Goal: Task Accomplishment & Management: Complete application form

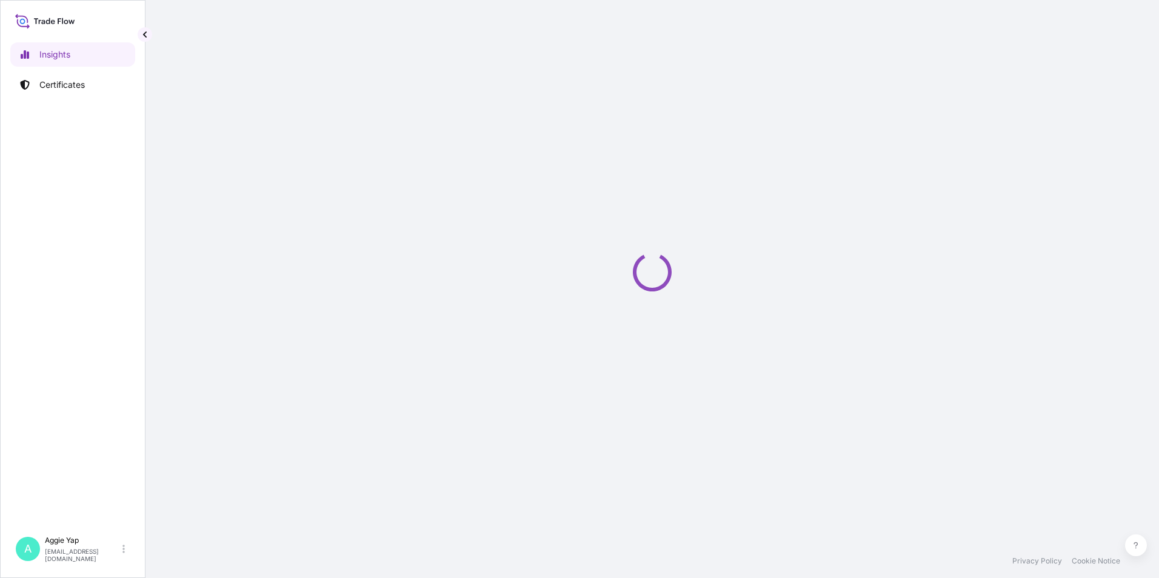
select select "2025"
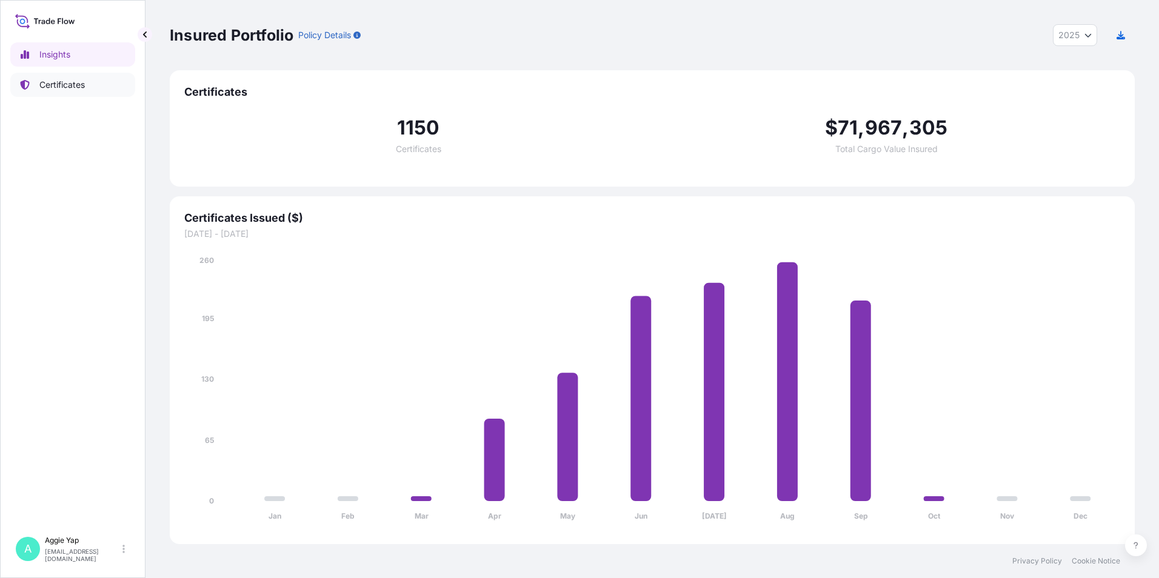
click at [61, 80] on p "Certificates" at bounding box center [61, 85] width 45 height 12
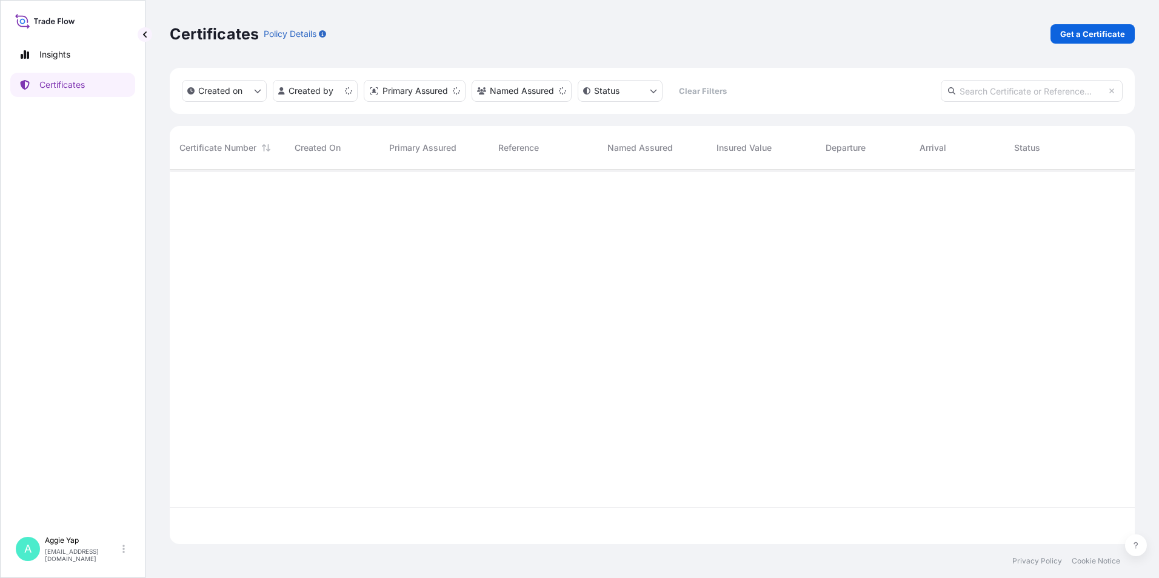
scroll to position [372, 956]
click at [1085, 36] on p "Get a Certificate" at bounding box center [1092, 34] width 65 height 12
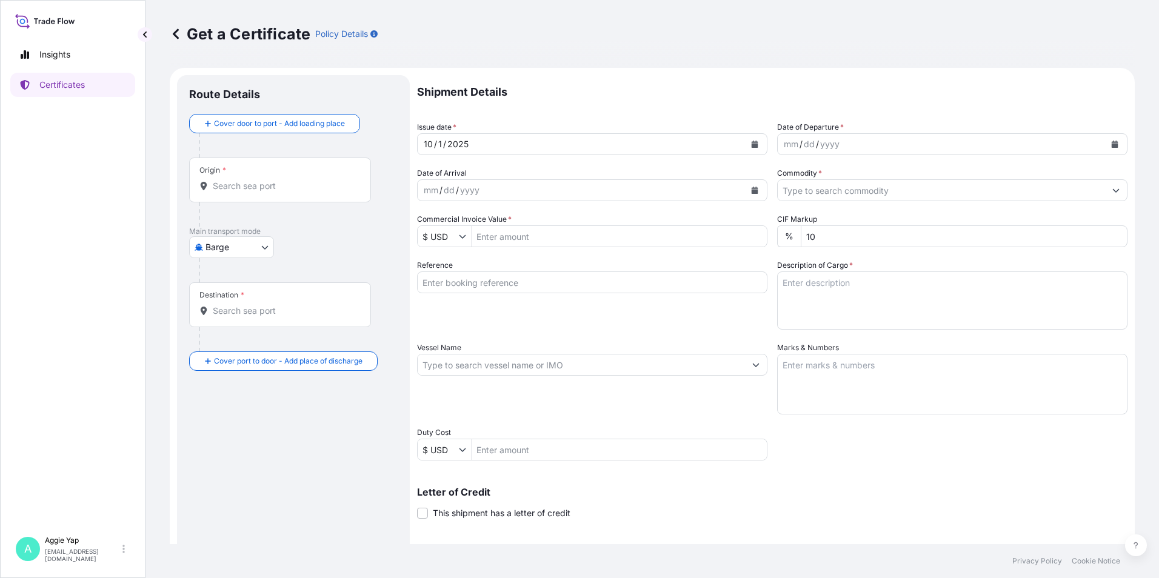
click at [237, 252] on body "Insights Certificates A [PERSON_NAME] [EMAIL_ADDRESS][DOMAIN_NAME] Get a Certif…" at bounding box center [579, 289] width 1159 height 578
click at [236, 391] on span "Ocean Vessel" at bounding box center [239, 388] width 54 height 12
select select "Ocean Vessel"
drag, startPoint x: 260, startPoint y: 173, endPoint x: 270, endPoint y: 185, distance: 15.5
click at [263, 179] on div "Origin *" at bounding box center [280, 184] width 182 height 45
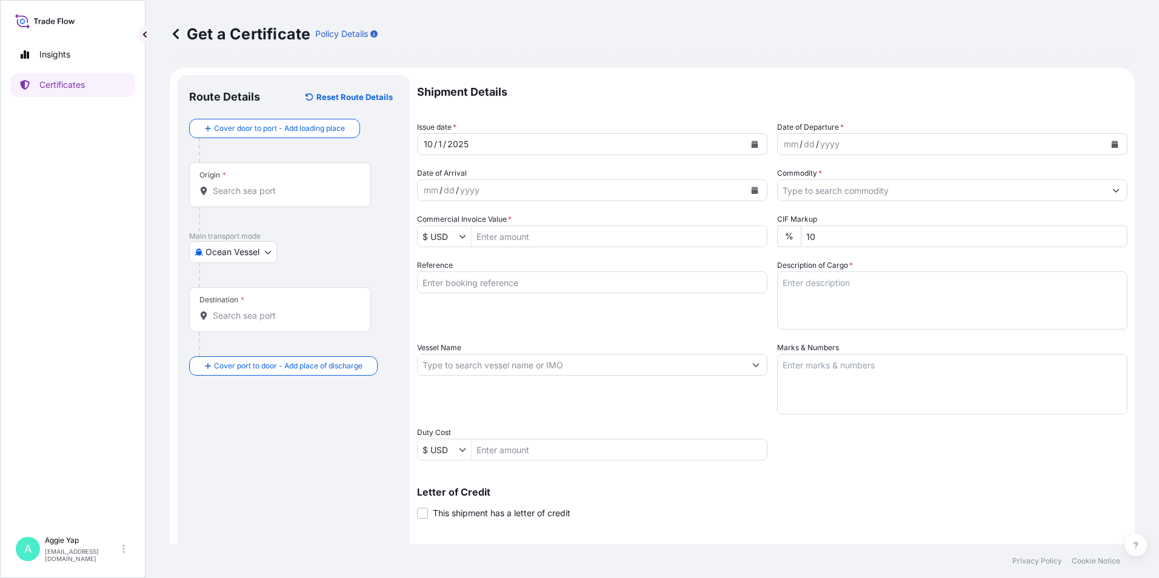
click at [263, 185] on input "Origin *" at bounding box center [284, 191] width 143 height 12
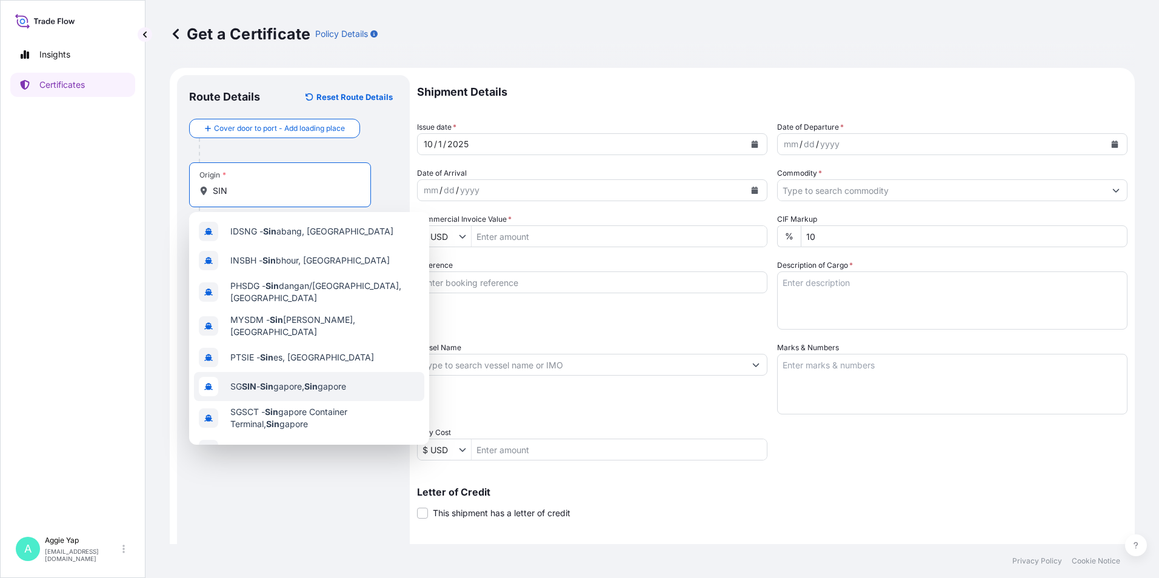
click at [259, 383] on div "SG SIN - Sin gapore, Sin gapore" at bounding box center [309, 386] width 230 height 29
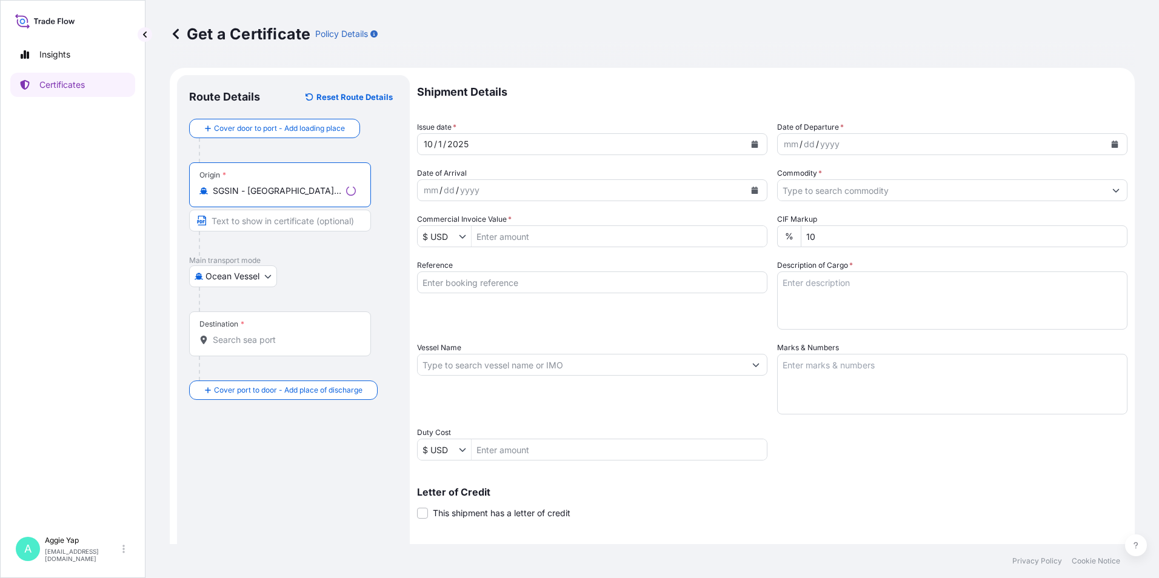
type input "SGSIN - [GEOGRAPHIC_DATA], [GEOGRAPHIC_DATA]"
click at [249, 324] on div "Destination *" at bounding box center [280, 334] width 182 height 45
click at [249, 334] on input "Destination *" at bounding box center [284, 340] width 143 height 12
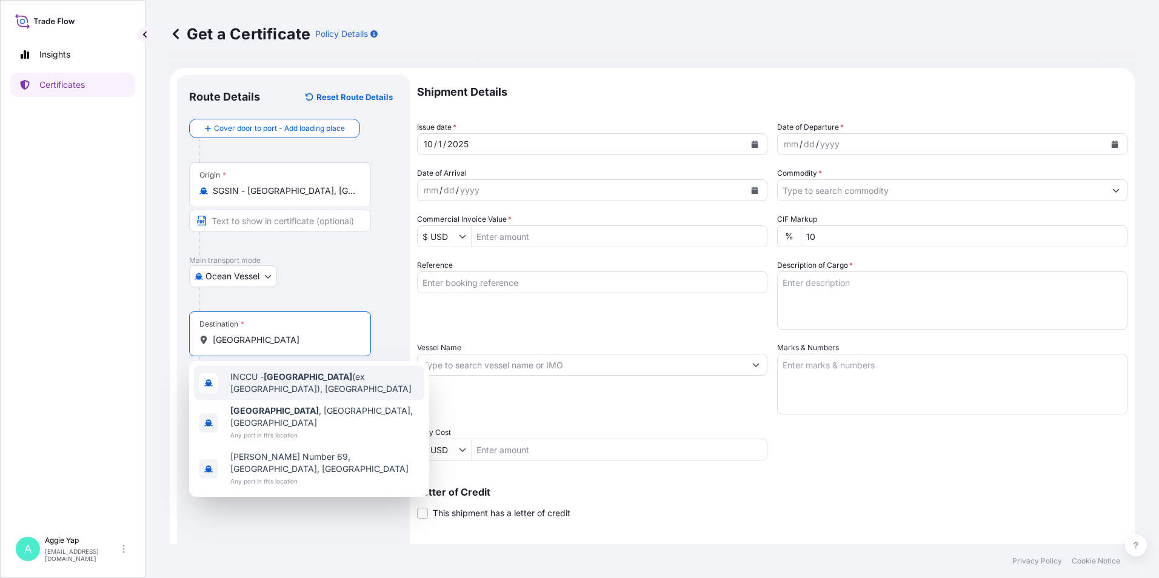
click at [355, 386] on span "INCCU - [GEOGRAPHIC_DATA] (ex [GEOGRAPHIC_DATA]), [GEOGRAPHIC_DATA]" at bounding box center [324, 383] width 189 height 24
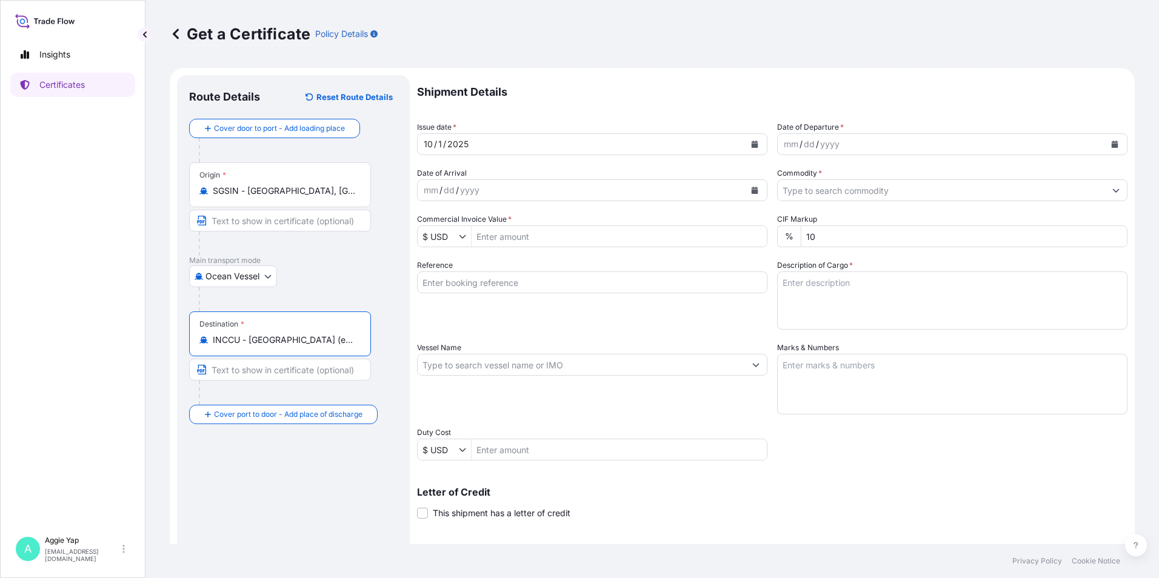
type input "INCCU - [GEOGRAPHIC_DATA] (ex [GEOGRAPHIC_DATA]), [GEOGRAPHIC_DATA]"
click at [757, 144] on button "Calendar" at bounding box center [754, 144] width 19 height 19
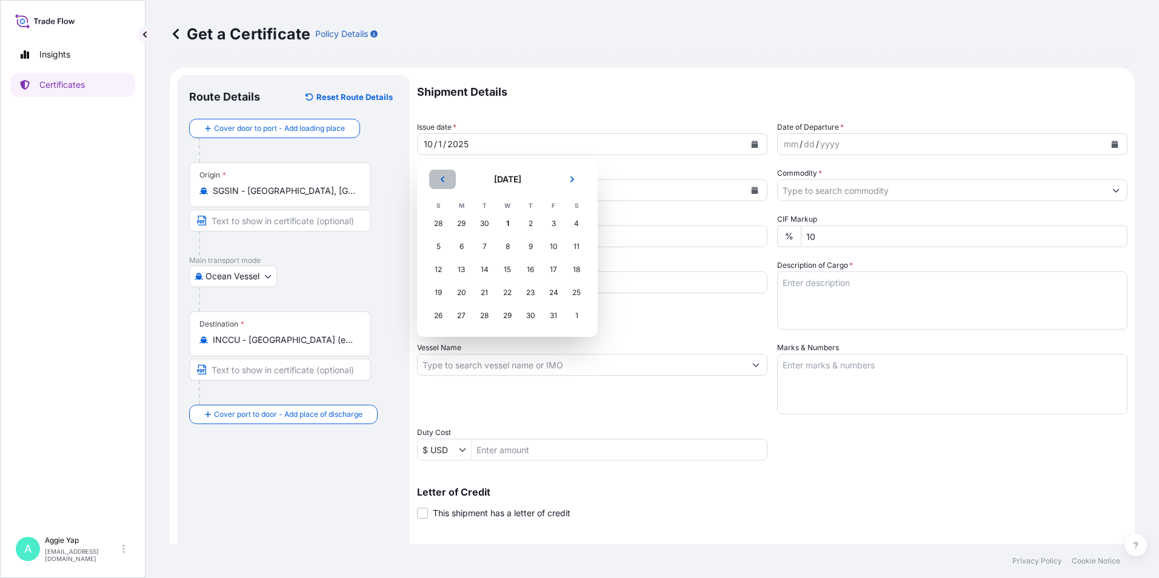
click at [444, 181] on icon "Previous" at bounding box center [442, 179] width 7 height 7
click at [489, 317] on div "30" at bounding box center [485, 316] width 22 height 22
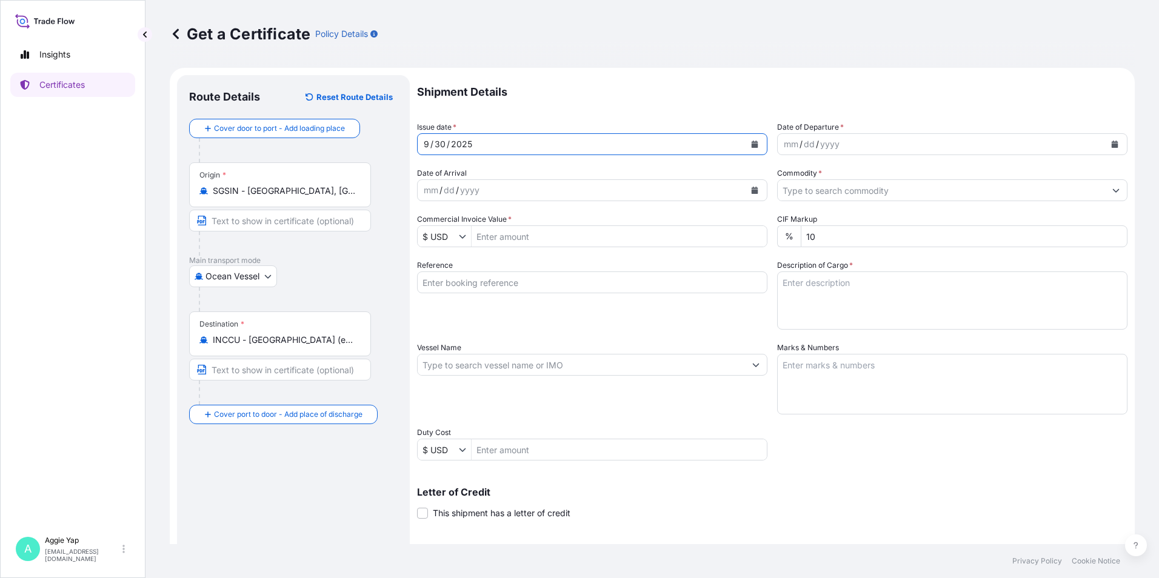
click at [1111, 145] on button "Calendar" at bounding box center [1114, 144] width 19 height 19
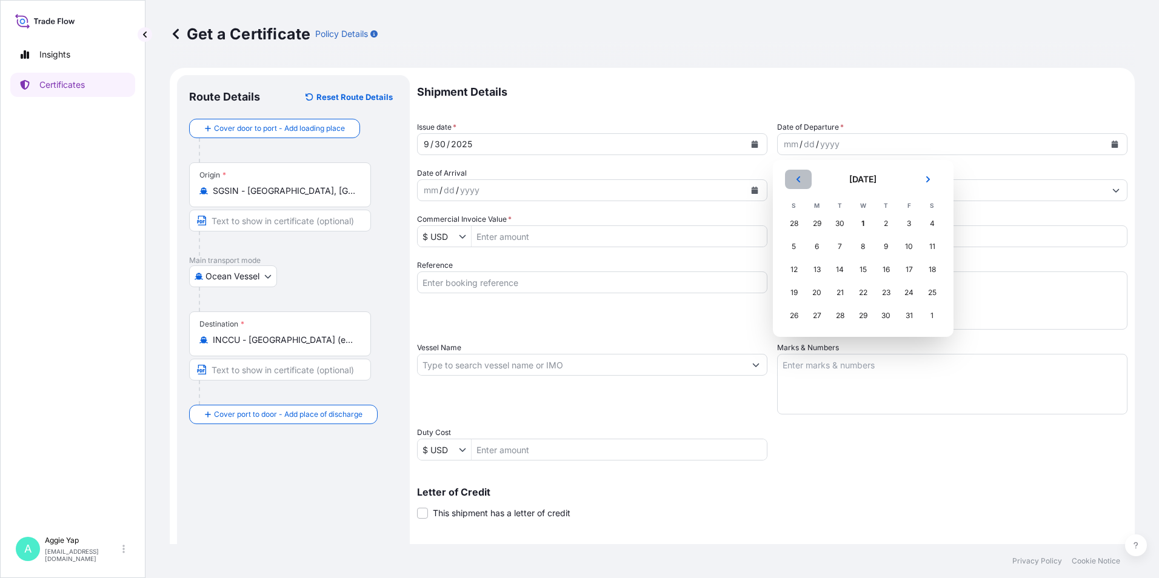
click at [805, 184] on button "Previous" at bounding box center [798, 179] width 27 height 19
click at [840, 314] on div "30" at bounding box center [840, 316] width 22 height 22
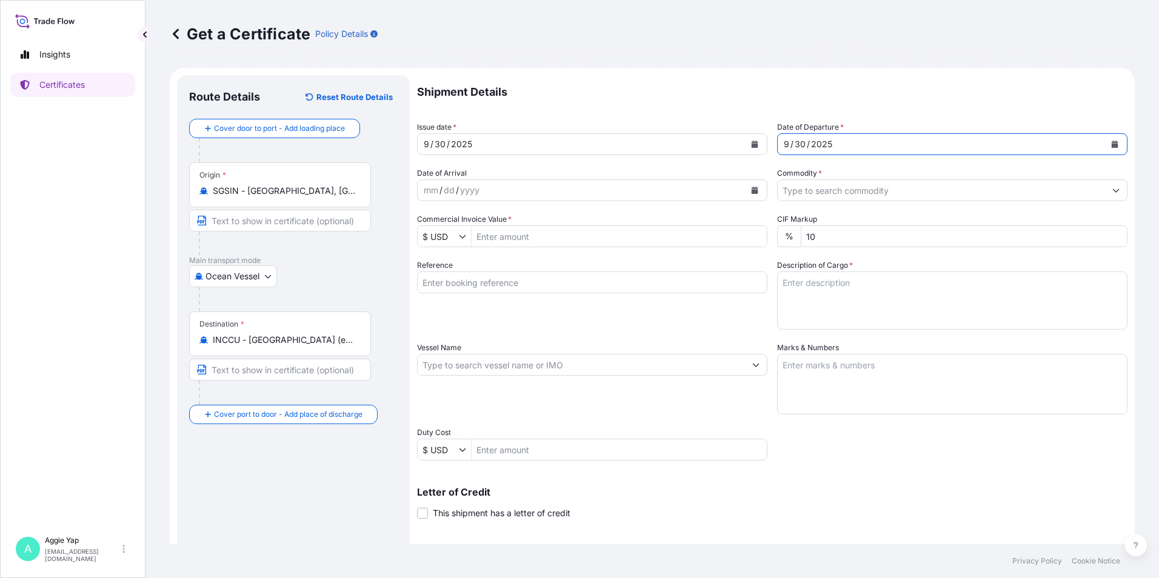
click at [886, 194] on input "Commodity *" at bounding box center [941, 190] width 327 height 22
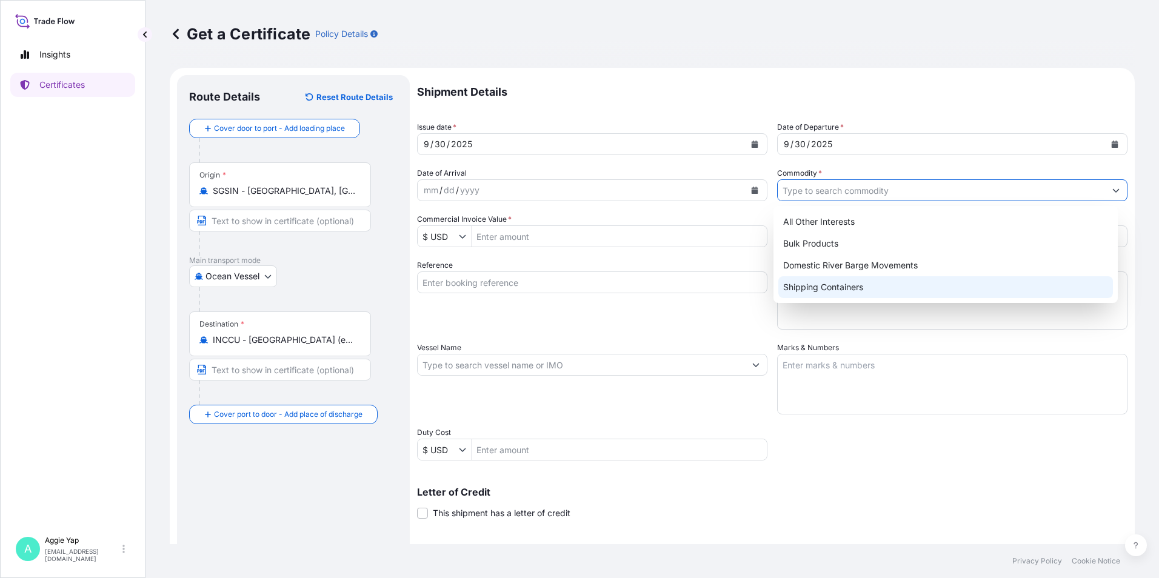
click at [845, 282] on div "Shipping Containers" at bounding box center [945, 287] width 335 height 22
type input "Shipping Containers"
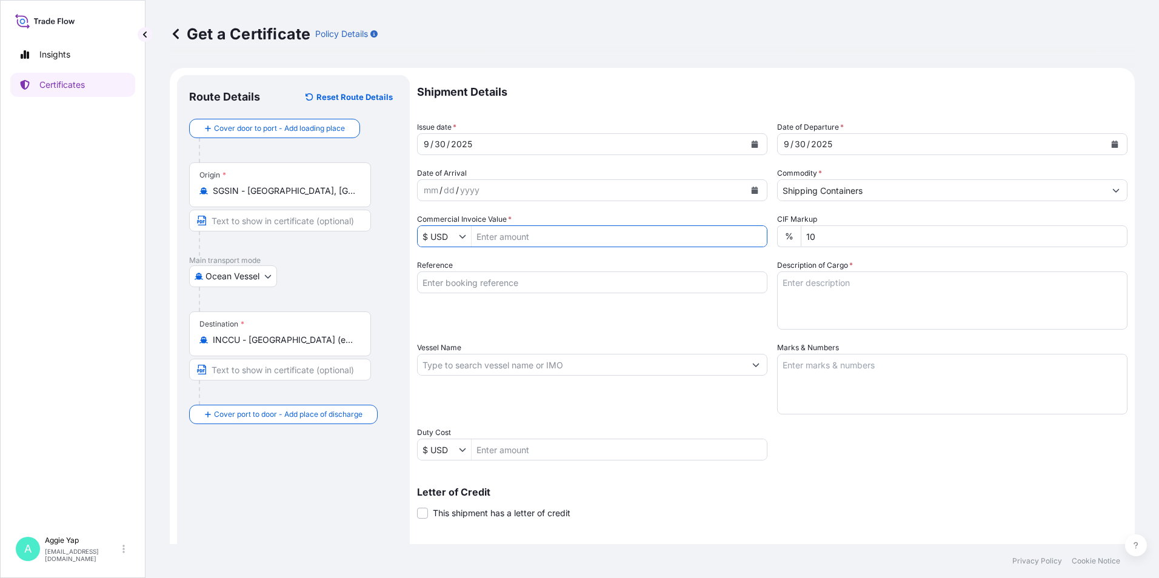
click at [540, 238] on input "Commercial Invoice Value *" at bounding box center [619, 237] width 295 height 22
type input "89,472"
click at [614, 302] on div "Reference" at bounding box center [592, 294] width 350 height 70
click at [535, 286] on input "Reference" at bounding box center [592, 283] width 350 height 22
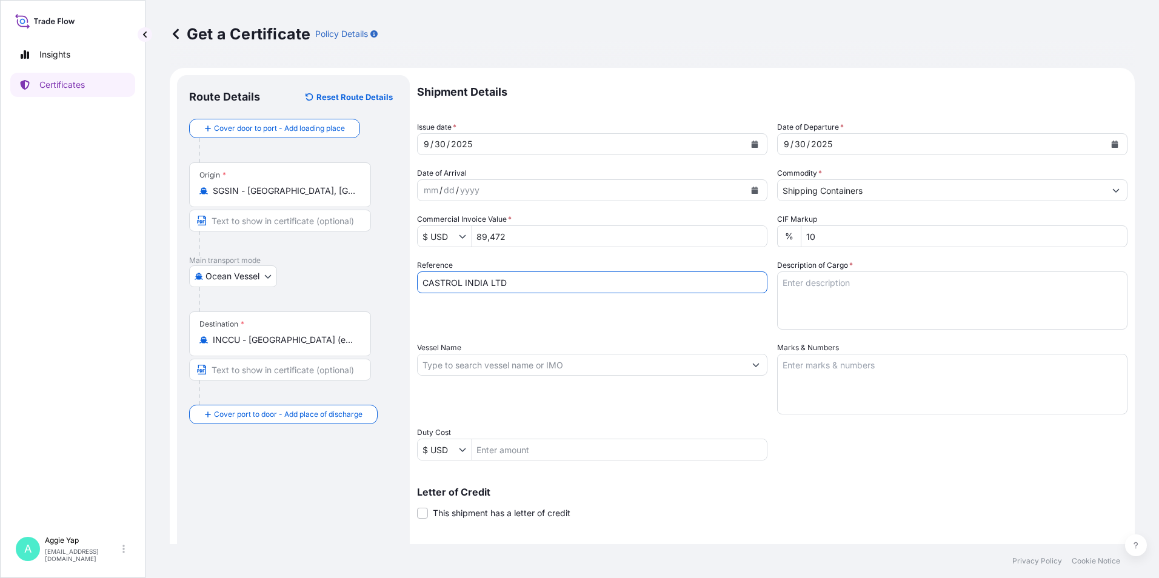
type input "CASTROL INDIA LTD"
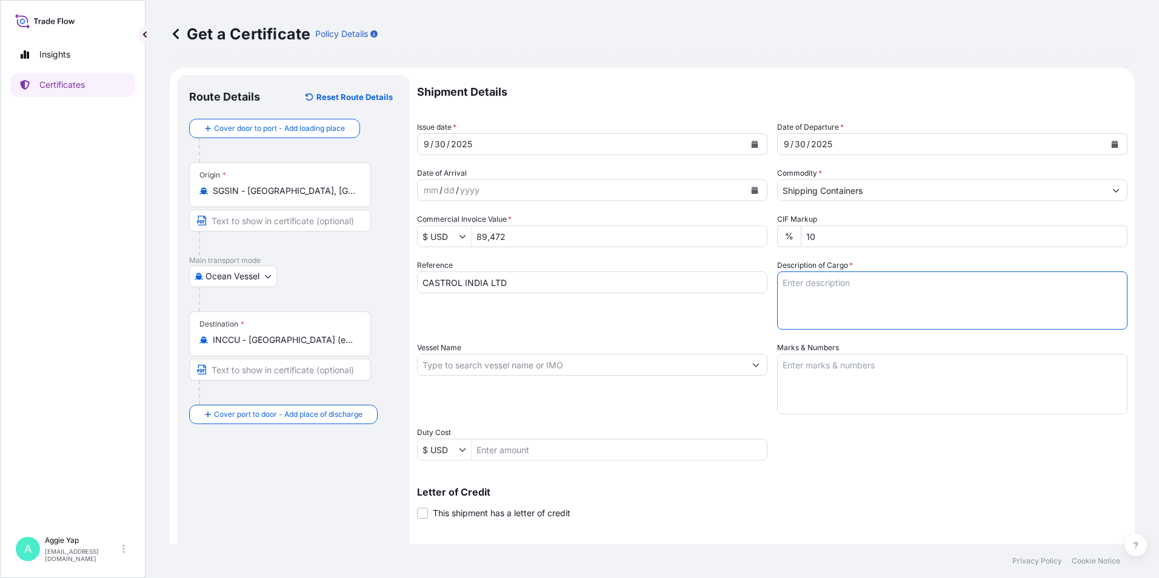
click at [823, 290] on textarea "Description of Cargo *" at bounding box center [952, 301] width 350 height 58
type textarea "TOTAL: 16 PALLETS R08645A PO NO: 21166710"
drag, startPoint x: 637, startPoint y: 414, endPoint x: 670, endPoint y: 412, distance: 33.4
click at [637, 414] on div "Vessel Name" at bounding box center [592, 378] width 350 height 73
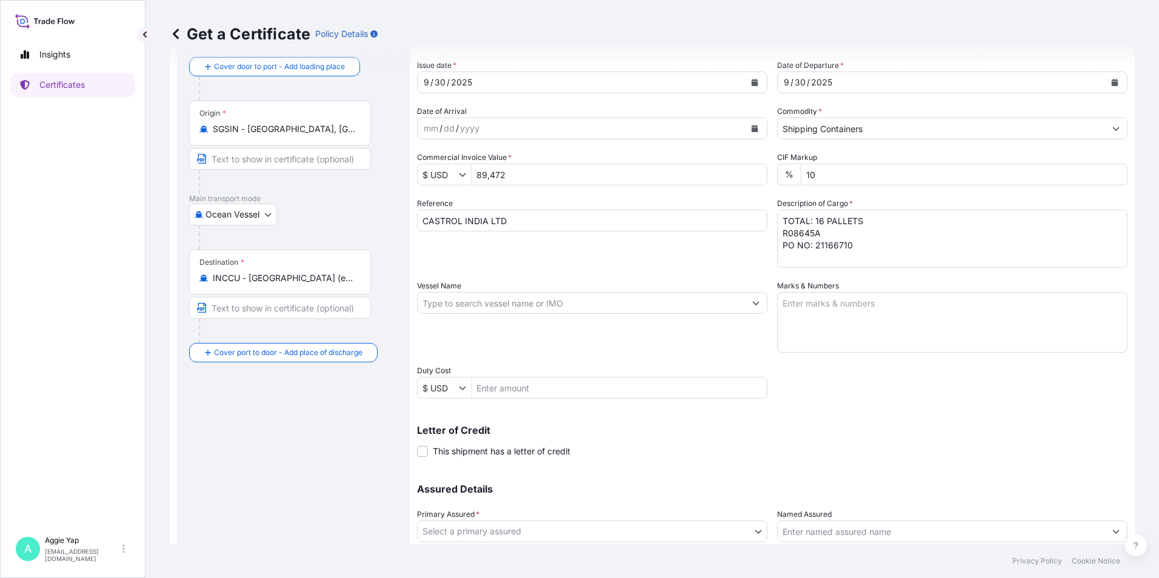
scroll to position [121, 0]
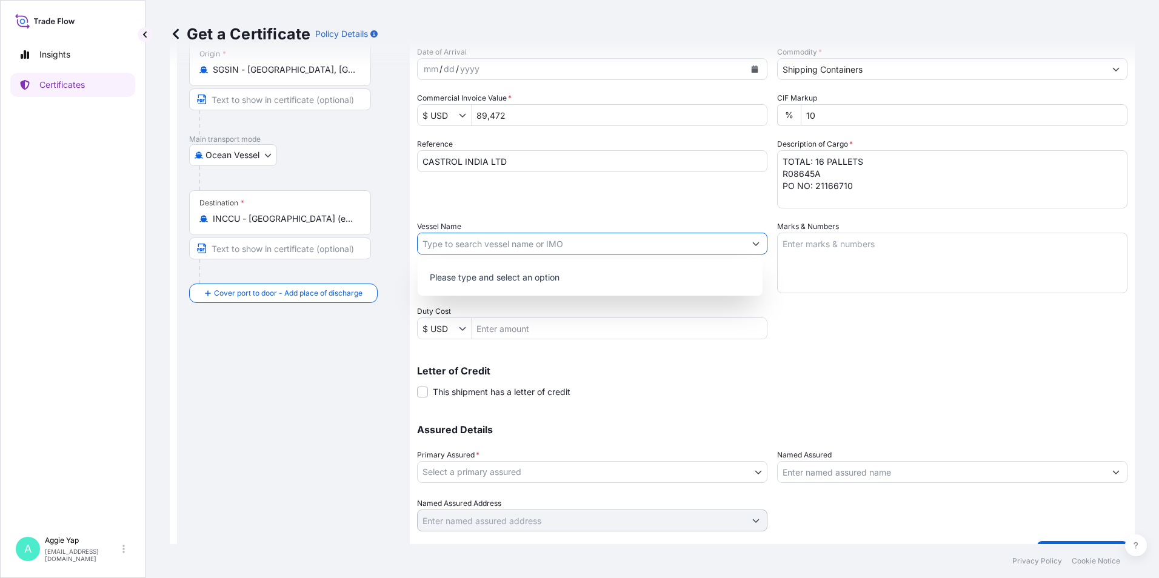
click at [758, 246] on button "Show suggestions" at bounding box center [756, 244] width 22 height 22
click at [545, 241] on input "Vessel Name" at bounding box center [581, 244] width 327 height 22
click at [583, 280] on div "Use "SINAR PENIDA / 201W"" at bounding box center [590, 275] width 335 height 22
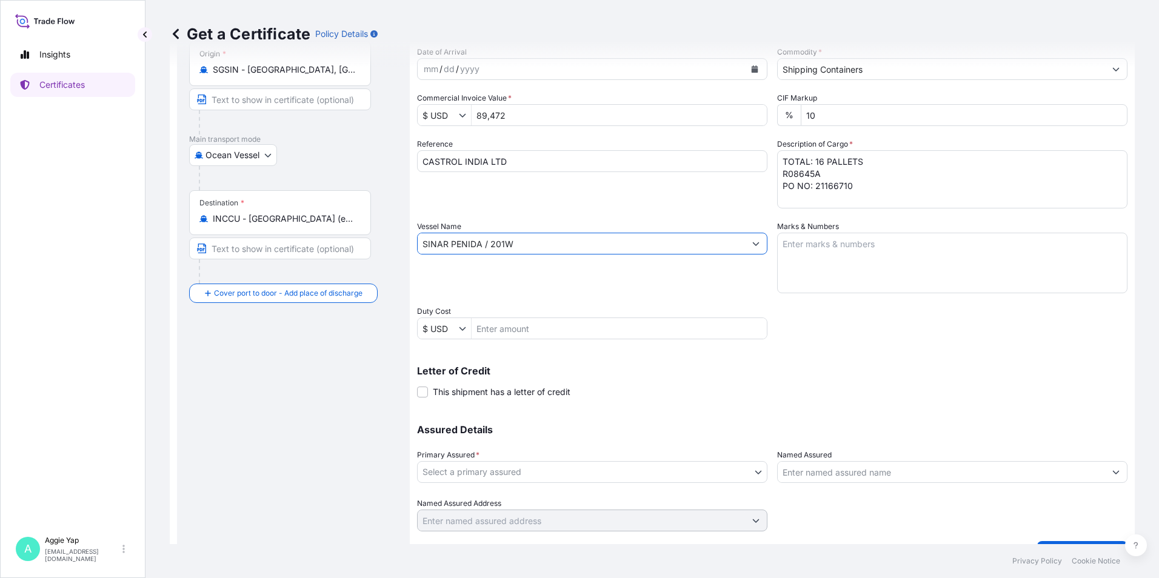
type input "SINAR PENIDA / 201W"
click at [838, 249] on textarea "Marks & Numbers" at bounding box center [952, 263] width 350 height 61
type textarea "AS PER BILL OF LADING"
type input "Ocean Vessel"
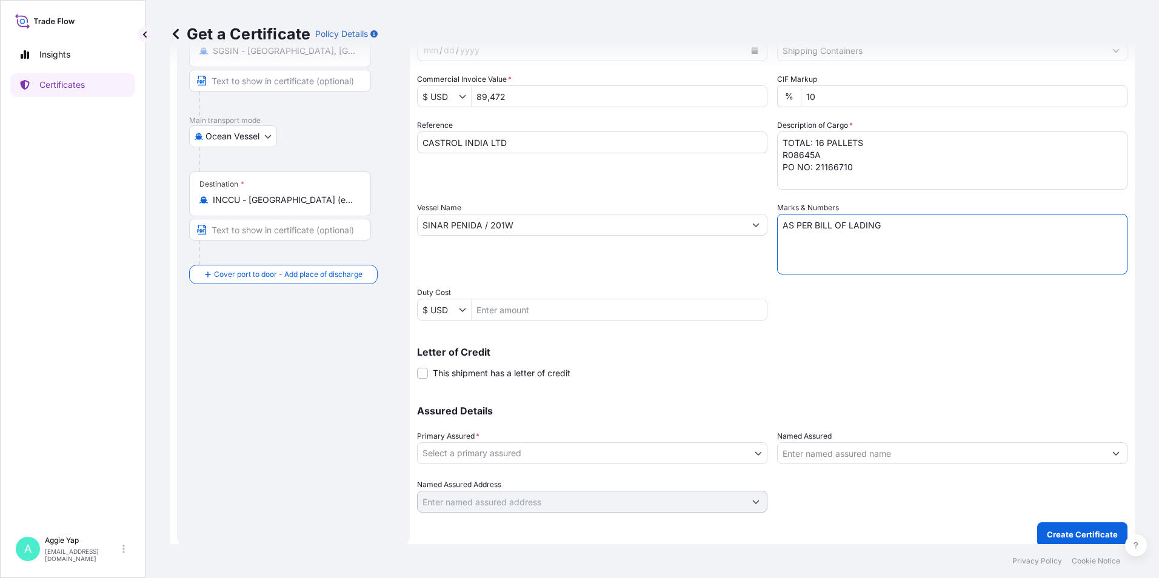
scroll to position [150, 0]
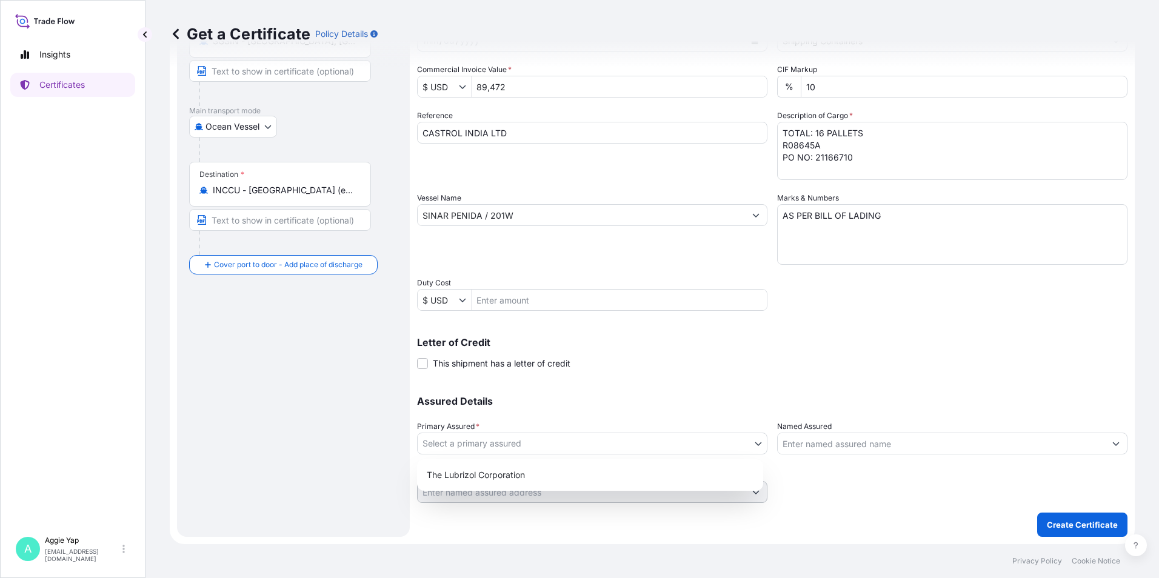
click at [503, 440] on body "1 option available. 0 options available. 1 option available. Insights Certifica…" at bounding box center [579, 289] width 1159 height 578
click at [486, 469] on div "The Lubrizol Corporation" at bounding box center [590, 475] width 336 height 22
select select "31566"
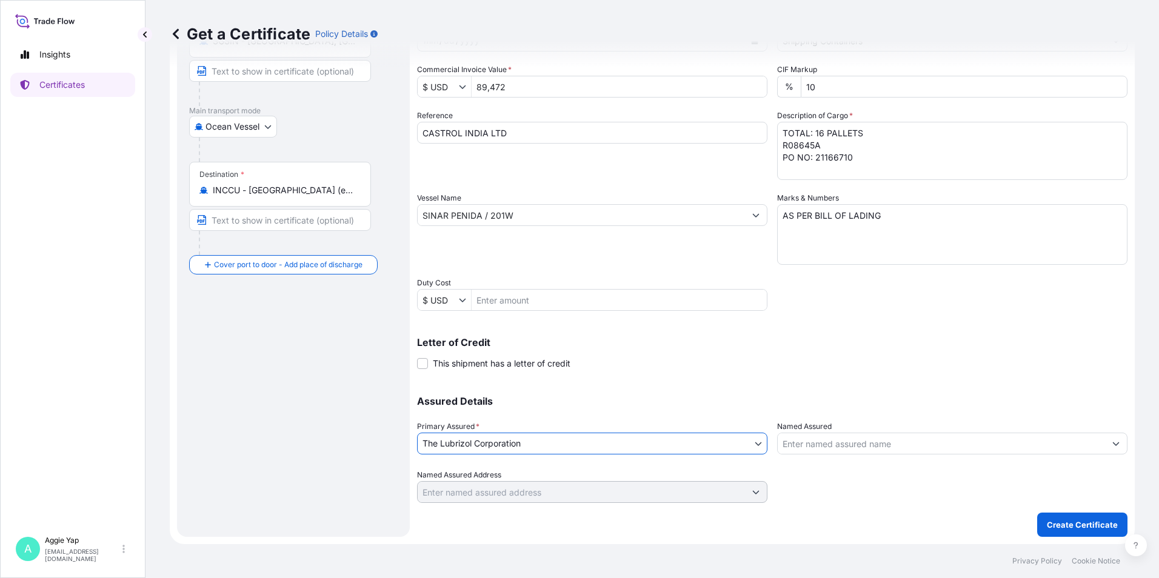
click at [854, 448] on input "Named Assured" at bounding box center [941, 444] width 327 height 22
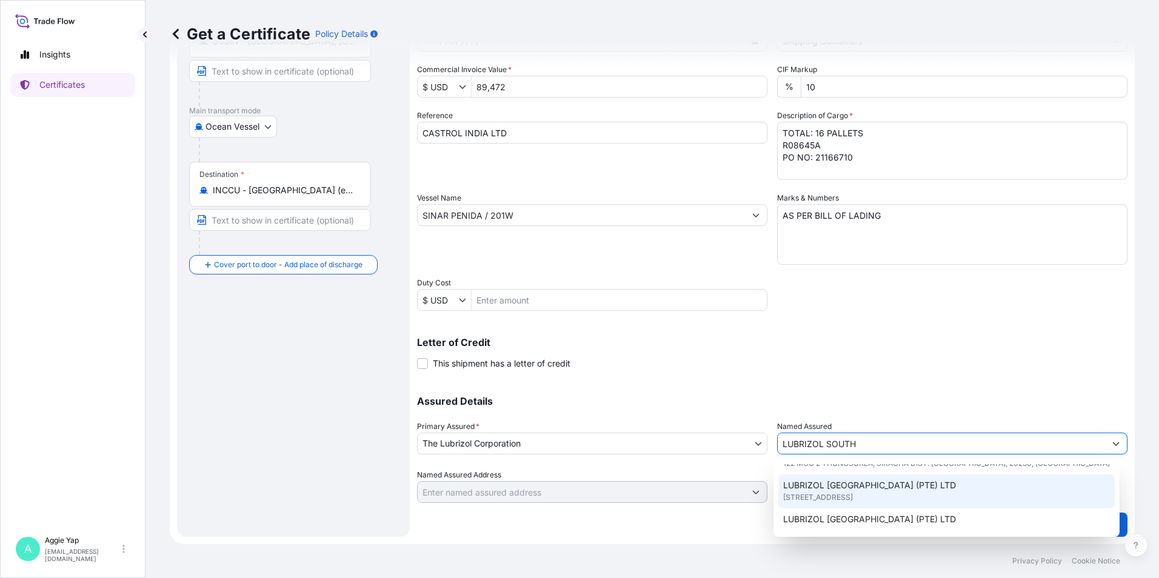
scroll to position [61, 0]
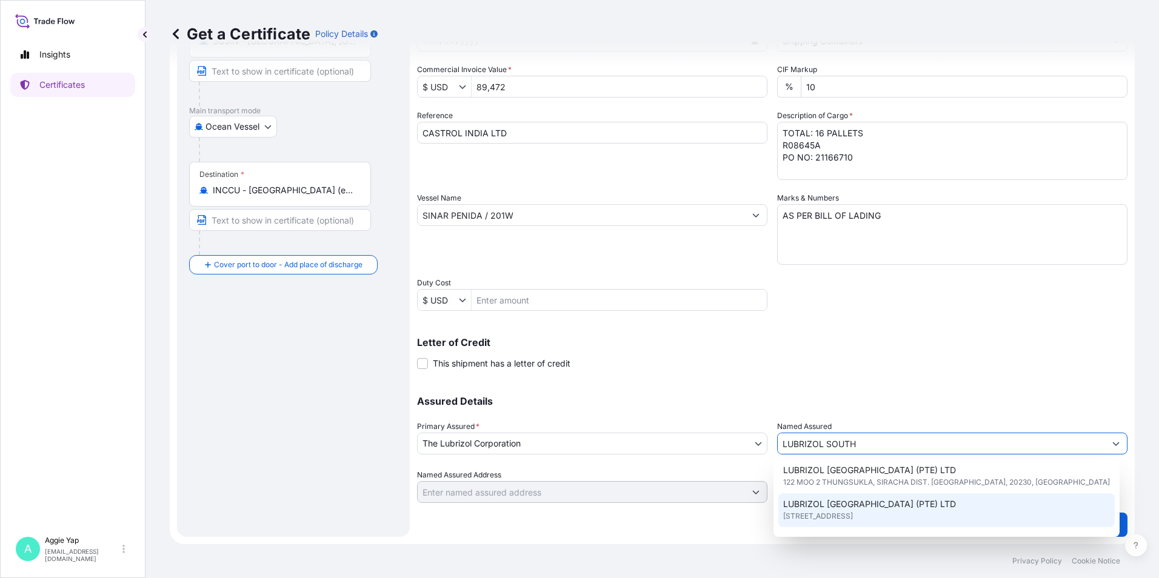
click at [850, 507] on span "LUBRIZOL [GEOGRAPHIC_DATA] (PTE) LTD" at bounding box center [869, 504] width 173 height 12
type input "LUBRIZOL [GEOGRAPHIC_DATA] (PTE) LTD"
type input "[STREET_ADDRESS]"
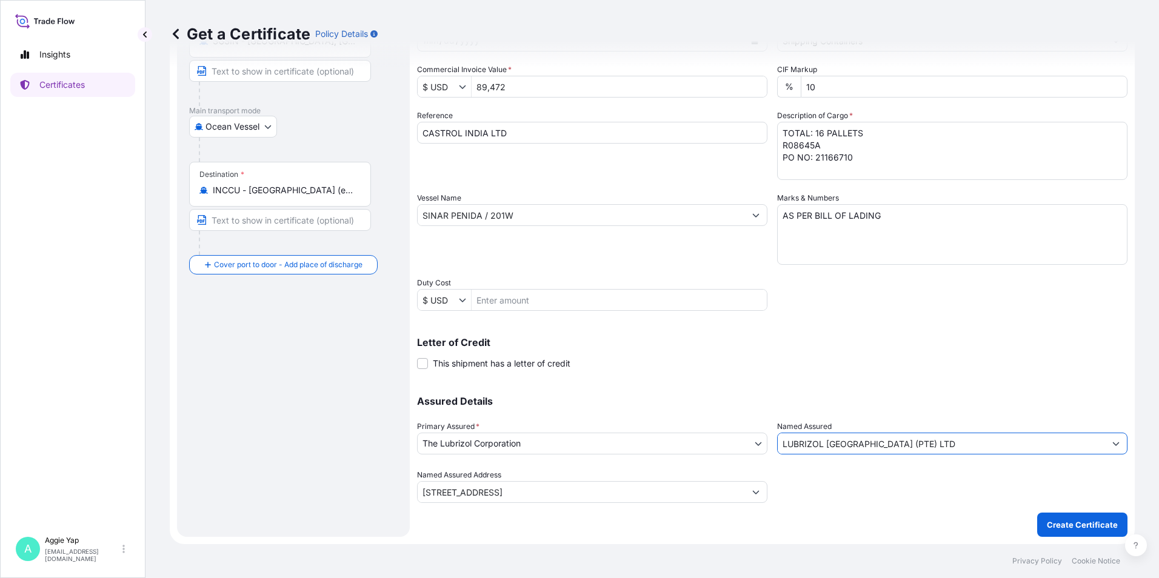
type input "LUBRIZOL [GEOGRAPHIC_DATA] (PTE) LTD"
click at [849, 540] on form "Route Details Reset Route Details Cover door to port - Add loading place Place …" at bounding box center [652, 231] width 965 height 626
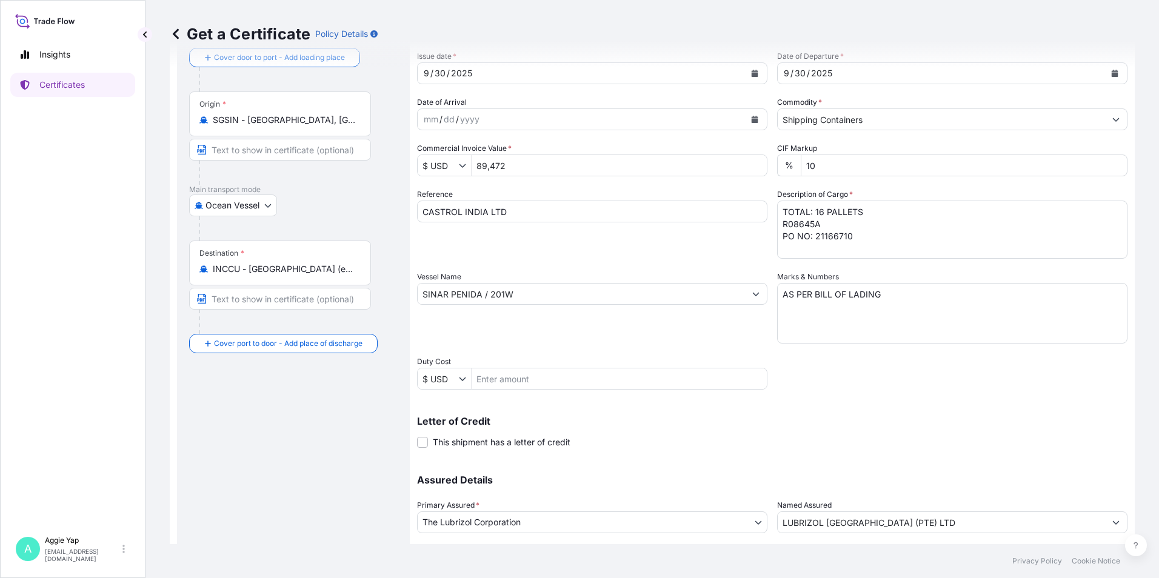
scroll to position [150, 0]
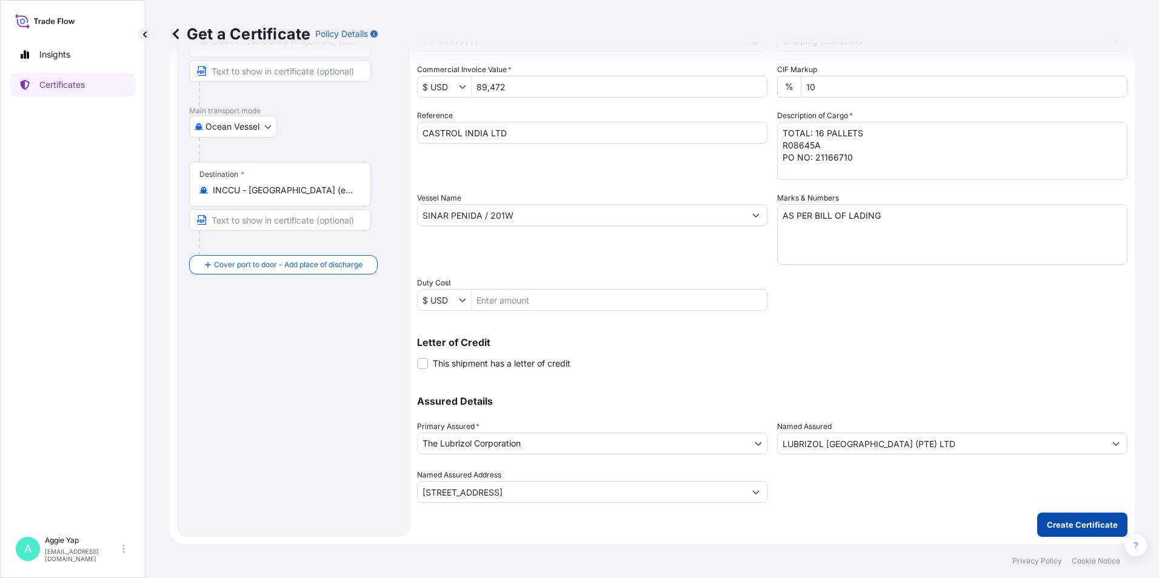
click at [1079, 523] on p "Create Certificate" at bounding box center [1082, 525] width 71 height 12
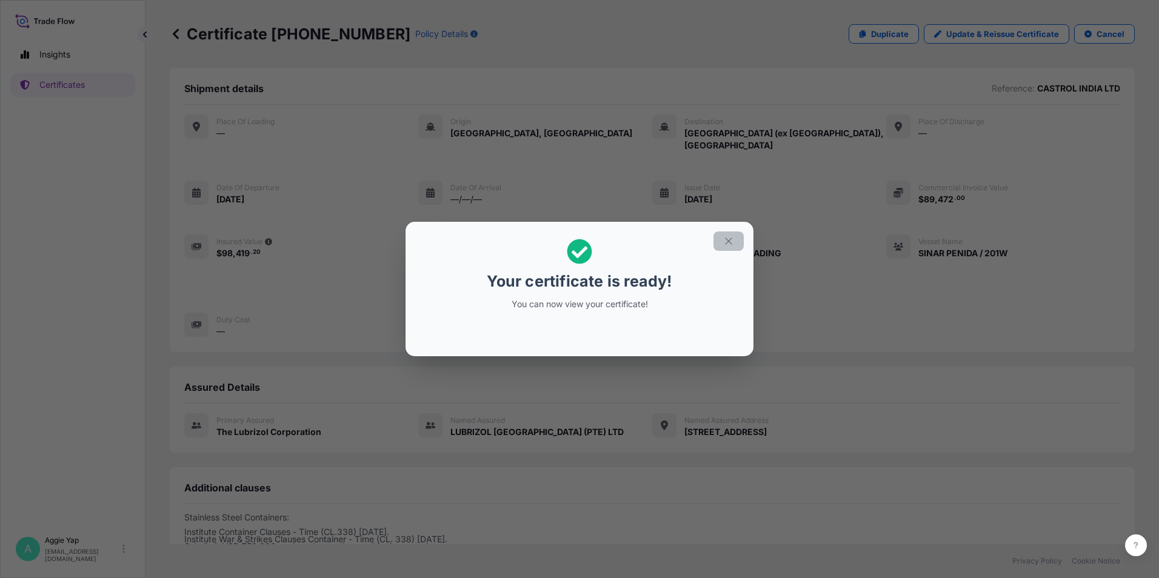
click at [734, 238] on icon "button" at bounding box center [728, 241] width 11 height 11
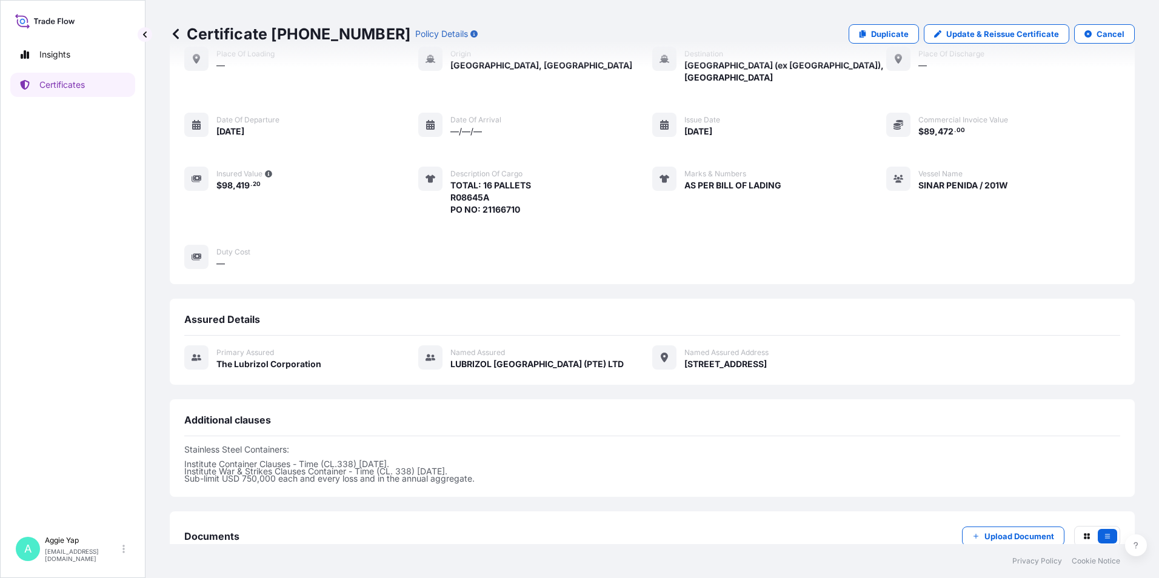
scroll to position [136, 0]
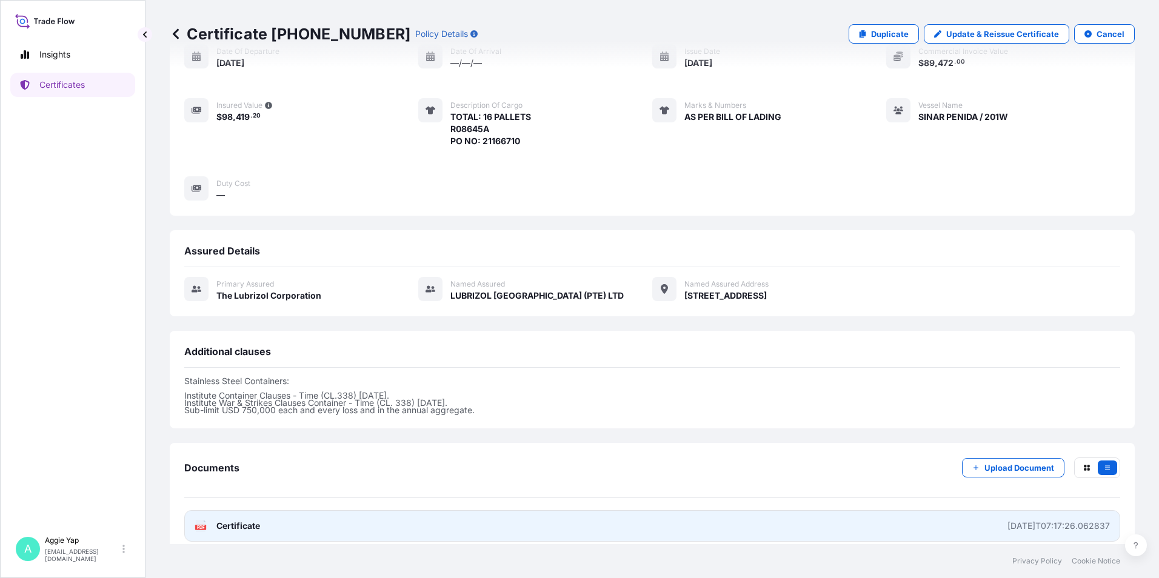
click at [1008, 520] on div "[DATE]T07:17:26.062837" at bounding box center [1059, 526] width 102 height 12
click at [1037, 520] on div "[DATE]T07:17:26.062837" at bounding box center [1059, 526] width 102 height 12
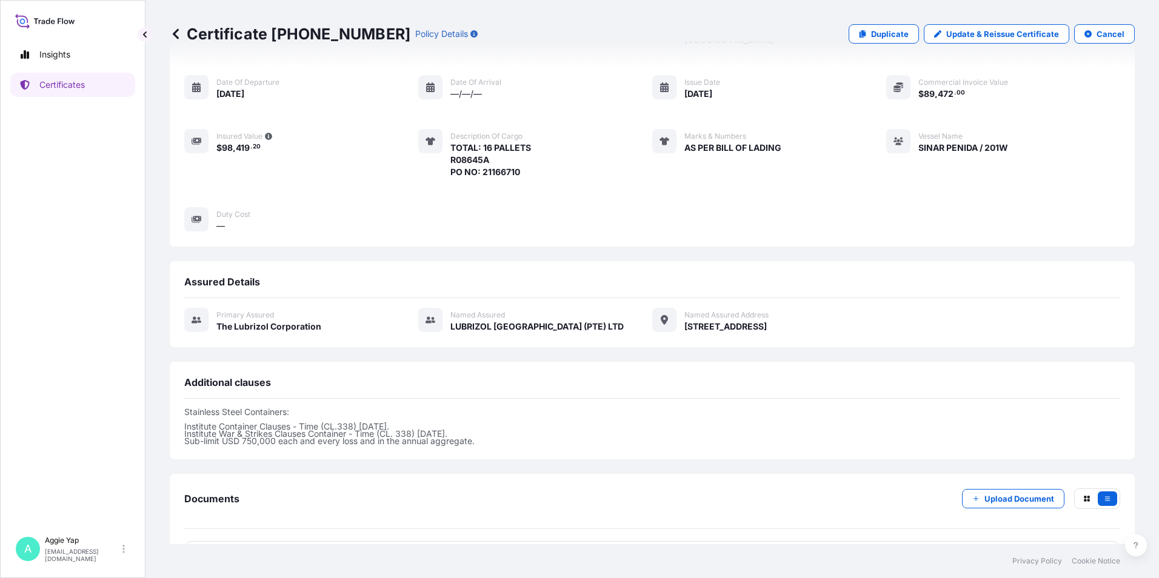
scroll to position [76, 0]
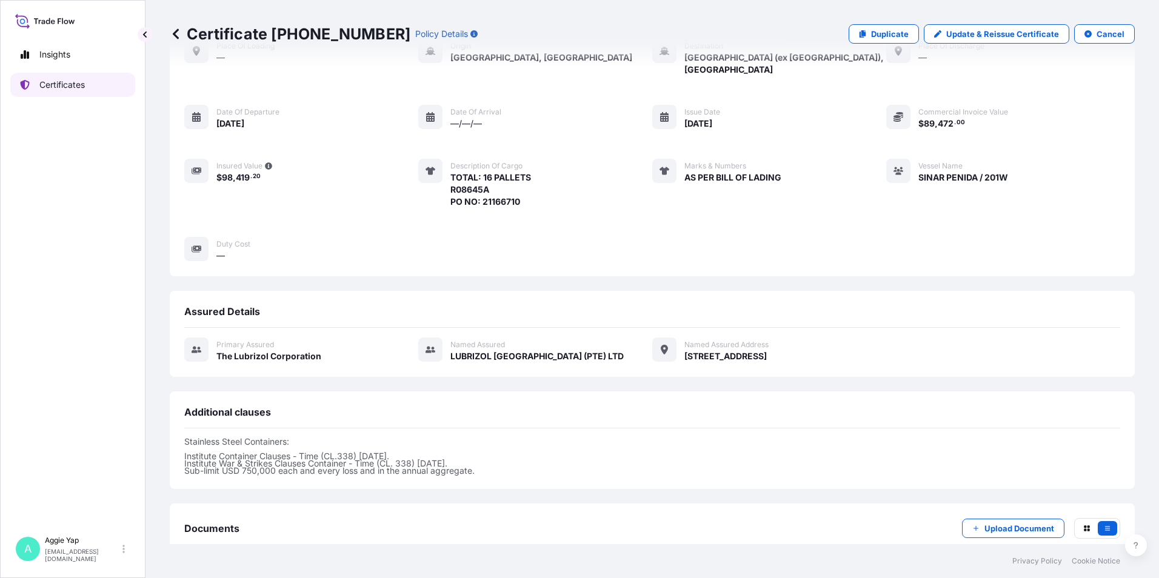
click at [70, 92] on link "Certificates" at bounding box center [72, 85] width 125 height 24
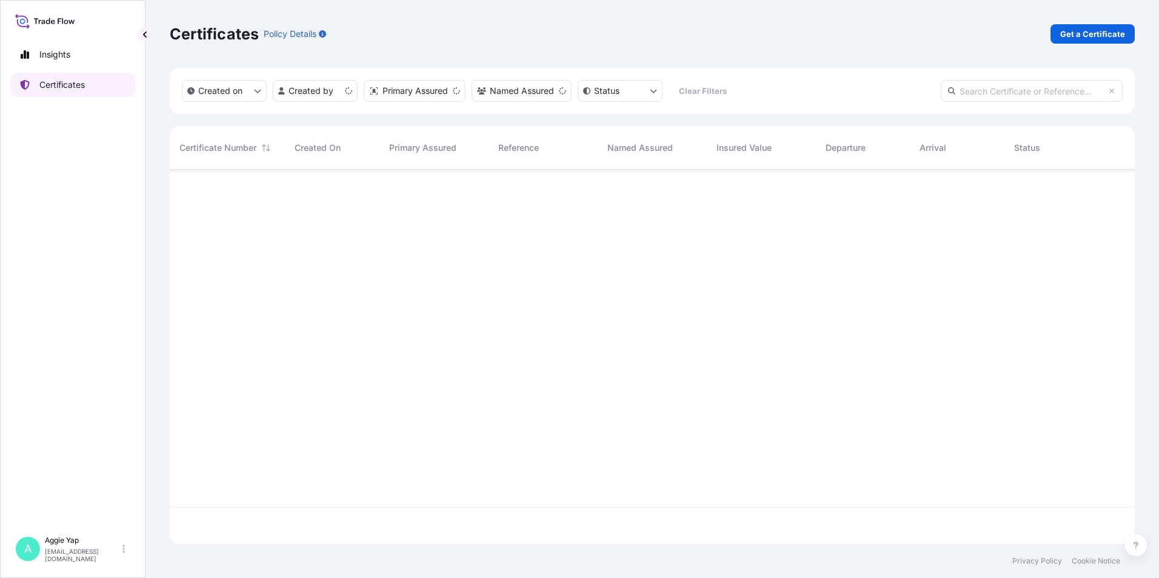
scroll to position [372, 956]
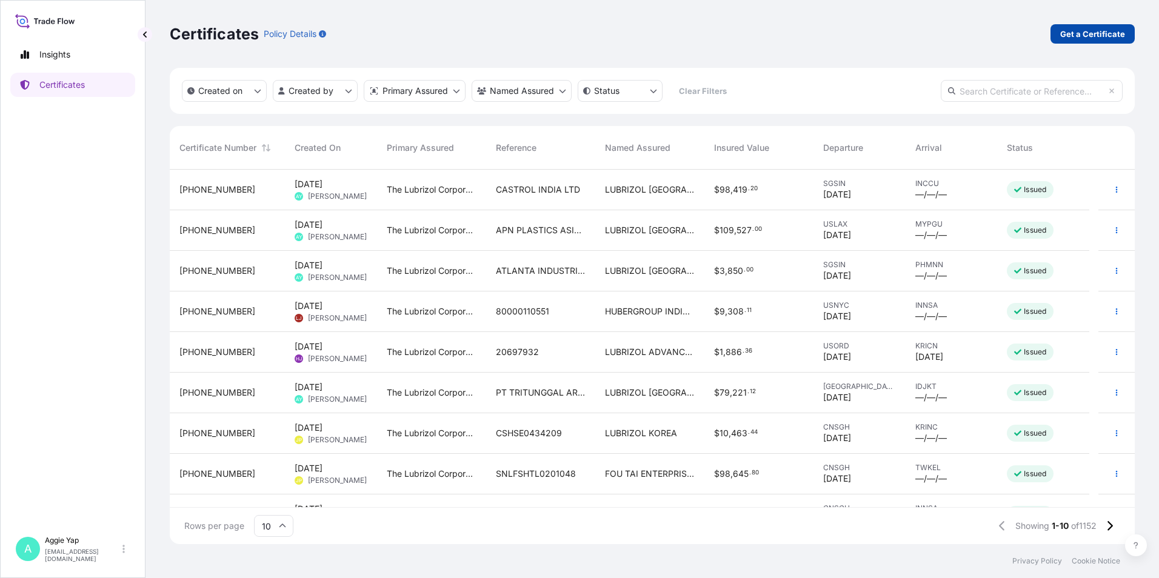
click at [1092, 35] on p "Get a Certificate" at bounding box center [1092, 34] width 65 height 12
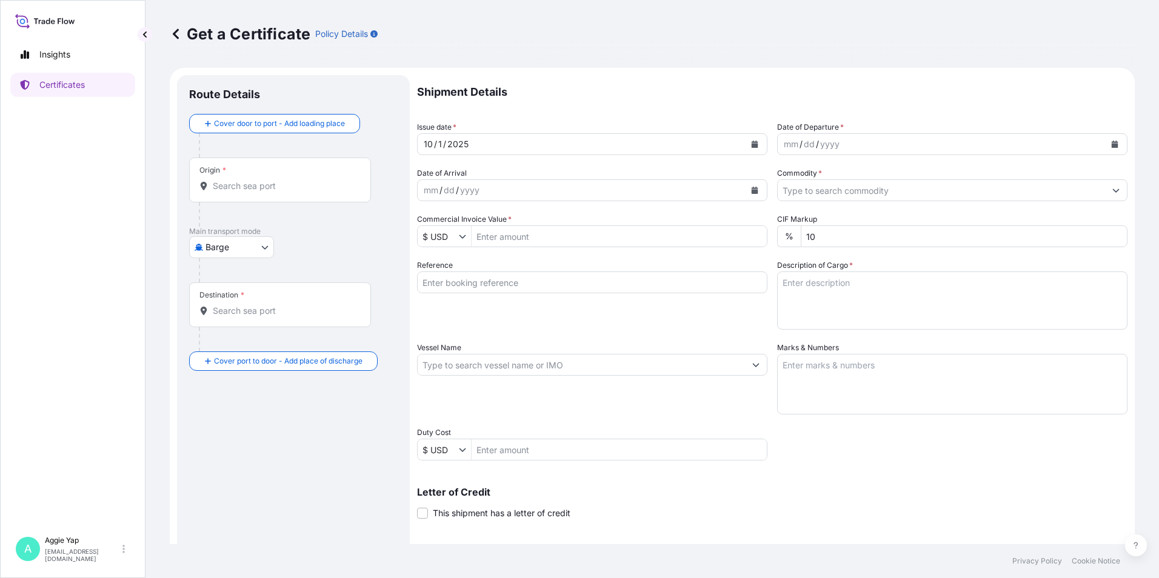
click at [260, 178] on div "Origin *" at bounding box center [280, 180] width 182 height 45
click at [260, 180] on input "Origin *" at bounding box center [284, 186] width 143 height 12
click at [238, 249] on body "0 options available. Insights Certificates A [PERSON_NAME] [EMAIL_ADDRESS][DOMA…" at bounding box center [579, 289] width 1159 height 578
click at [229, 390] on span "Ocean Vessel" at bounding box center [239, 388] width 54 height 12
select select "Ocean Vessel"
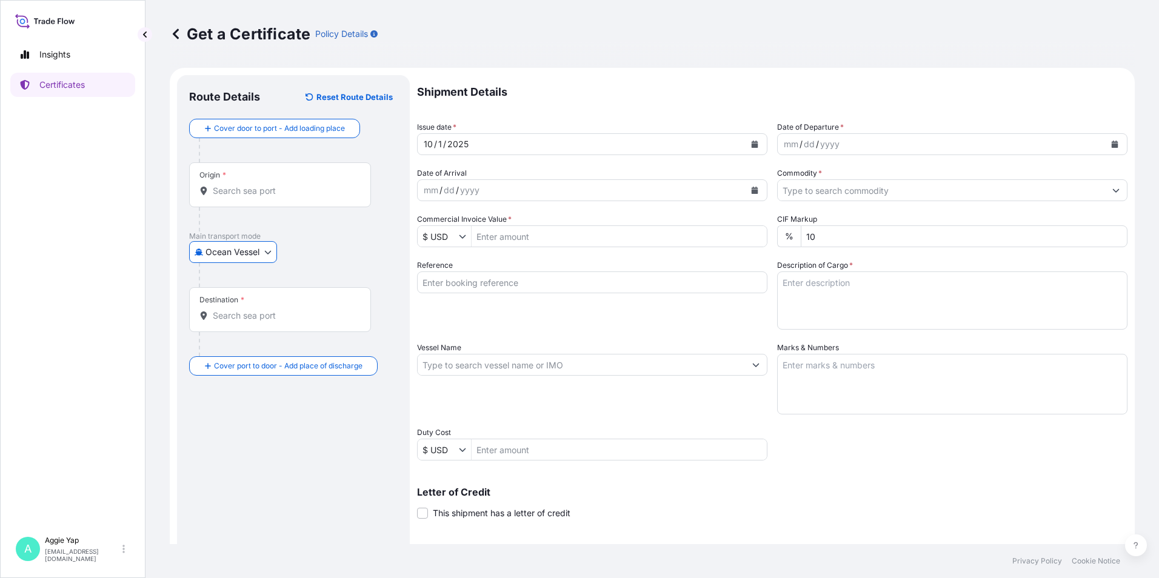
click at [253, 194] on input "Origin *" at bounding box center [284, 191] width 143 height 12
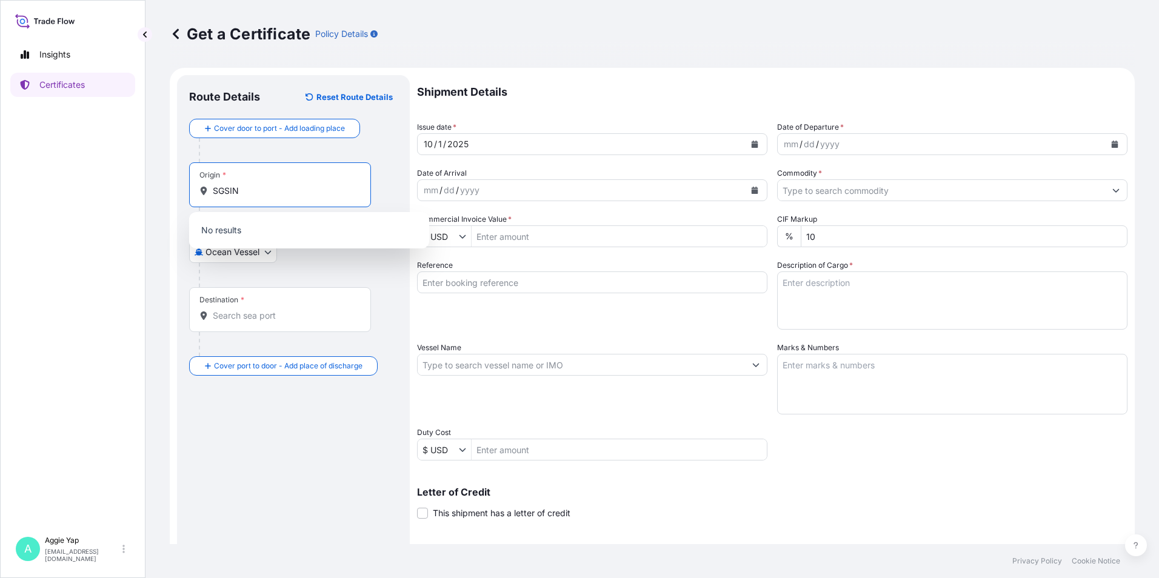
type input "SGSIN"
click at [273, 187] on input "SGSIN" at bounding box center [284, 191] width 143 height 12
click at [294, 235] on span "SGSIN - [GEOGRAPHIC_DATA], [GEOGRAPHIC_DATA]" at bounding box center [324, 234] width 189 height 24
type input "SGSIN - [GEOGRAPHIC_DATA], [GEOGRAPHIC_DATA]"
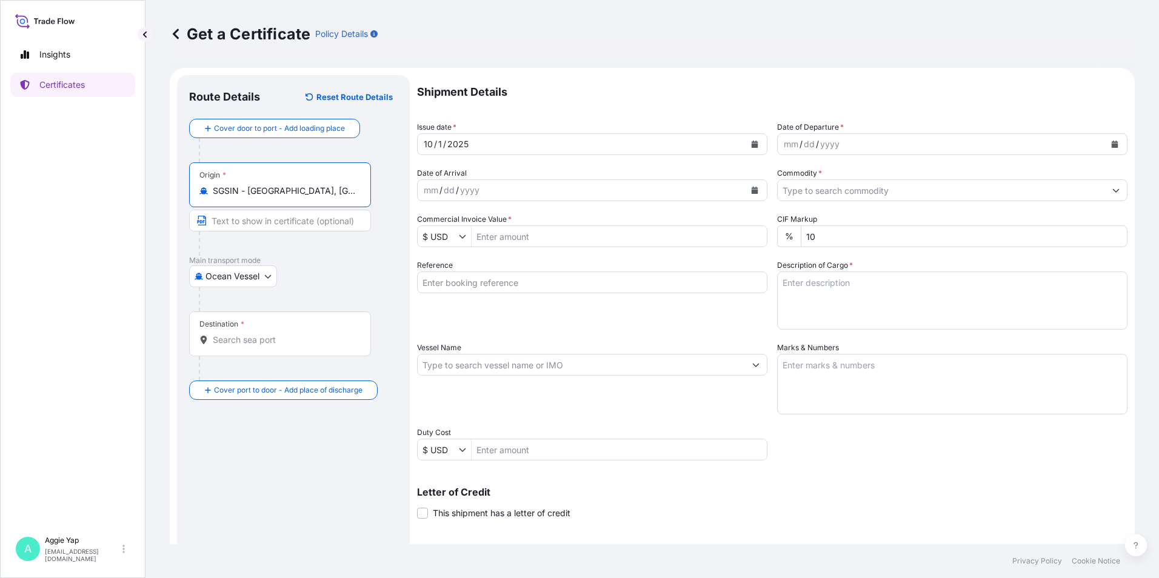
click at [243, 335] on input "Destination *" at bounding box center [284, 340] width 143 height 12
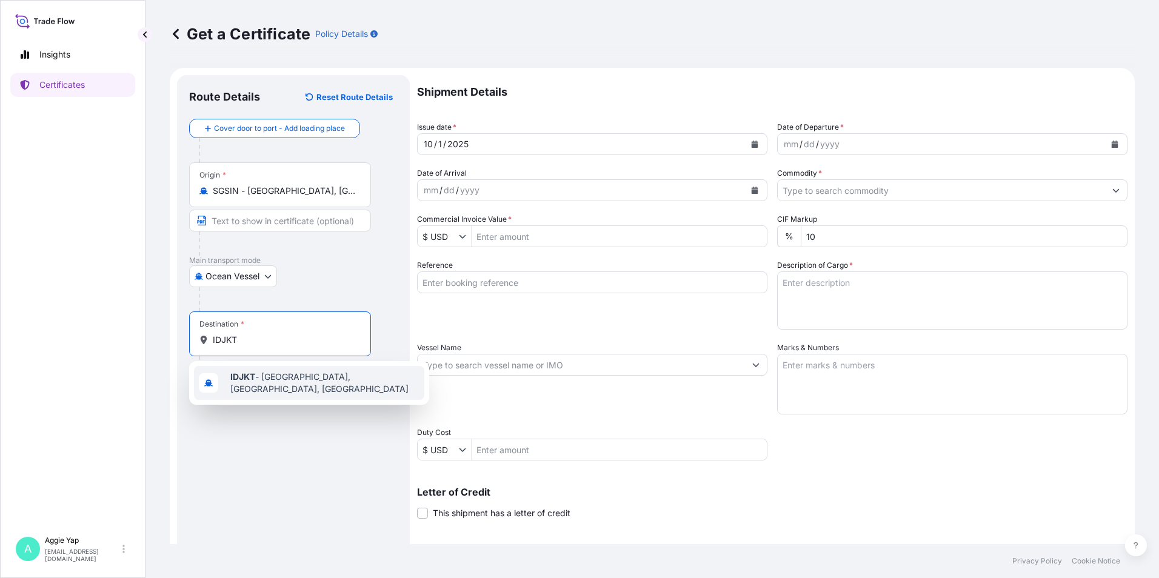
click at [280, 373] on div "IDJKT - [GEOGRAPHIC_DATA], [GEOGRAPHIC_DATA], [GEOGRAPHIC_DATA]" at bounding box center [309, 383] width 230 height 34
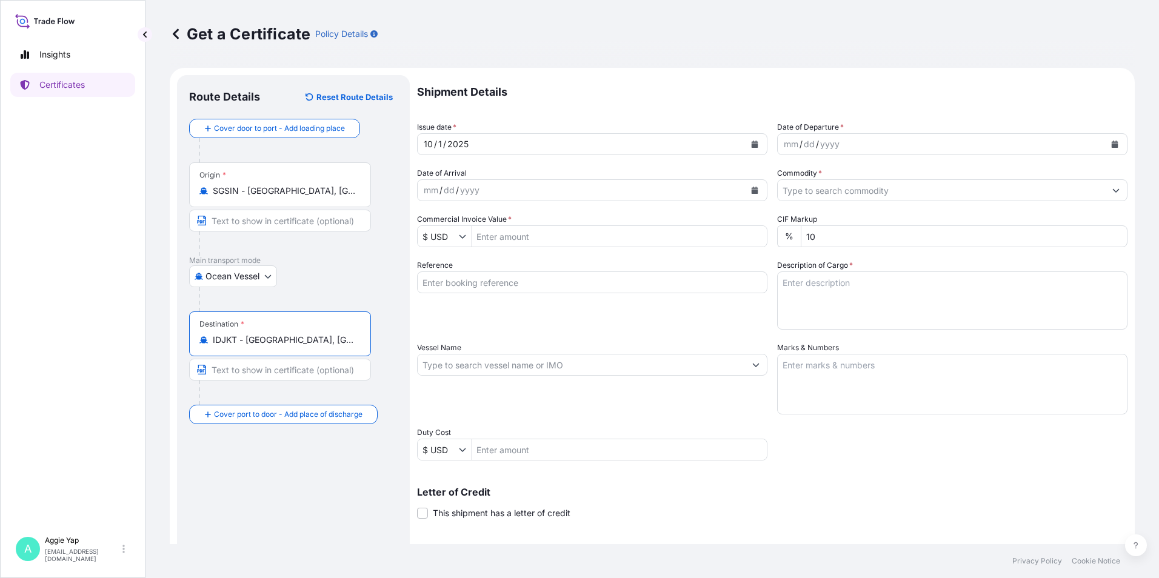
type input "IDJKT - [GEOGRAPHIC_DATA], [GEOGRAPHIC_DATA], [GEOGRAPHIC_DATA]"
click at [753, 148] on button "Calendar" at bounding box center [754, 144] width 19 height 19
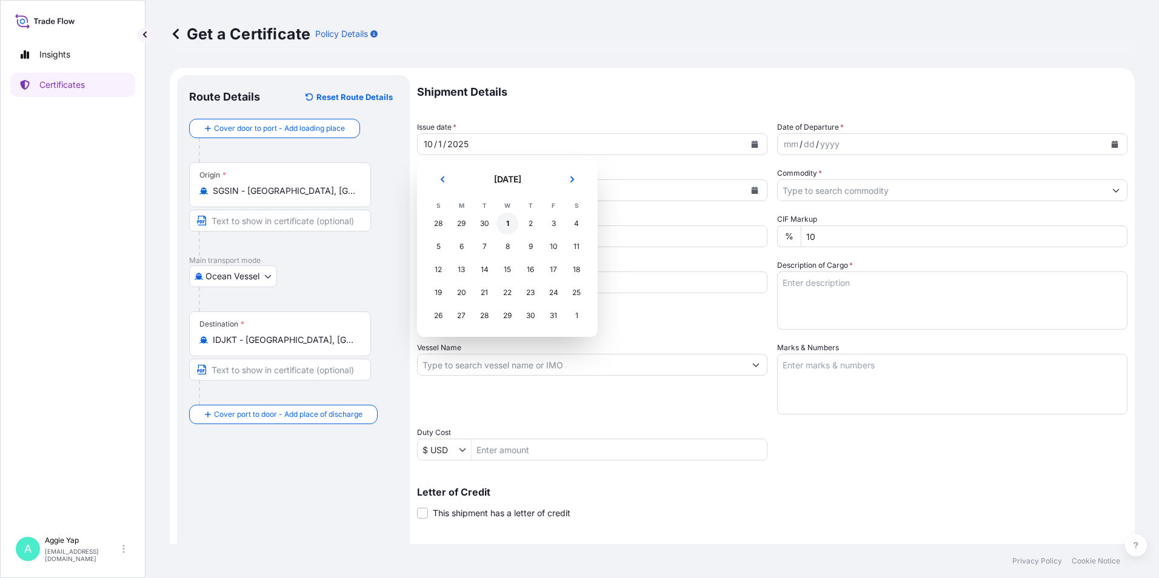
click at [504, 225] on div "1" at bounding box center [508, 224] width 22 height 22
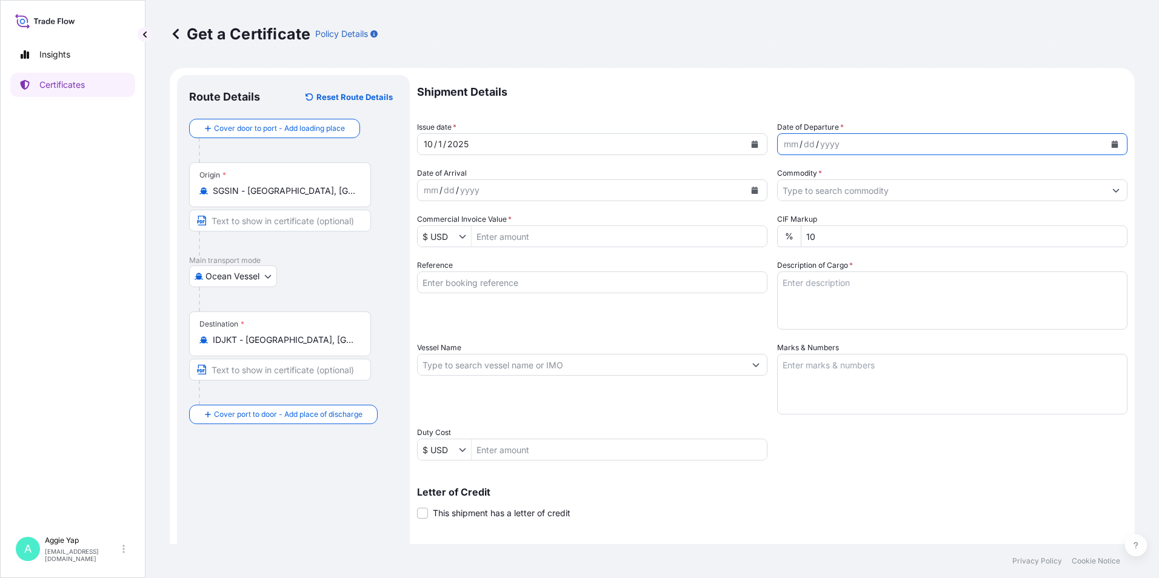
click at [1112, 144] on icon "Calendar" at bounding box center [1115, 144] width 7 height 7
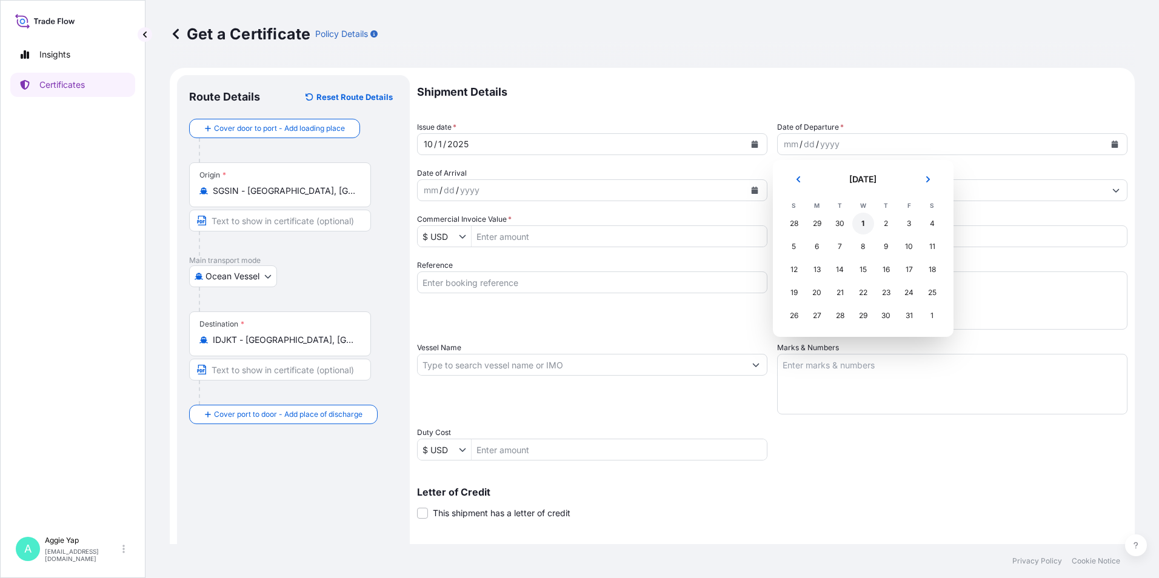
click at [864, 224] on div "1" at bounding box center [863, 224] width 22 height 22
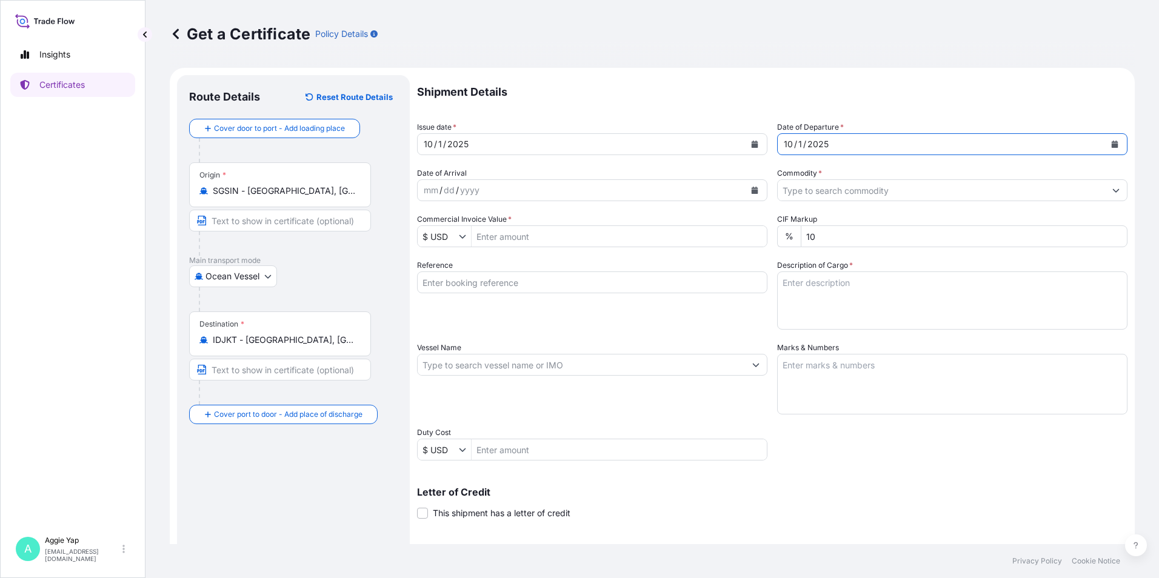
drag, startPoint x: 870, startPoint y: 198, endPoint x: 862, endPoint y: 196, distance: 8.8
click at [870, 198] on input "Commodity *" at bounding box center [941, 190] width 327 height 22
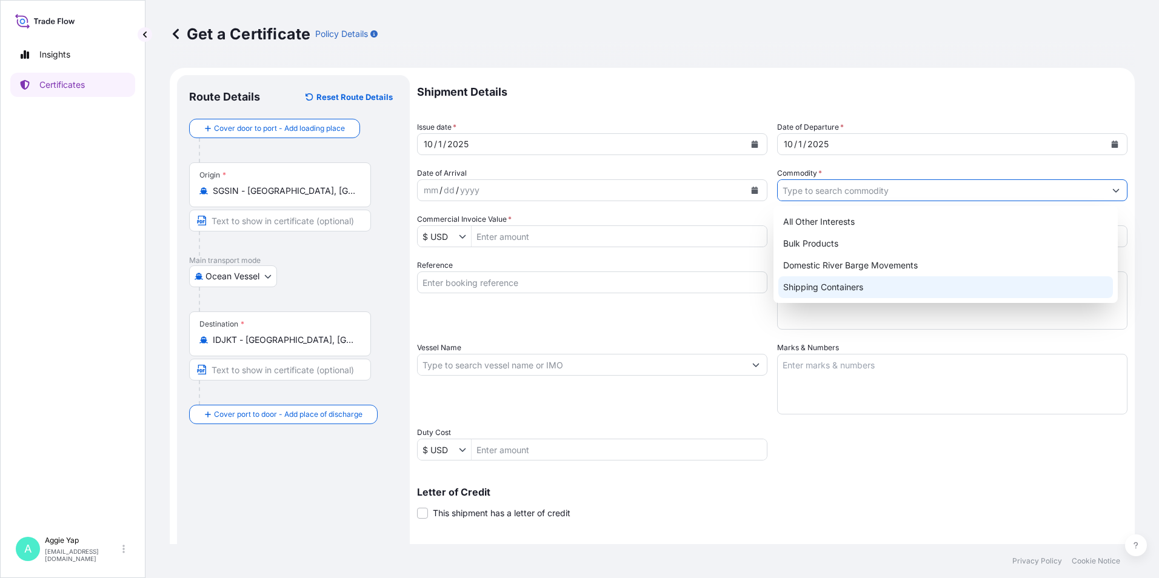
click at [816, 289] on div "Shipping Containers" at bounding box center [945, 287] width 335 height 22
type input "Shipping Containers"
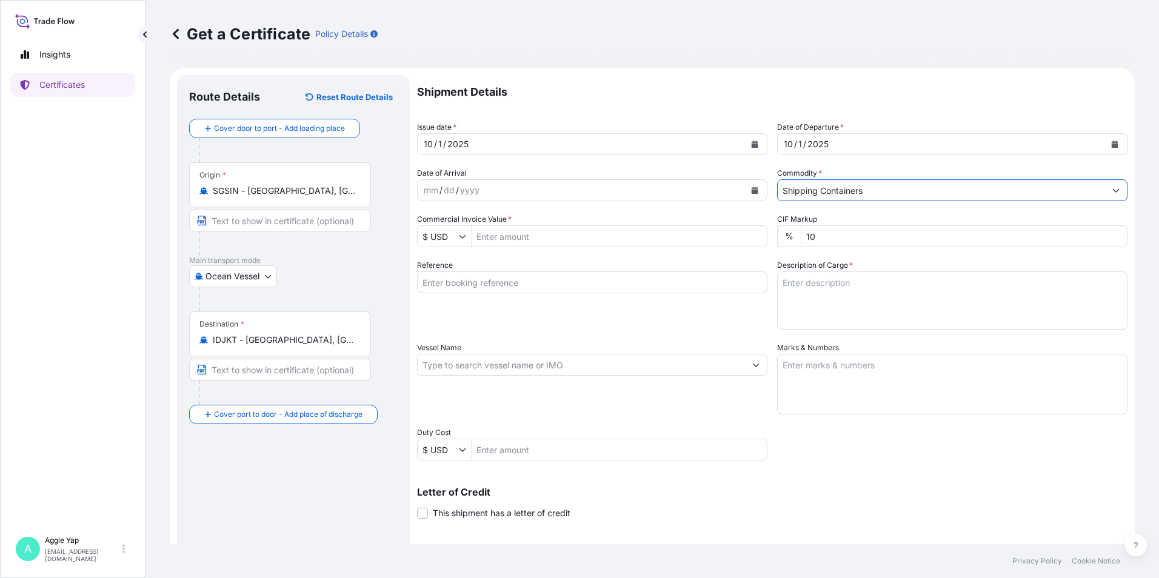
click at [598, 241] on input "Commercial Invoice Value *" at bounding box center [619, 237] width 295 height 22
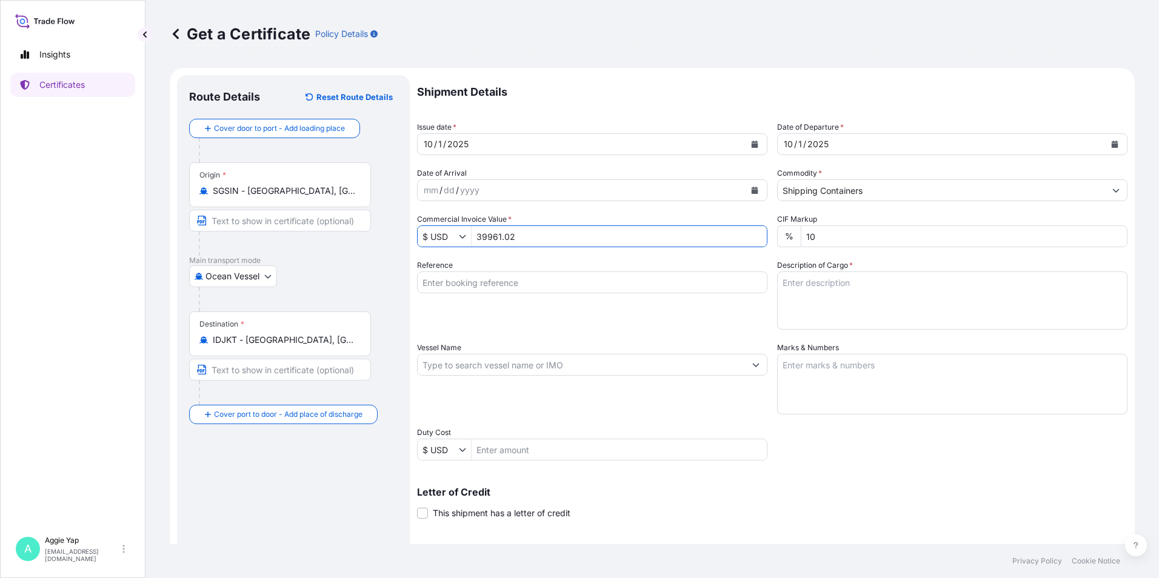
type input "39,961.02"
click at [686, 320] on div "Reference" at bounding box center [592, 294] width 350 height 70
drag, startPoint x: 526, startPoint y: 284, endPoint x: 544, endPoint y: 289, distance: 18.1
click at [527, 284] on input "Reference" at bounding box center [592, 283] width 350 height 22
type input "PT FEDERAL KARYATAMA"
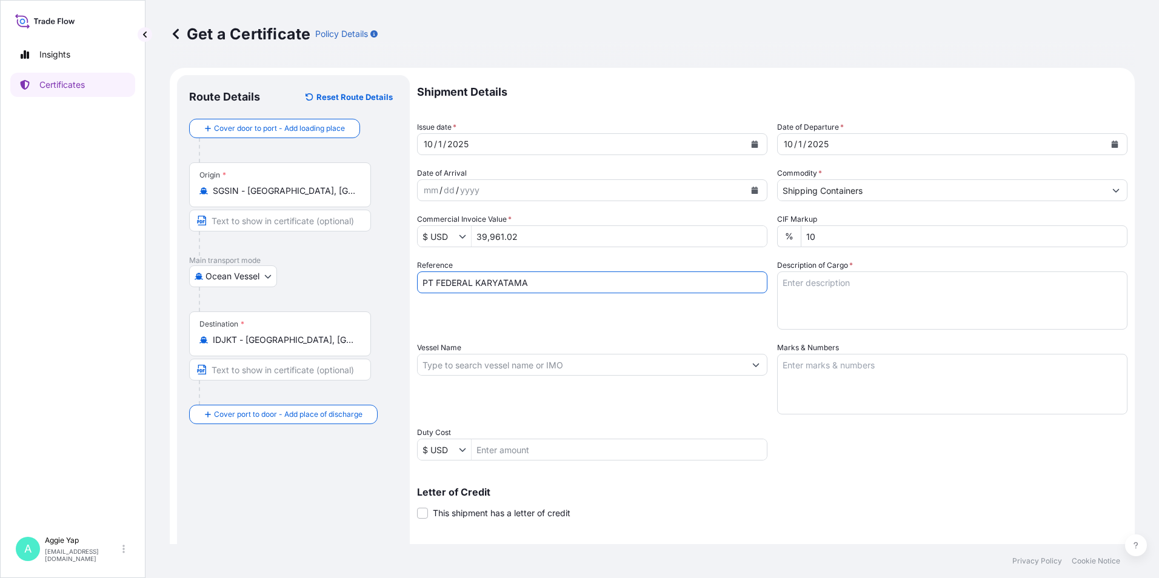
drag, startPoint x: 842, startPoint y: 276, endPoint x: 846, endPoint y: 295, distance: 18.8
click at [842, 276] on textarea "Description of Cargo *" at bounding box center [952, 301] width 350 height 58
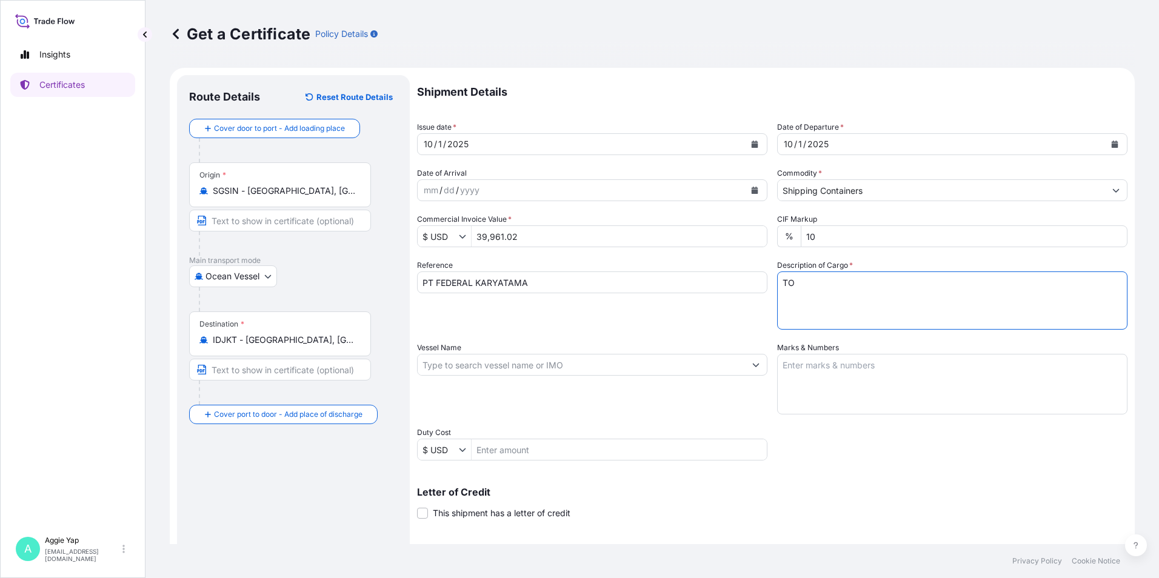
type textarea "T"
click at [815, 296] on textarea "1 X ISO TANK" at bounding box center [952, 301] width 350 height 58
click at [845, 287] on textarea "1 X ISO TANK" at bounding box center [952, 301] width 350 height 58
paste textarea "ADDITIVES FOR LUBRICATING OIL"
click at [780, 298] on textarea "1 X ISO TANK ADDITIVES FOR LUBRICATING OIL" at bounding box center [952, 301] width 350 height 58
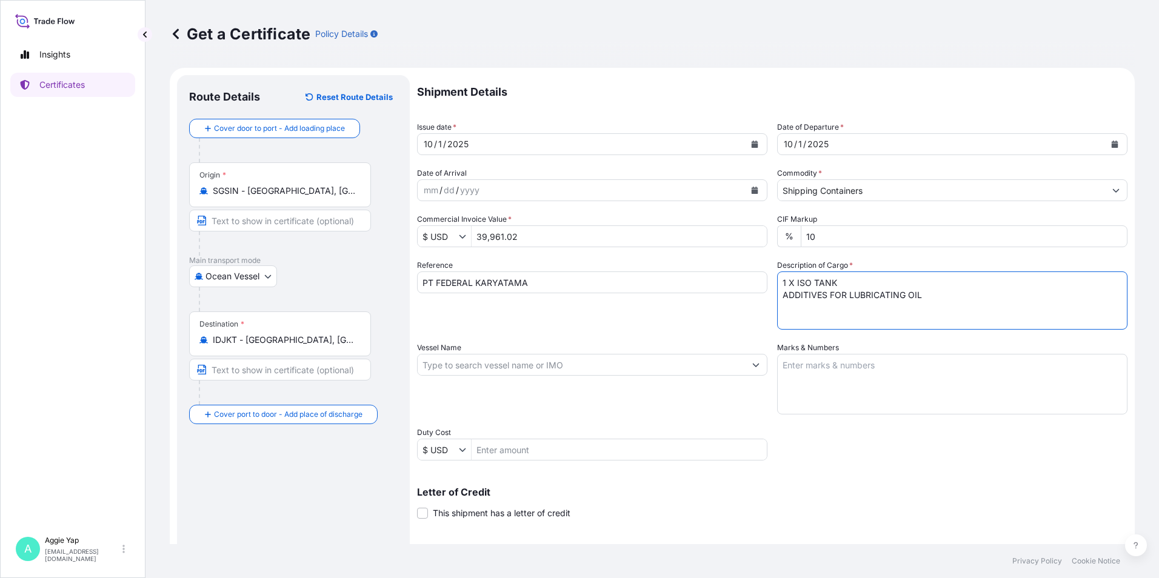
click at [793, 311] on textarea "1 X ISO TANK ADDITIVES FOR LUBRICATING OIL" at bounding box center [952, 301] width 350 height 58
drag, startPoint x: 933, startPoint y: 295, endPoint x: 923, endPoint y: 297, distance: 10.0
click at [930, 295] on textarea "1 X ISO TANK ADDITIVES FOR LUBRICATING OIL" at bounding box center [952, 301] width 350 height 58
paste textarea "CN 70808"
click at [795, 314] on textarea "1 X ISO TANK ADDITIVES FOR LUBRICATING OIL CN 70808" at bounding box center [952, 301] width 350 height 58
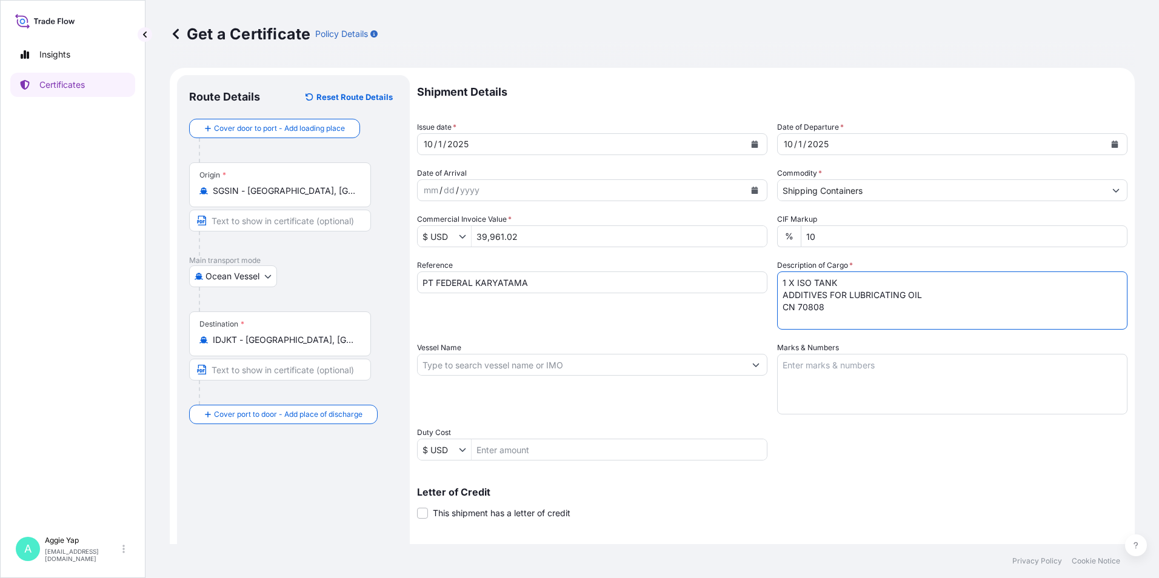
click at [838, 312] on textarea "1 X ISO TANK ADDITIVES FOR LUBRICATING OIL CN 70808" at bounding box center [952, 301] width 350 height 58
paste textarea "ORDER NO: PO-25-022884"
type textarea "1 X ISO TANK ADDITIVES FOR LUBRICATING OIL CN 70808 ORDER NO: PO-25-022884"
click at [557, 396] on div "Vessel Name" at bounding box center [592, 378] width 350 height 73
click at [575, 363] on input "Vessel Name" at bounding box center [581, 365] width 327 height 22
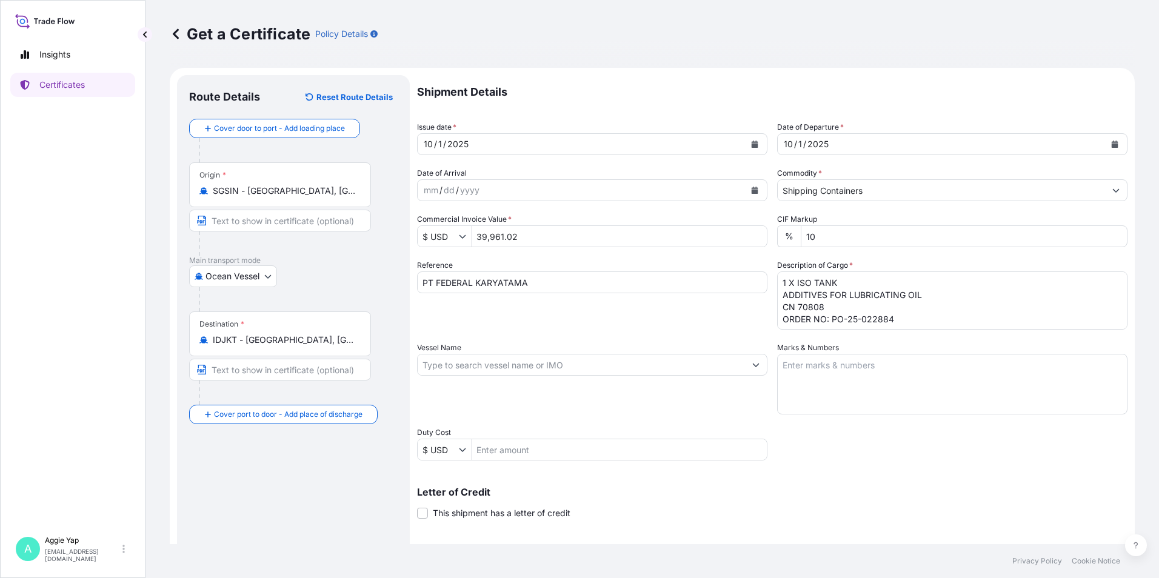
click at [463, 367] on input "Vessel Name" at bounding box center [581, 365] width 327 height 22
paste input "[PERSON_NAME] [PERSON_NAME]"
drag, startPoint x: 569, startPoint y: 375, endPoint x: 549, endPoint y: 370, distance: 21.2
click at [569, 375] on input "[PERSON_NAME] [PERSON_NAME] /" at bounding box center [581, 365] width 327 height 22
paste input "0XL9JS1NC"
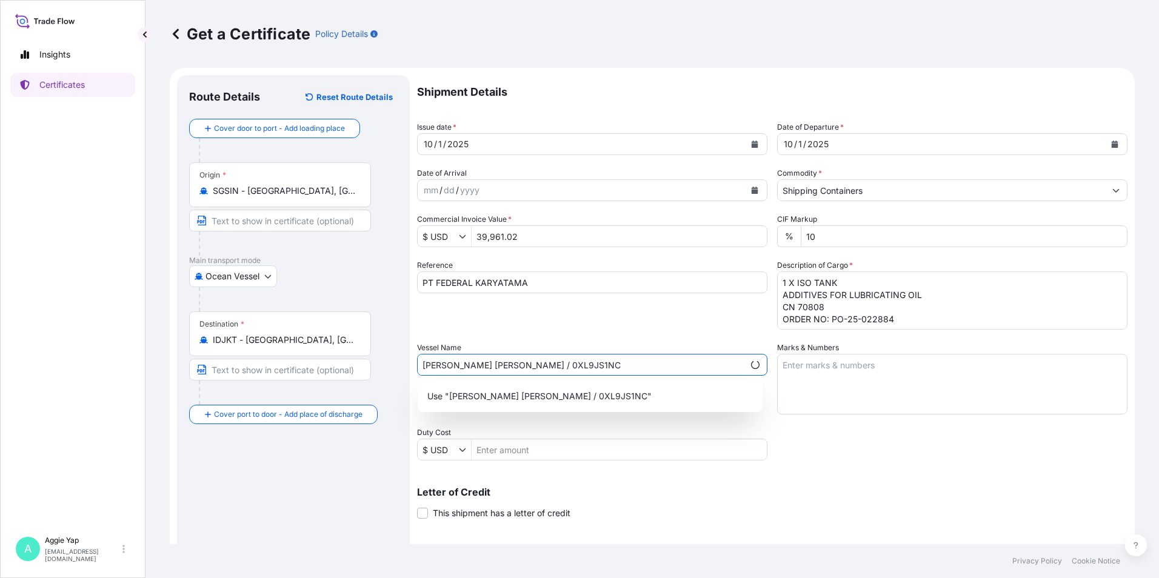
type input "[PERSON_NAME] [PERSON_NAME] / 0XL9JS1NC"
click at [884, 364] on textarea "Marks & Numbers" at bounding box center [952, 384] width 350 height 61
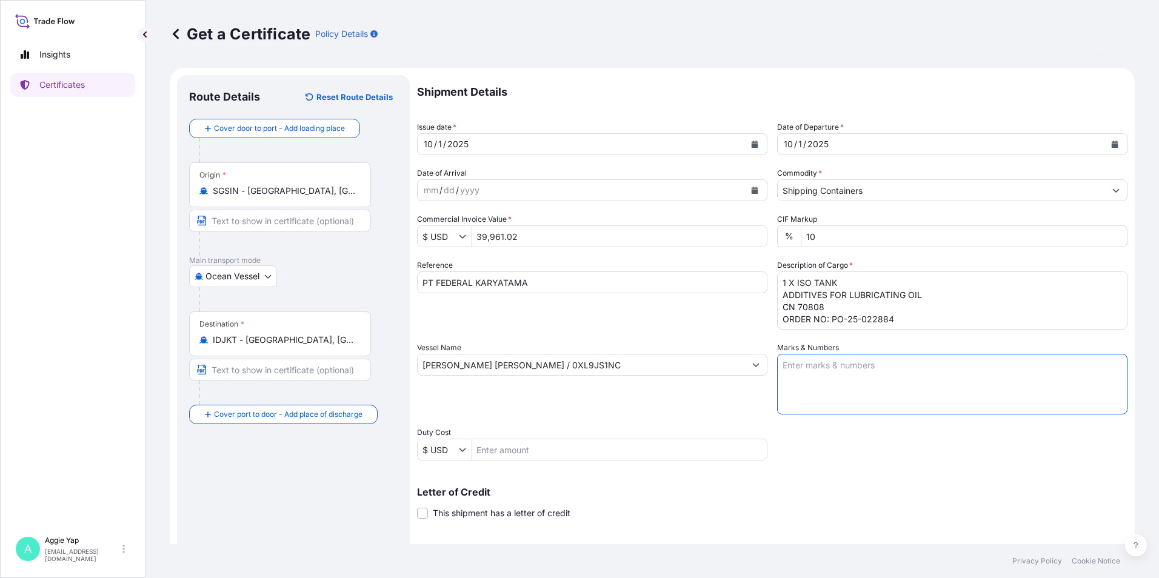
type textarea "AS PER BILL OF LADING"
type input "Ocean Vessel"
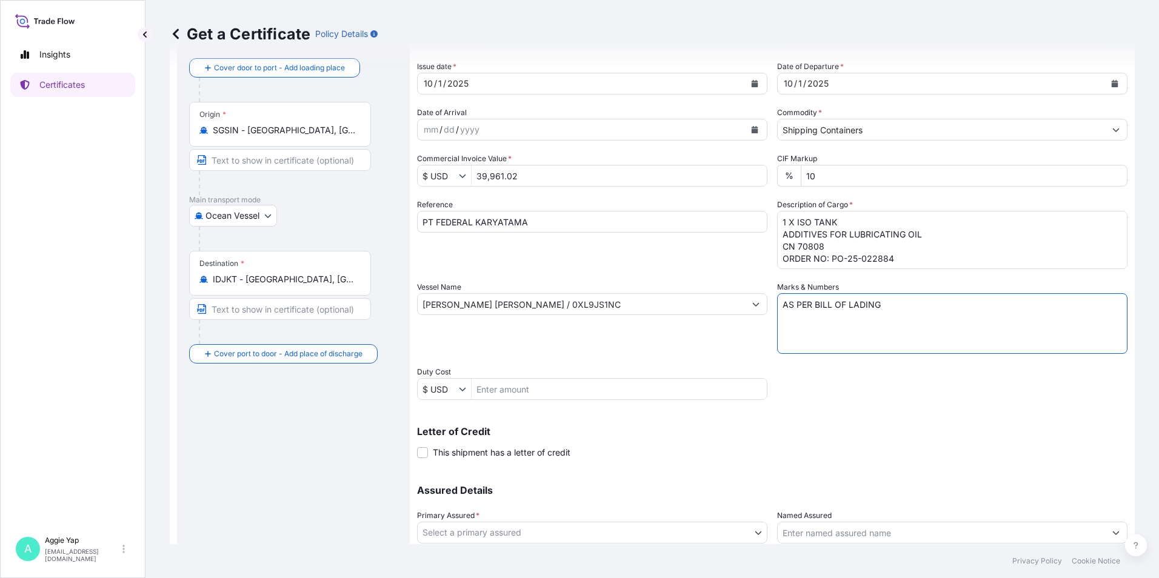
click at [667, 464] on div "Shipment Details Issue date * [DATE] Date of Departure * [DATE] Date of Arrival…" at bounding box center [772, 304] width 711 height 578
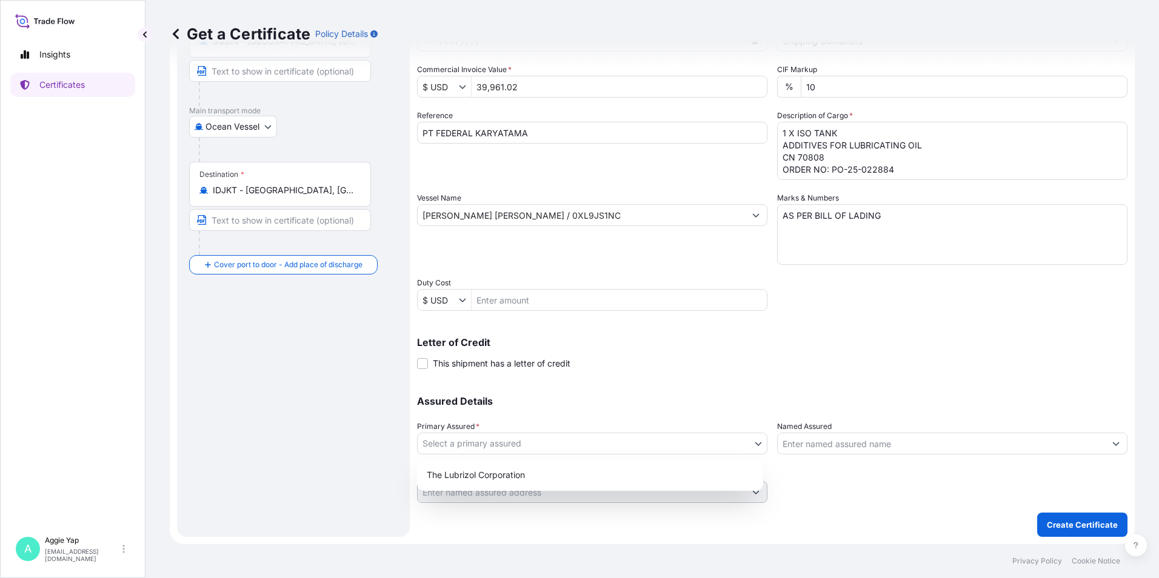
click at [525, 443] on body "1 option available. 0 options available. 1 option available. Insights Certifica…" at bounding box center [579, 289] width 1159 height 578
click at [509, 481] on div "The Lubrizol Corporation" at bounding box center [590, 475] width 336 height 22
select select "31566"
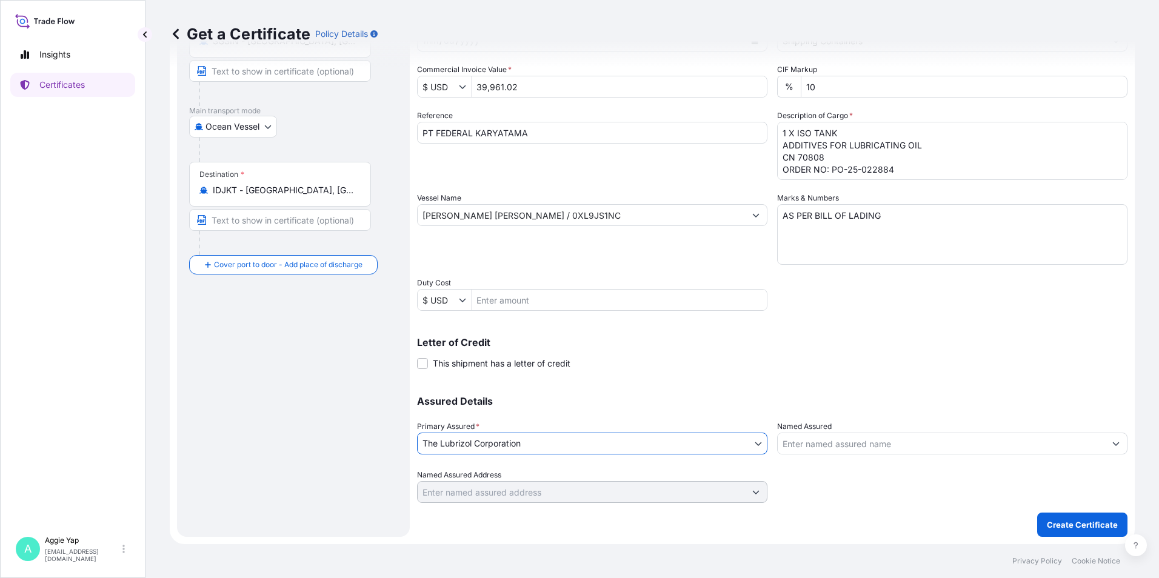
click at [866, 446] on input "Named Assured" at bounding box center [941, 444] width 327 height 22
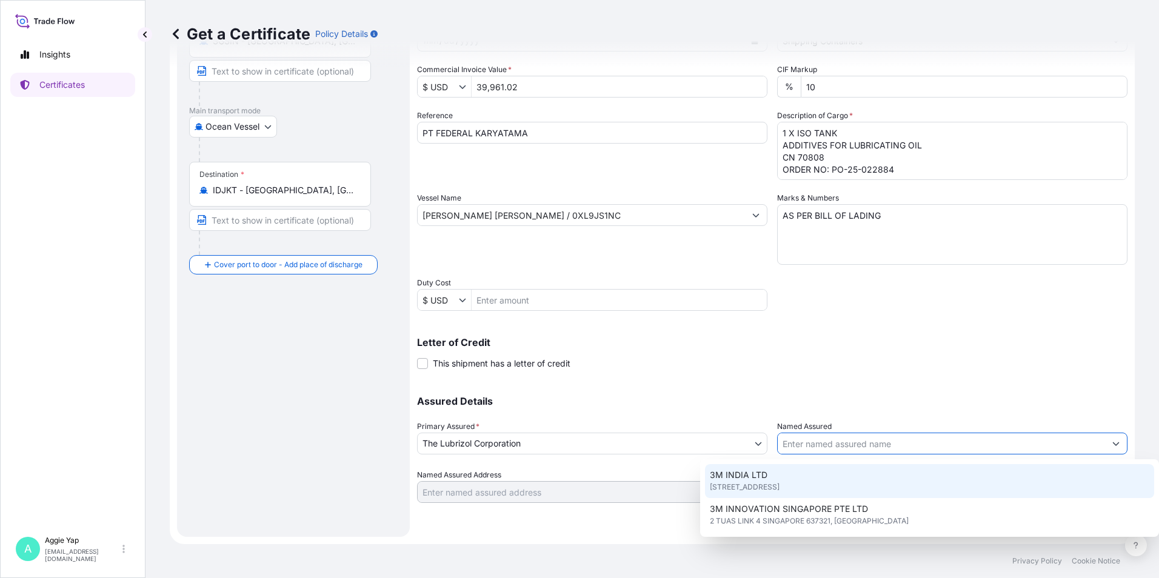
click at [874, 446] on input "Named Assured" at bounding box center [941, 444] width 327 height 22
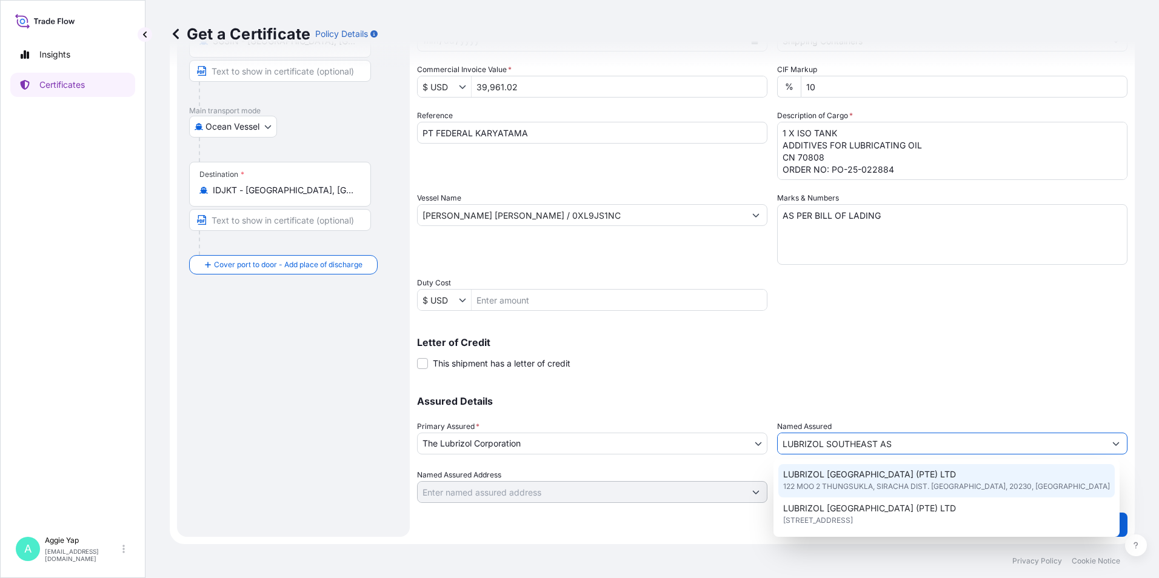
scroll to position [61, 0]
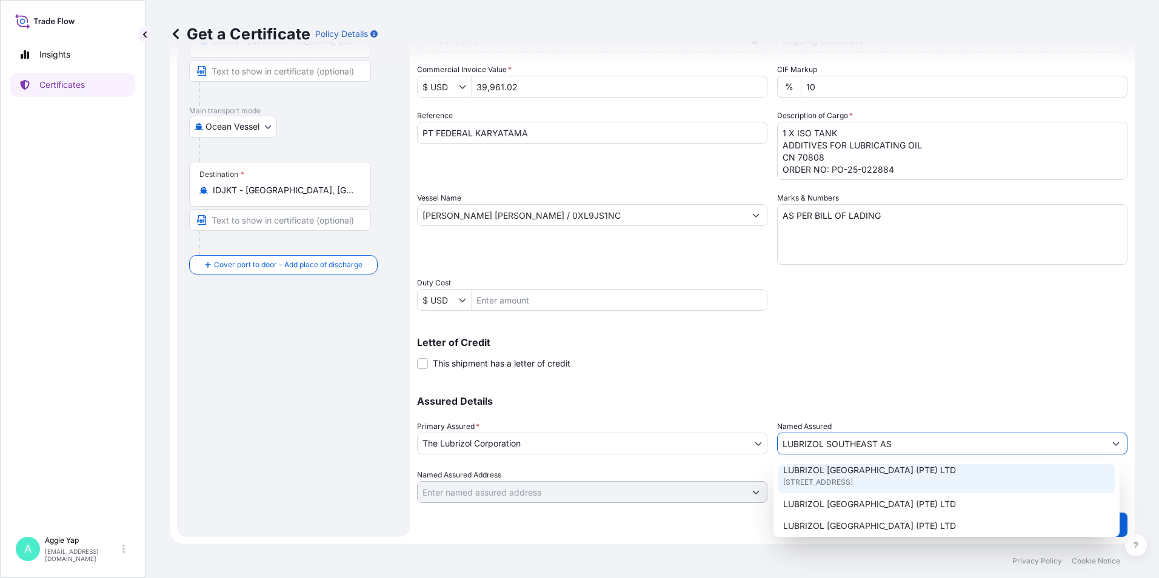
click at [853, 484] on span "[STREET_ADDRESS]" at bounding box center [818, 483] width 70 height 12
type input "LUBRIZOL [GEOGRAPHIC_DATA] (PTE) LTD"
type input "[STREET_ADDRESS]"
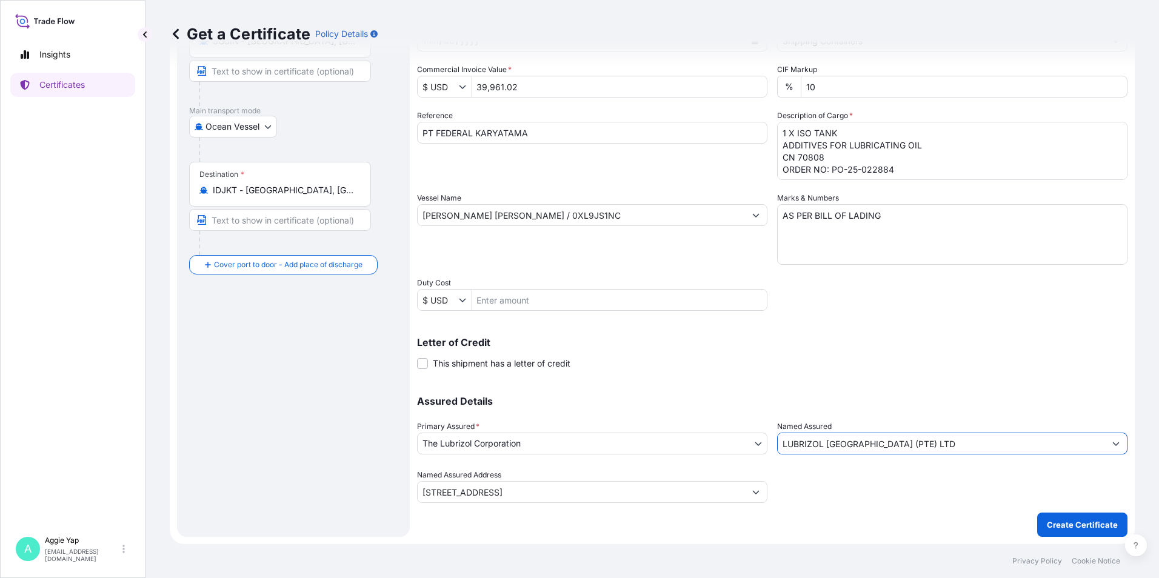
type input "LUBRIZOL [GEOGRAPHIC_DATA] (PTE) LTD"
click at [670, 525] on div "Shipment Details Issue date * [DATE] Date of Departure * [DATE] Date of Arrival…" at bounding box center [772, 231] width 711 height 612
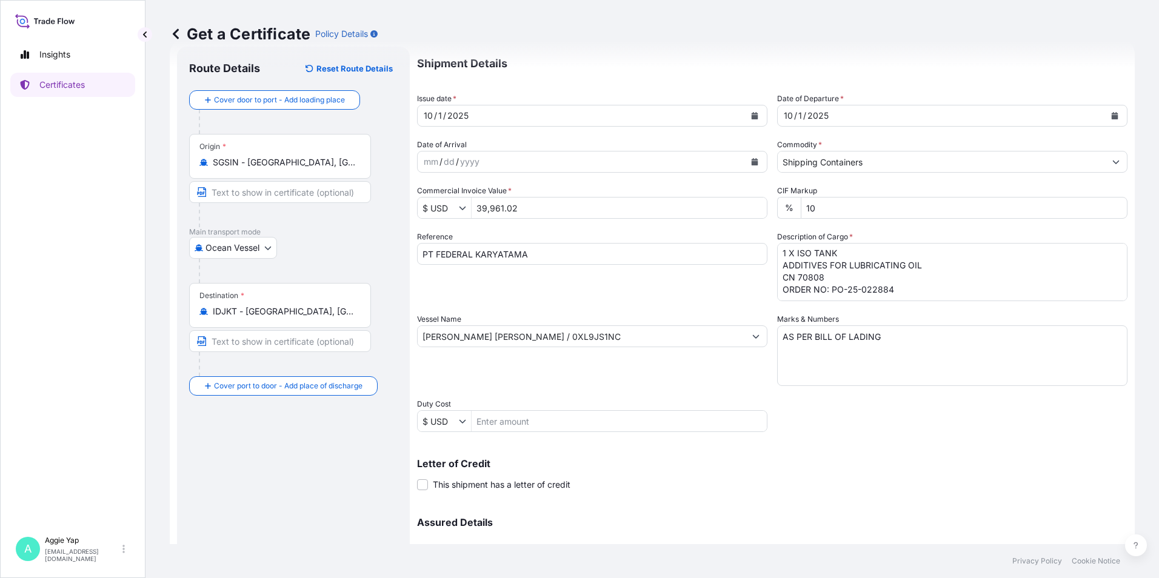
scroll to position [13, 0]
click at [800, 289] on textarea "1 X ISO TANK ADDITIVES FOR LUBRICATING OIL CN 70808 ORDER NO: PO-25-022884" at bounding box center [952, 272] width 350 height 58
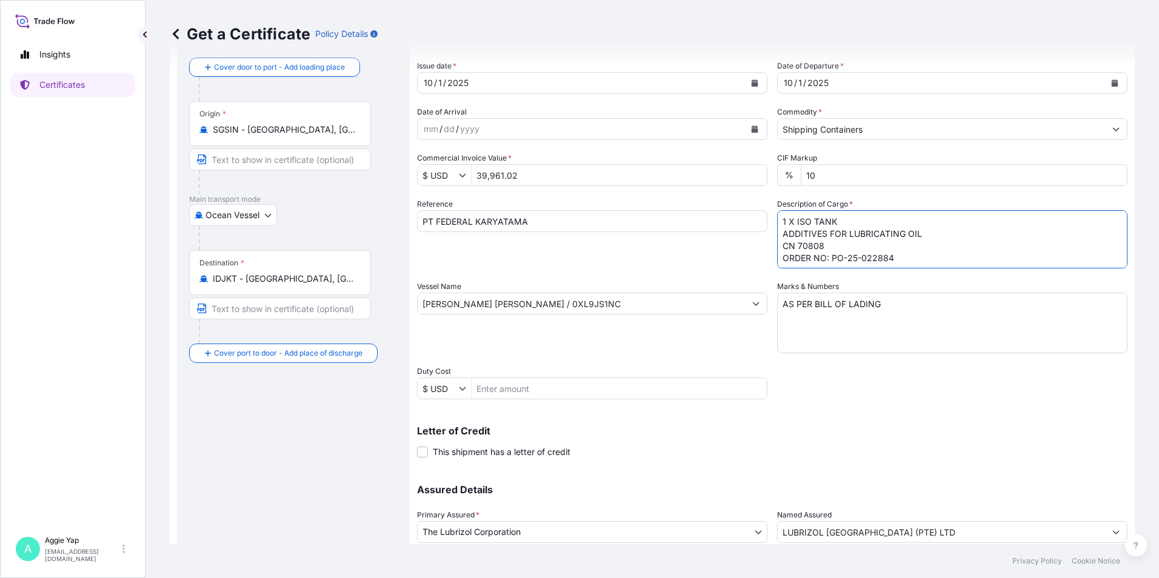
scroll to position [150, 0]
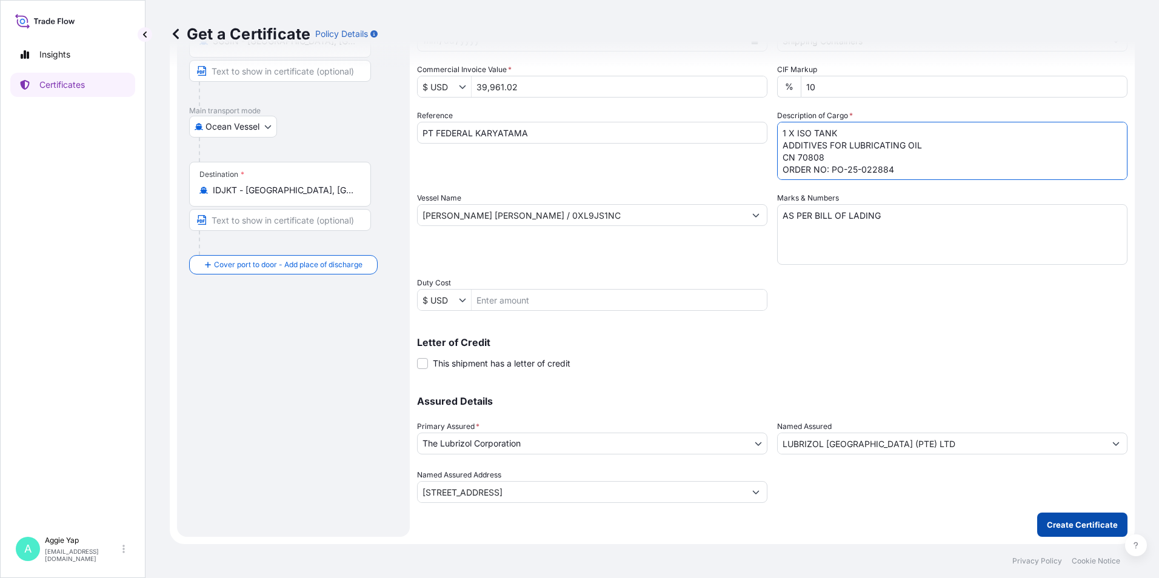
type textarea "1 X ISO TANK ADDITIVES FOR LUBRICATING OIL CN 70808 ORDER NO: PO-25-022884"
click at [1061, 529] on p "Create Certificate" at bounding box center [1082, 525] width 71 height 12
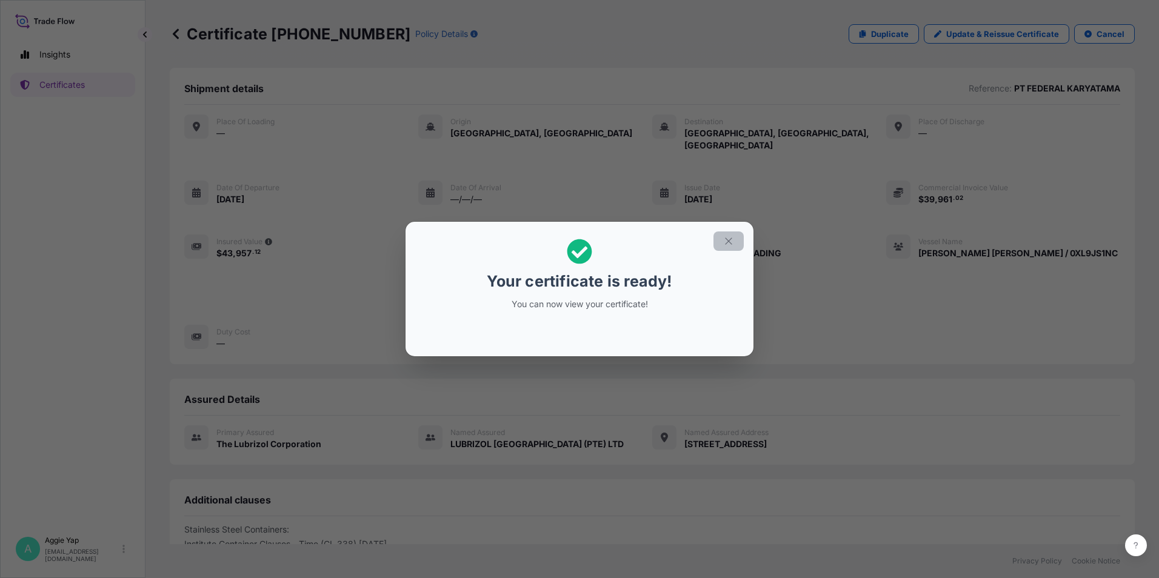
click at [725, 244] on icon "button" at bounding box center [728, 241] width 11 height 11
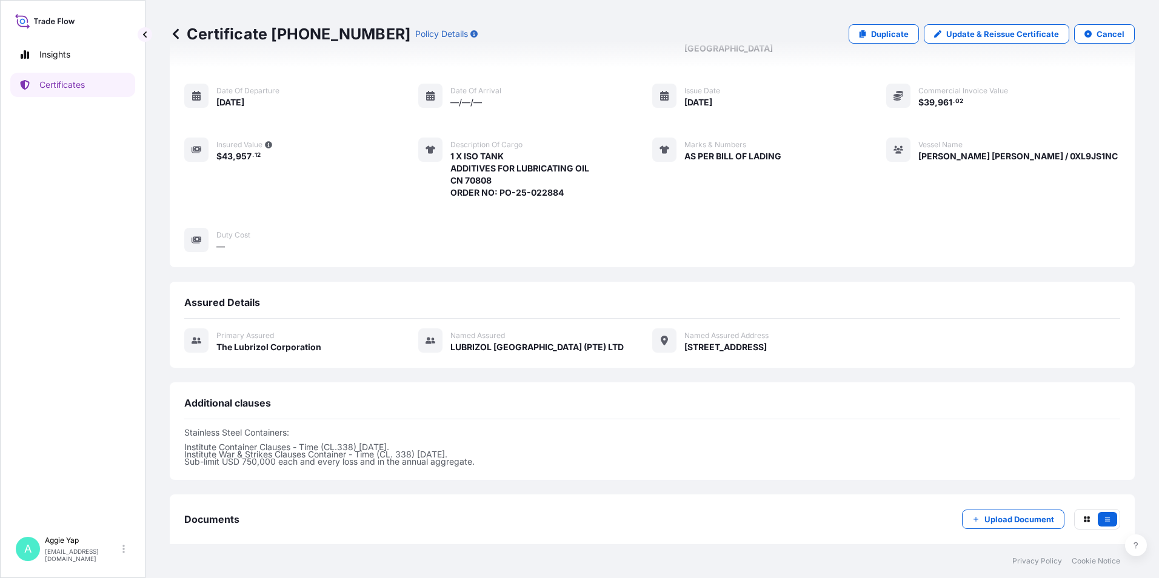
scroll to position [149, 0]
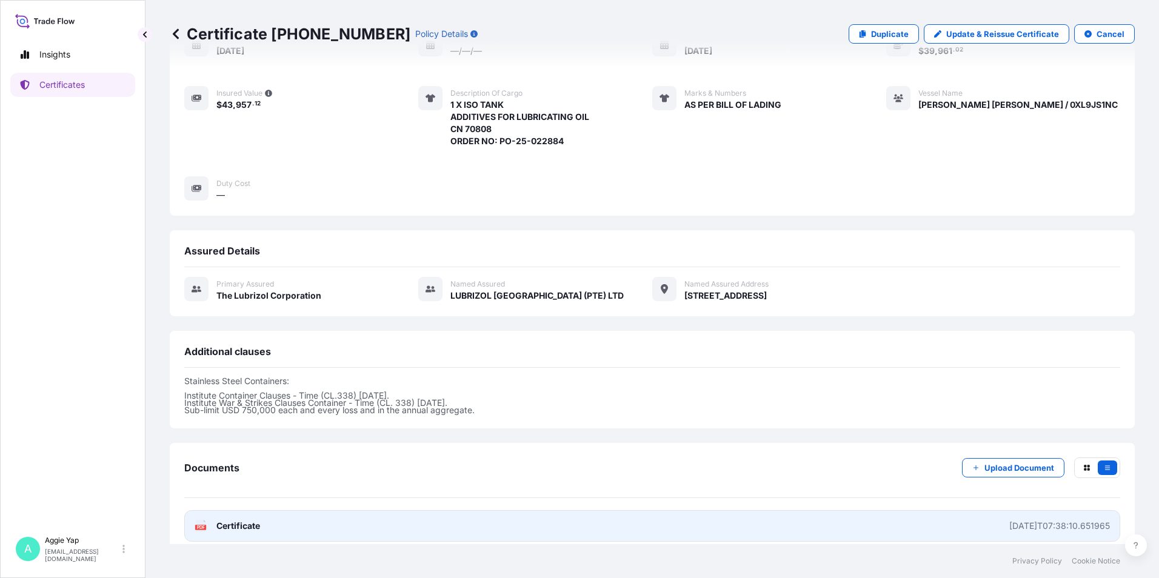
click at [1017, 520] on div "[DATE]T07:38:10.651965" at bounding box center [1059, 526] width 101 height 12
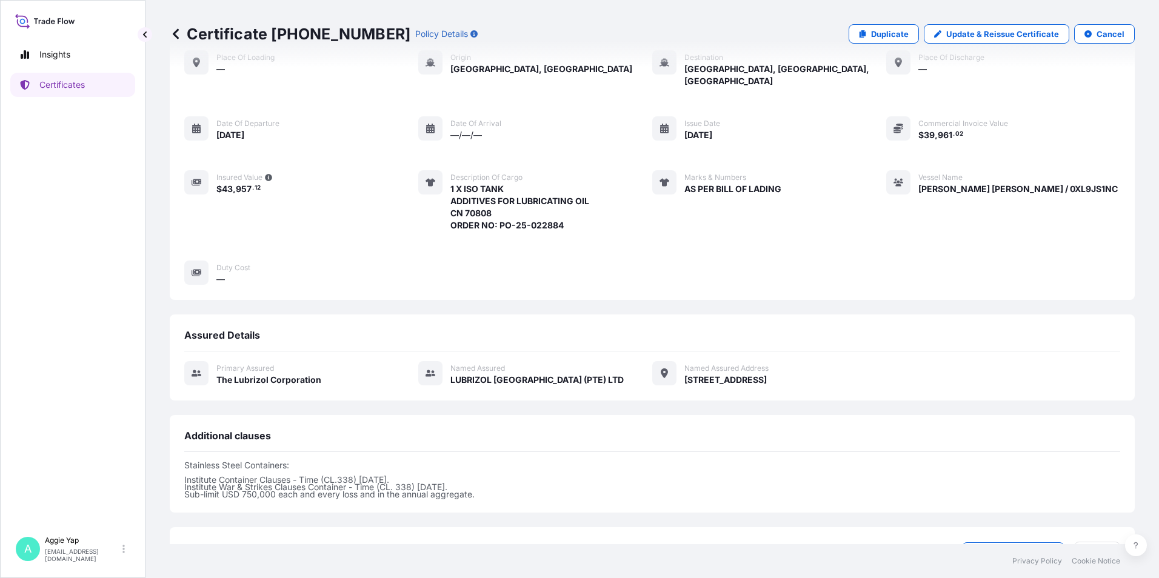
scroll to position [0, 0]
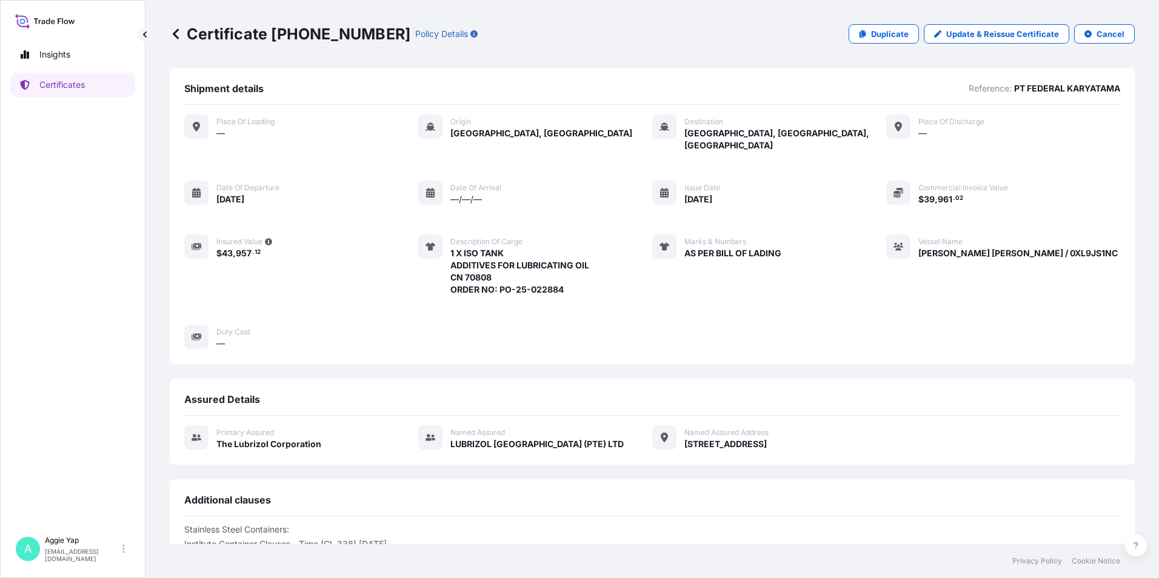
drag, startPoint x: 362, startPoint y: 289, endPoint x: 760, endPoint y: 47, distance: 466.0
click at [363, 289] on div "Place of Loading — Origin [GEOGRAPHIC_DATA], [GEOGRAPHIC_DATA] Destination [GEO…" at bounding box center [652, 232] width 936 height 235
click at [108, 80] on link "Certificates" at bounding box center [72, 85] width 125 height 24
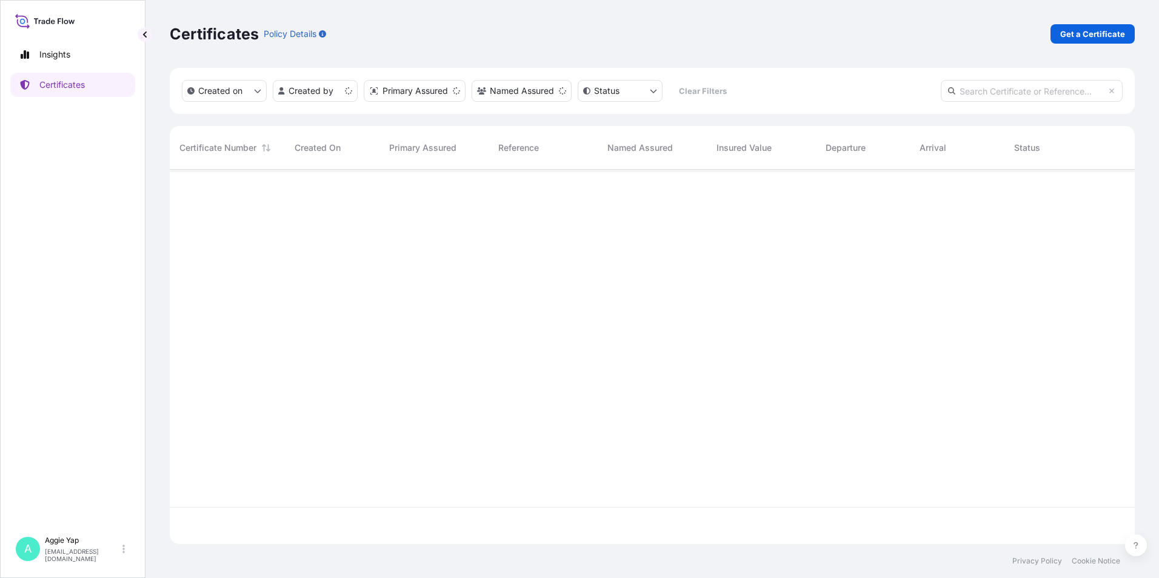
scroll to position [372, 956]
click at [1086, 29] on p "Get a Certificate" at bounding box center [1092, 34] width 65 height 12
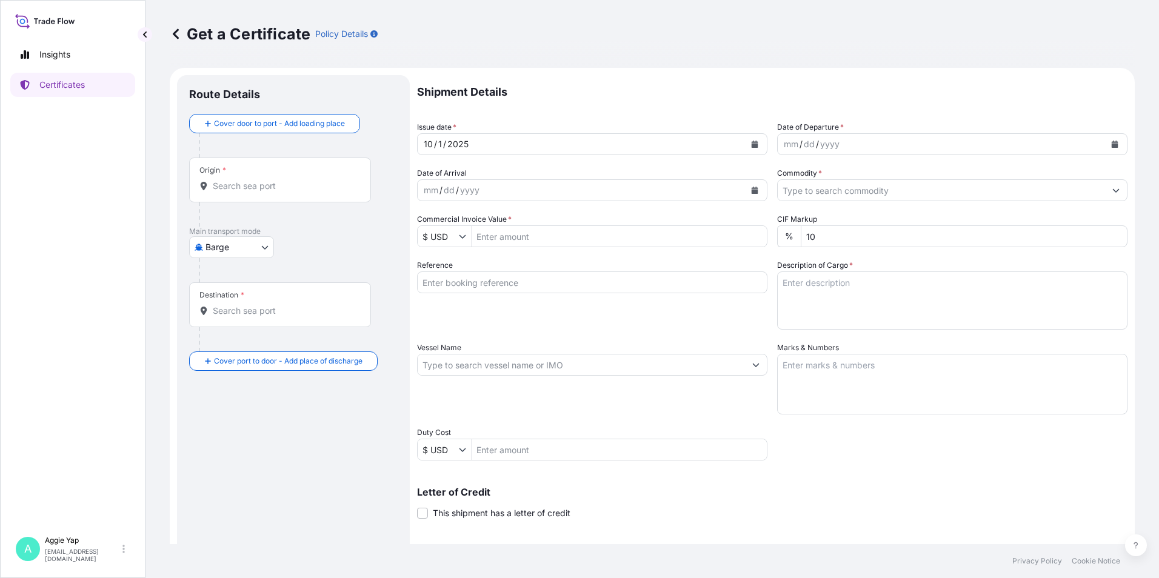
click at [225, 249] on body "Insights Certificates A [PERSON_NAME] [EMAIL_ADDRESS][DOMAIN_NAME] Get a Certif…" at bounding box center [579, 289] width 1159 height 578
click at [229, 387] on span "Ocean Vessel" at bounding box center [239, 388] width 54 height 12
select select "Ocean Vessel"
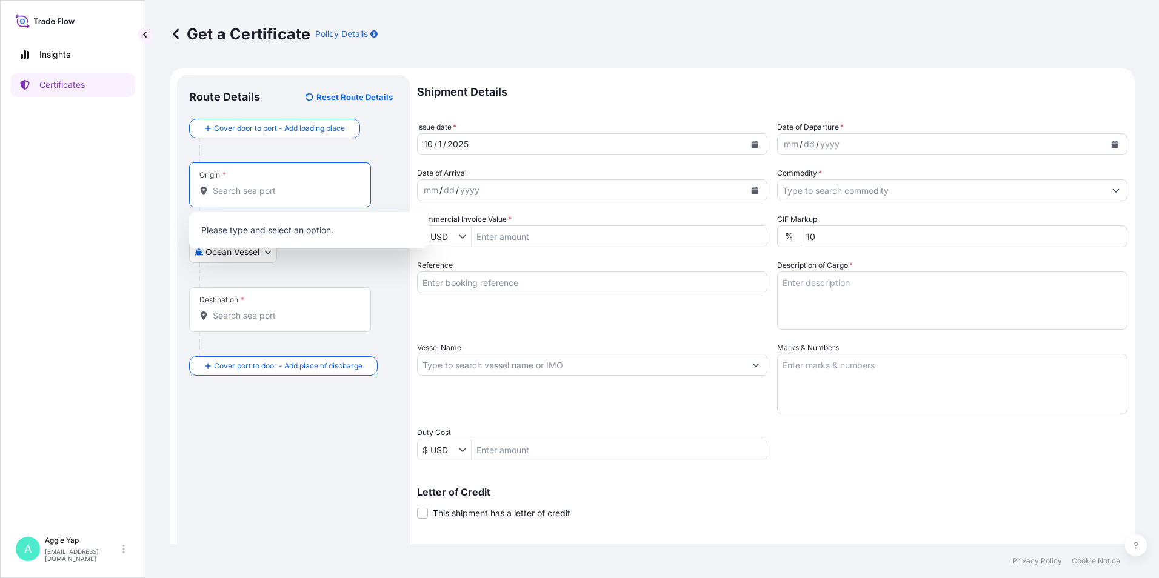
click at [238, 186] on input "Origin *" at bounding box center [284, 191] width 143 height 12
type input "SGSIN"
click at [293, 189] on input "SGSIN" at bounding box center [284, 191] width 143 height 12
click at [306, 236] on span "SGSIN - [GEOGRAPHIC_DATA], [GEOGRAPHIC_DATA]" at bounding box center [324, 234] width 189 height 24
type input "SGSIN - [GEOGRAPHIC_DATA], [GEOGRAPHIC_DATA]"
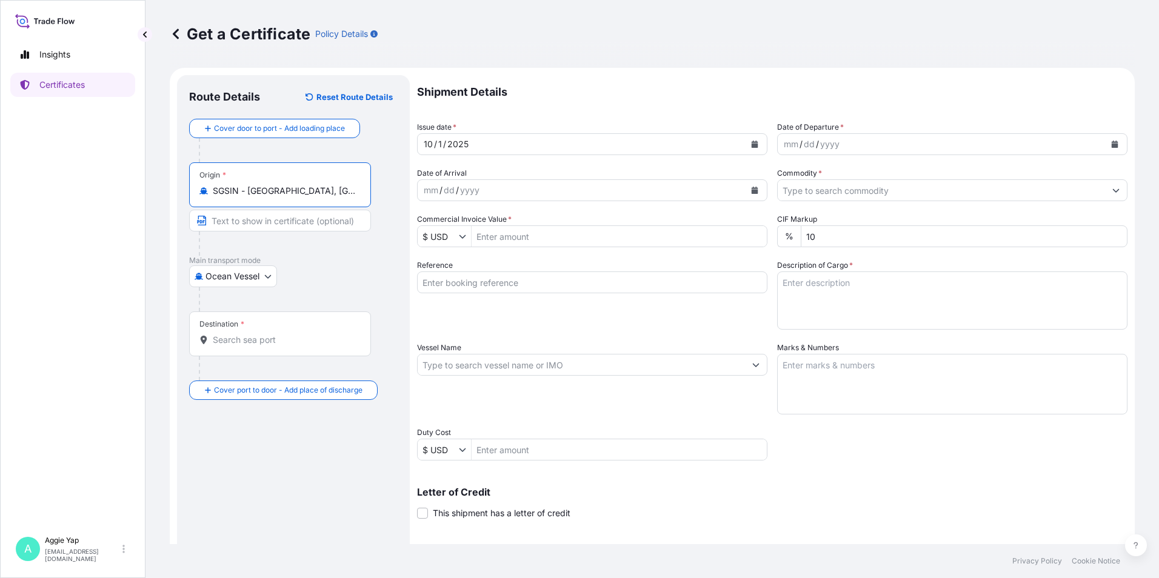
drag, startPoint x: 259, startPoint y: 347, endPoint x: 267, endPoint y: 344, distance: 7.7
click at [267, 344] on div "Destination *" at bounding box center [280, 334] width 182 height 45
click at [267, 344] on input "Destination *" at bounding box center [284, 340] width 143 height 12
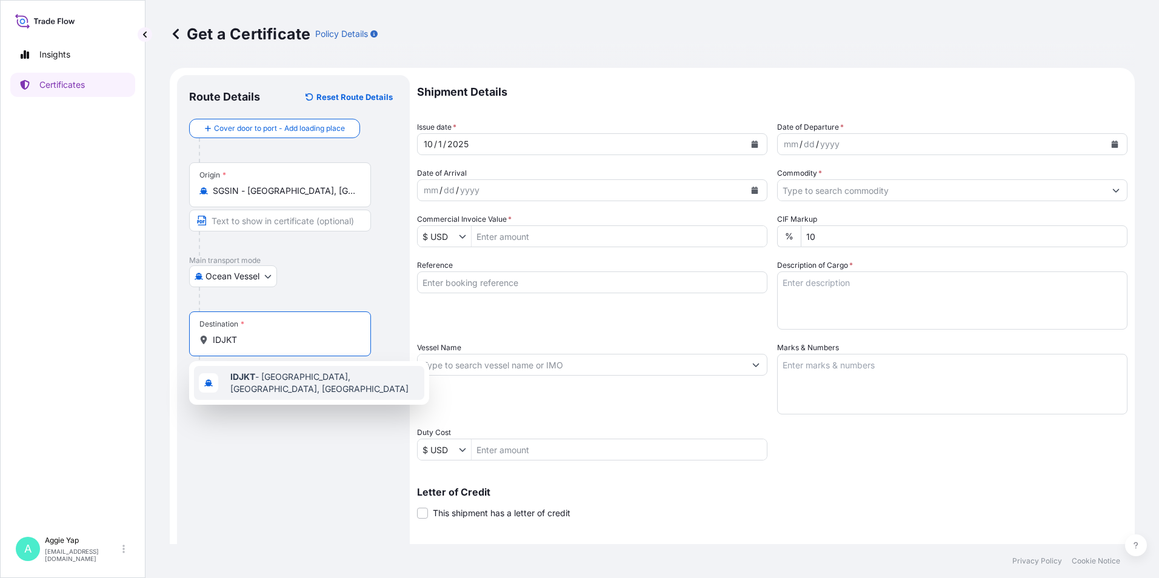
click at [246, 387] on div "IDJKT - [GEOGRAPHIC_DATA], [GEOGRAPHIC_DATA], [GEOGRAPHIC_DATA]" at bounding box center [309, 383] width 230 height 34
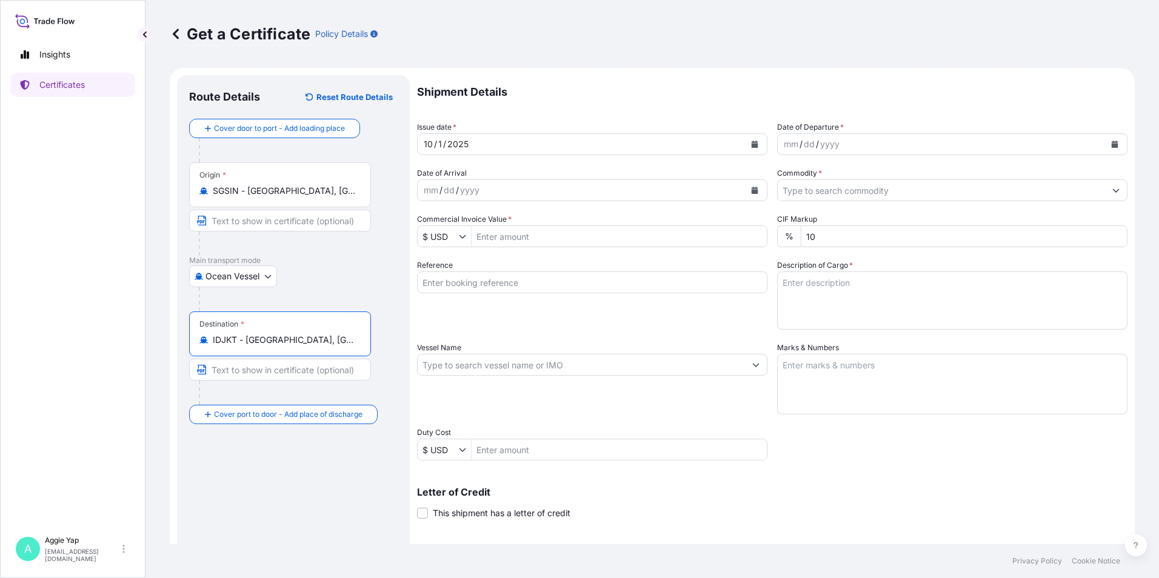
type input "IDJKT - [GEOGRAPHIC_DATA], [GEOGRAPHIC_DATA], [GEOGRAPHIC_DATA]"
click at [1112, 142] on icon "Calendar" at bounding box center [1115, 144] width 7 height 7
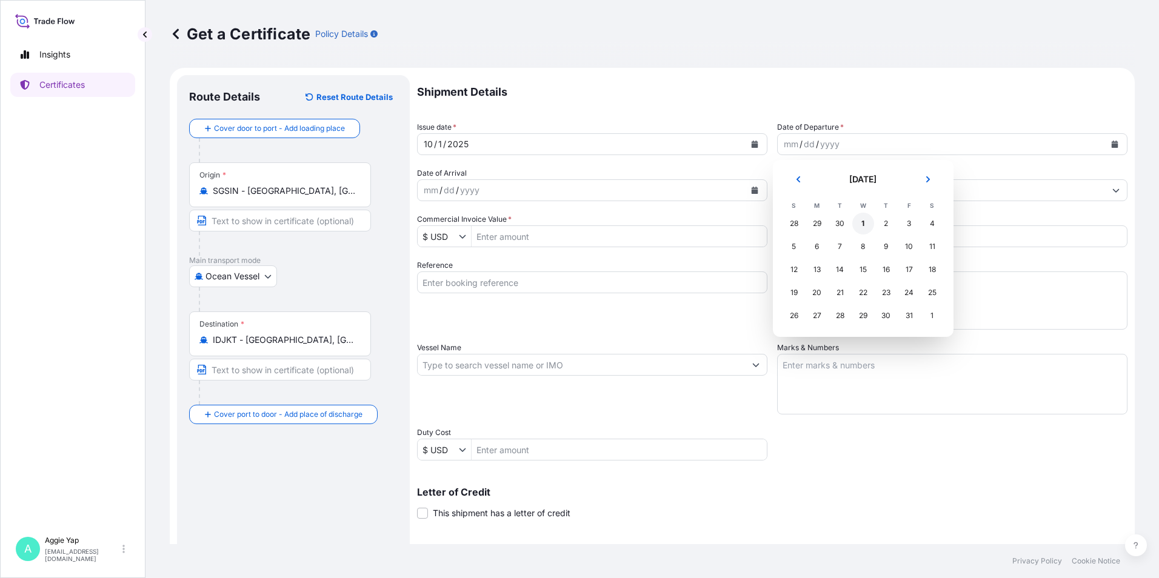
click at [869, 227] on div "1" at bounding box center [863, 224] width 22 height 22
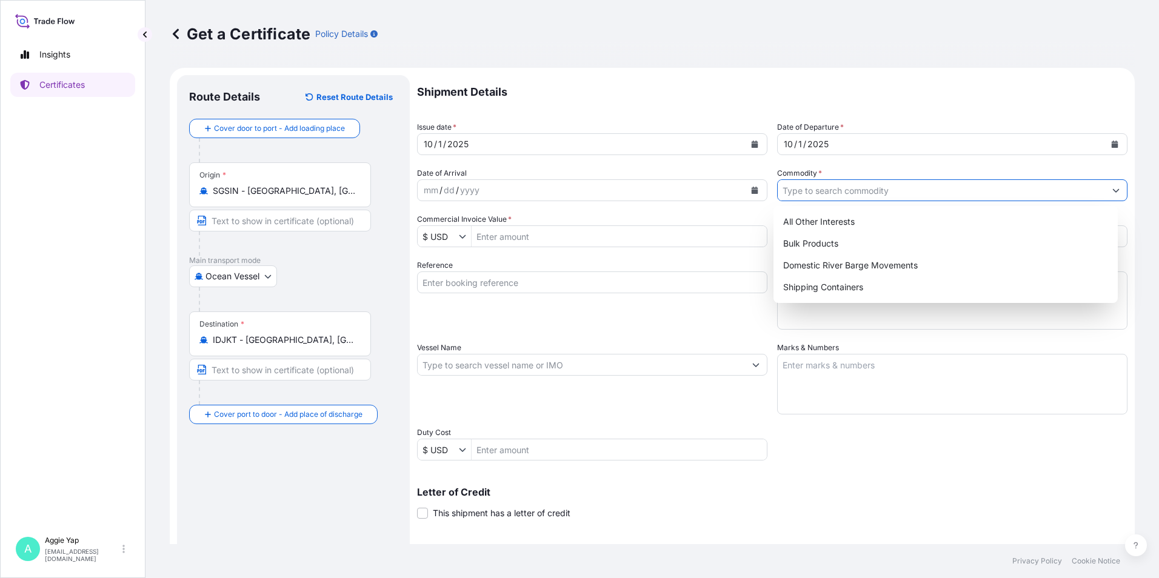
click at [854, 197] on input "Commodity *" at bounding box center [941, 190] width 327 height 22
click at [823, 297] on div "Shipping Containers" at bounding box center [945, 287] width 335 height 22
type input "Shipping Containers"
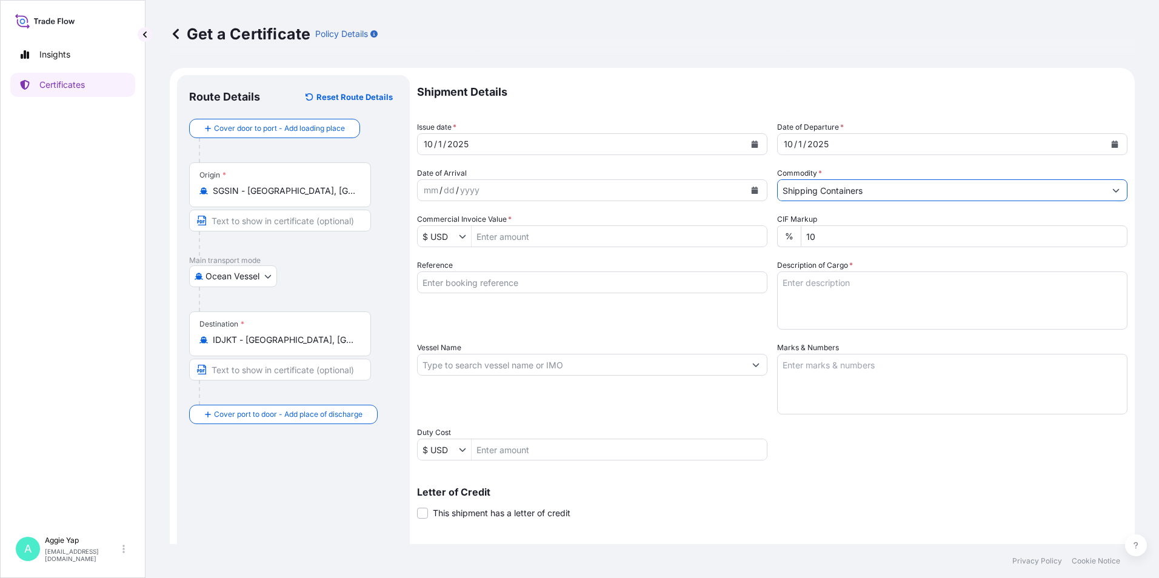
click at [560, 241] on input "Commercial Invoice Value *" at bounding box center [619, 237] width 295 height 22
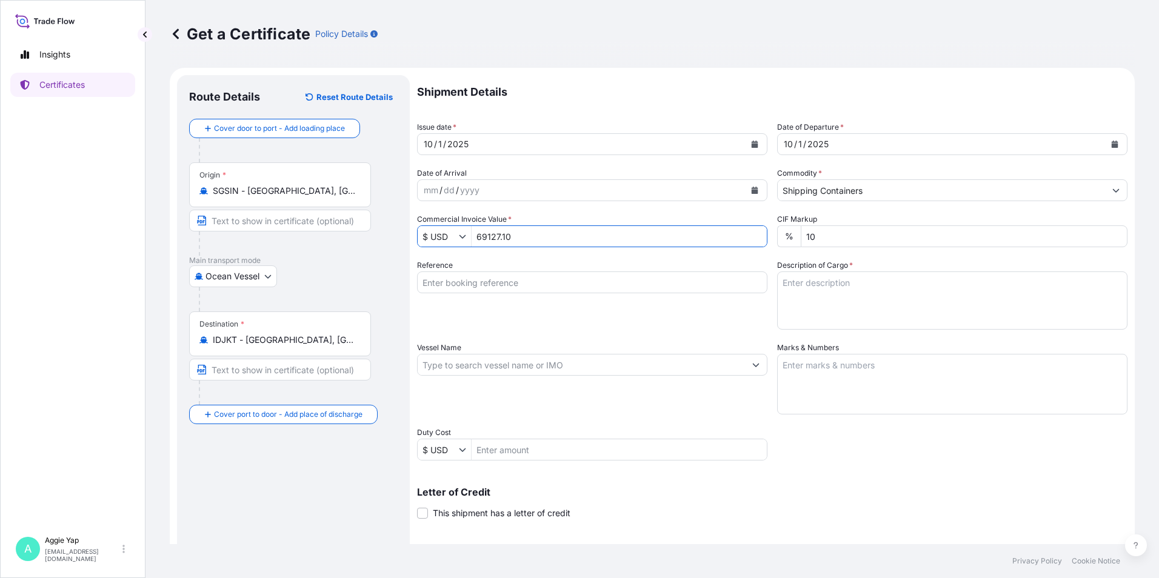
type input "69,127.1"
drag, startPoint x: 560, startPoint y: 269, endPoint x: 564, endPoint y: 284, distance: 15.2
click at [560, 272] on div "Reference" at bounding box center [592, 294] width 350 height 70
click at [560, 286] on input "Reference" at bounding box center [592, 283] width 350 height 22
type input "P"
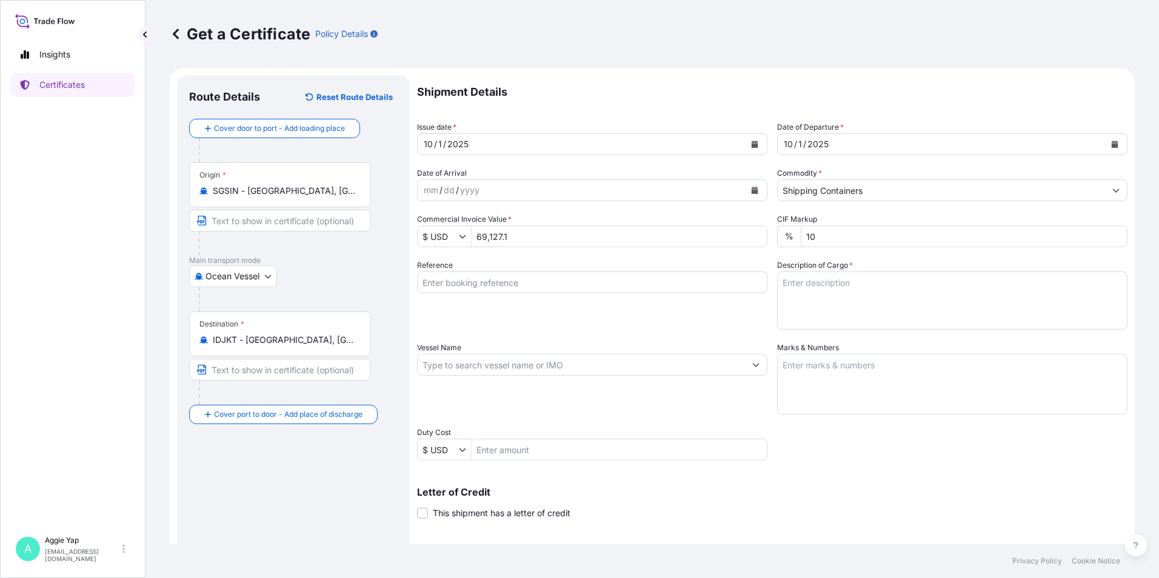
click at [486, 287] on input "Reference" at bounding box center [592, 283] width 350 height 22
paste input "PT JX NIPPON OIL & ENERGY LUBRICANTS"
click at [630, 286] on input "PT JX NIPPON OIL & ENERGY LUBRICANTS" at bounding box center [592, 283] width 350 height 22
paste input "[GEOGRAPHIC_DATA]"
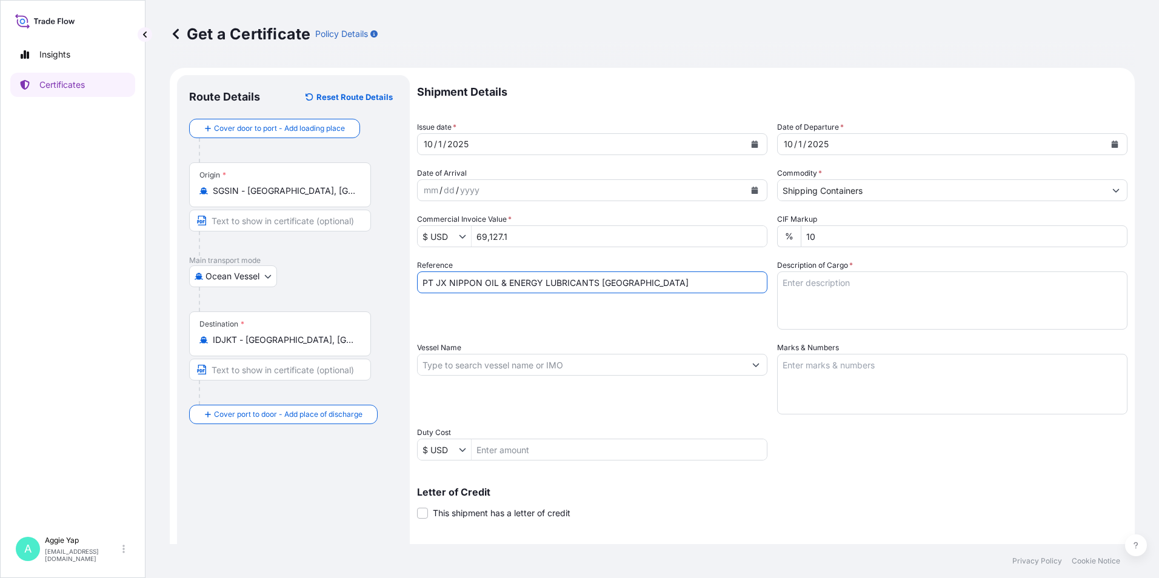
type input "PT JX NIPPON OIL & ENERGY LUBRICANTS [GEOGRAPHIC_DATA]"
click at [866, 277] on textarea "Description of Cargo *" at bounding box center [952, 301] width 350 height 58
click at [782, 298] on textarea "2 X ISO TANK" at bounding box center [952, 301] width 350 height 58
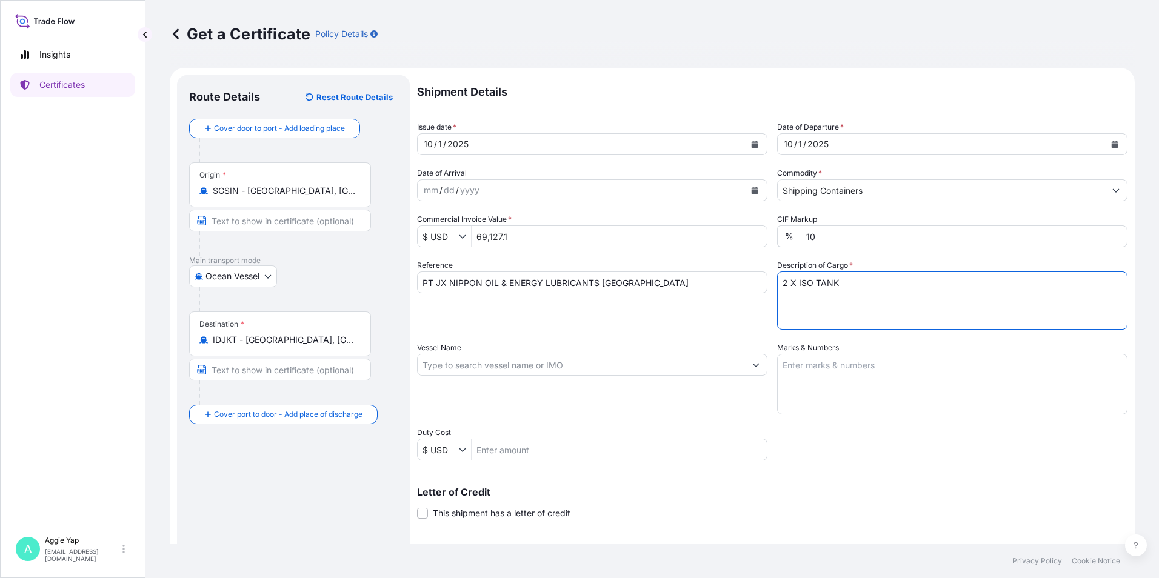
paste textarea "ADDITIVES FOR LUBRICATING OIL:"
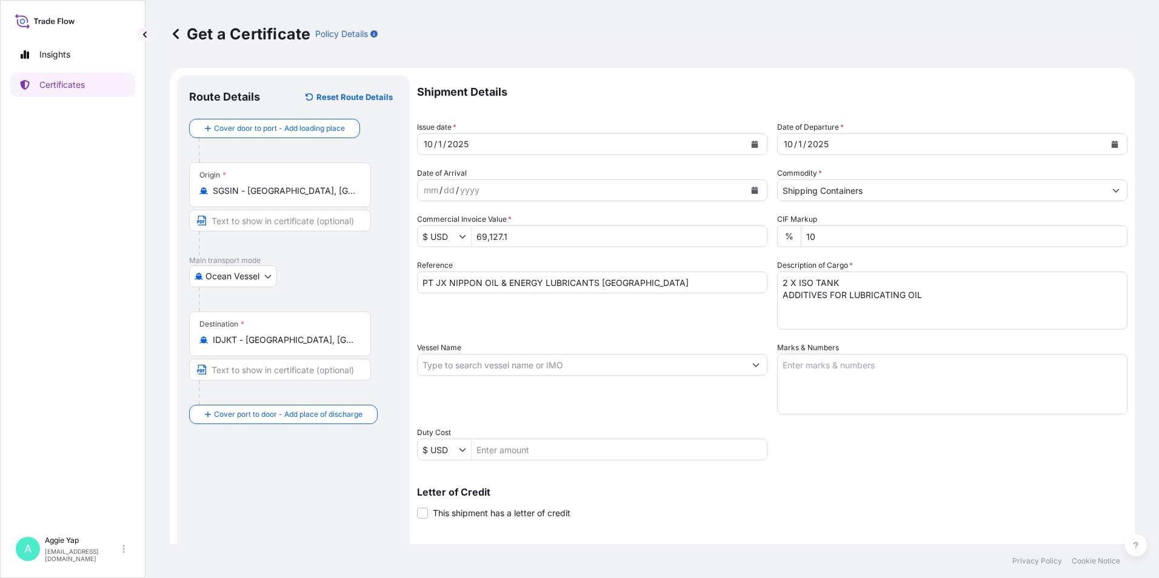
click at [803, 313] on textarea "2 X ISO TANK ADDITIVES FOR LUBRICATING OIL" at bounding box center [952, 301] width 350 height 58
paste textarea "TZ265M"
click at [808, 313] on textarea "2 X ISO TANK ADDITIVES FOR LUBRICATING OIL TZ265M" at bounding box center [952, 301] width 350 height 58
paste textarea "ORDER NO : PL-D-2025-09-019"
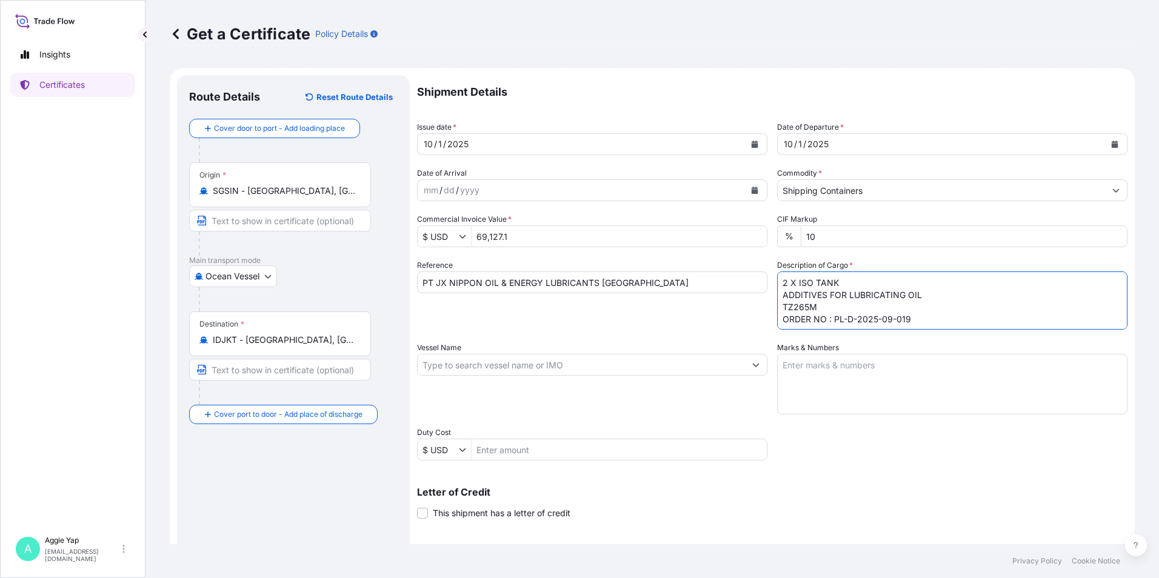
drag, startPoint x: 926, startPoint y: 295, endPoint x: 945, endPoint y: 329, distance: 39.3
click at [926, 295] on textarea "2 X ISO TANK ADDITIVES FOR LUBRICATING OIL TZ265M ORDER NO : PL-D-2025-09-019" at bounding box center [952, 301] width 350 height 58
type textarea "2 X ISO TANK ADDITIVES FOR LUBRICATING OIL: TZ265M ORDER NO : PL-D-2025-09-019"
click at [578, 440] on input "Duty Cost" at bounding box center [619, 450] width 295 height 22
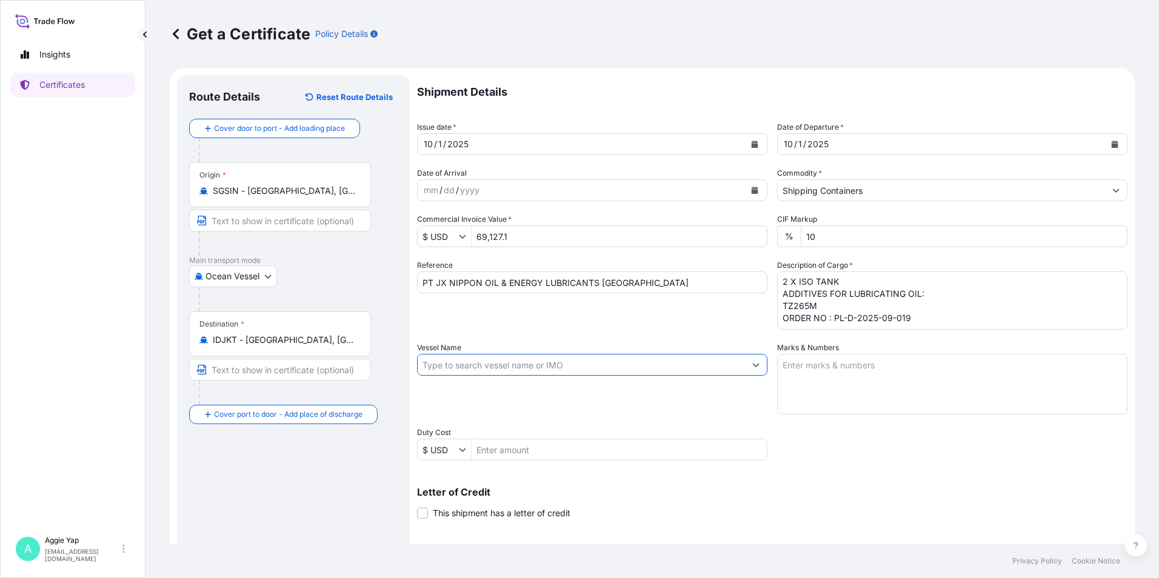
click at [601, 367] on input "Vessel Name" at bounding box center [581, 365] width 327 height 22
click at [752, 366] on icon "Show suggestions" at bounding box center [755, 364] width 7 height 7
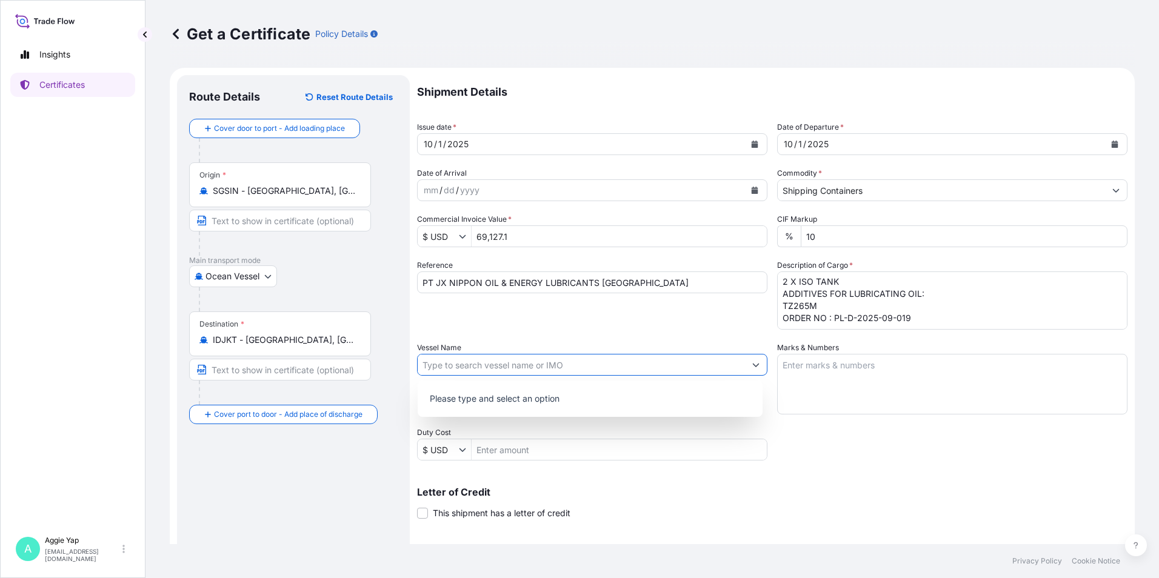
click at [541, 368] on input "Vessel Name" at bounding box center [581, 365] width 327 height 22
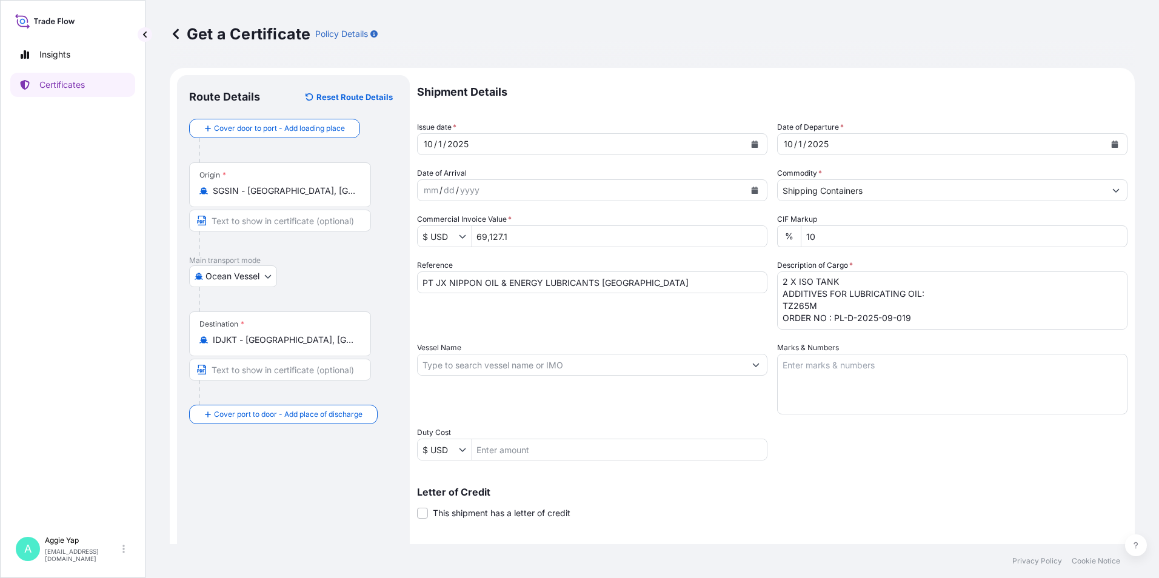
drag, startPoint x: 447, startPoint y: 368, endPoint x: 461, endPoint y: 371, distance: 14.3
click at [447, 368] on input "Vessel Name" at bounding box center [581, 365] width 327 height 22
paste input "[PERSON_NAME] [PERSON_NAME] / 0XL9JS1NC"
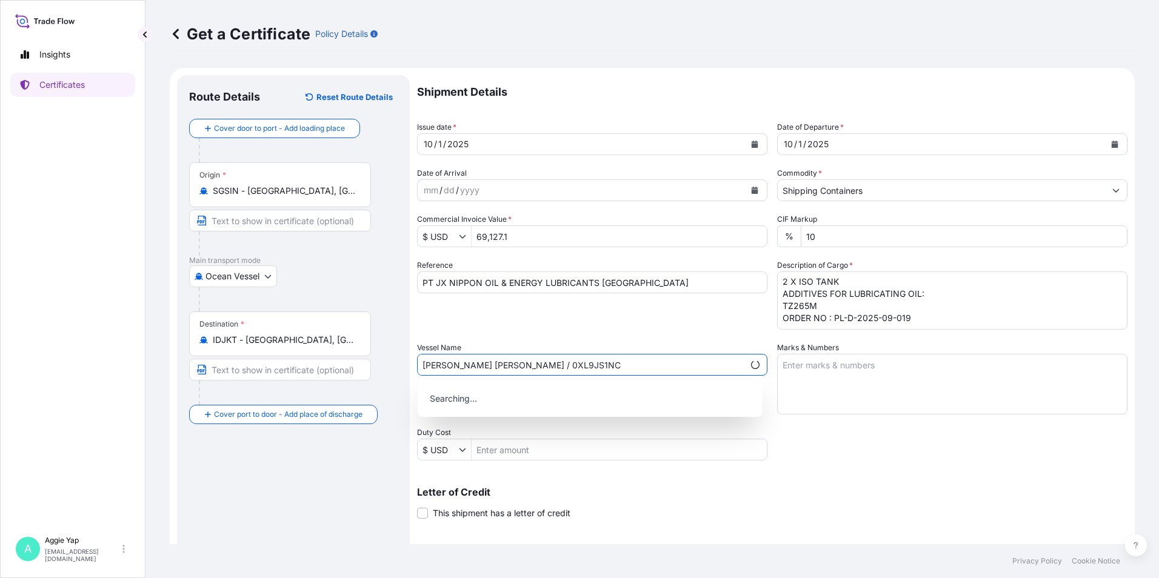
type input "[PERSON_NAME] [PERSON_NAME] / 0XL9JS1NC"
click at [782, 461] on div "Shipment Details Issue date * [DATE] Date of Departure * [DATE] Date of Arrival…" at bounding box center [772, 364] width 711 height 578
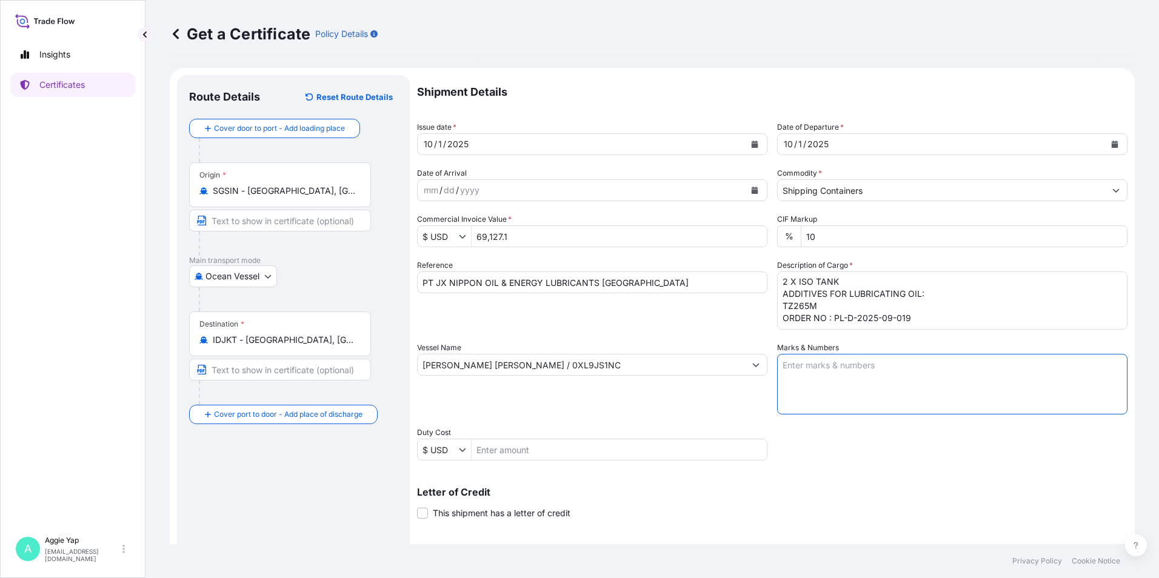
drag, startPoint x: 800, startPoint y: 370, endPoint x: 815, endPoint y: 380, distance: 17.8
click at [800, 370] on textarea "Marks & Numbers" at bounding box center [952, 384] width 350 height 61
type textarea "AS PER BILL OF LADING"
type input "Ocean Vessel"
click at [669, 514] on div "Letter of Credit This shipment has a letter of credit Letter of credit * Letter…" at bounding box center [772, 503] width 711 height 32
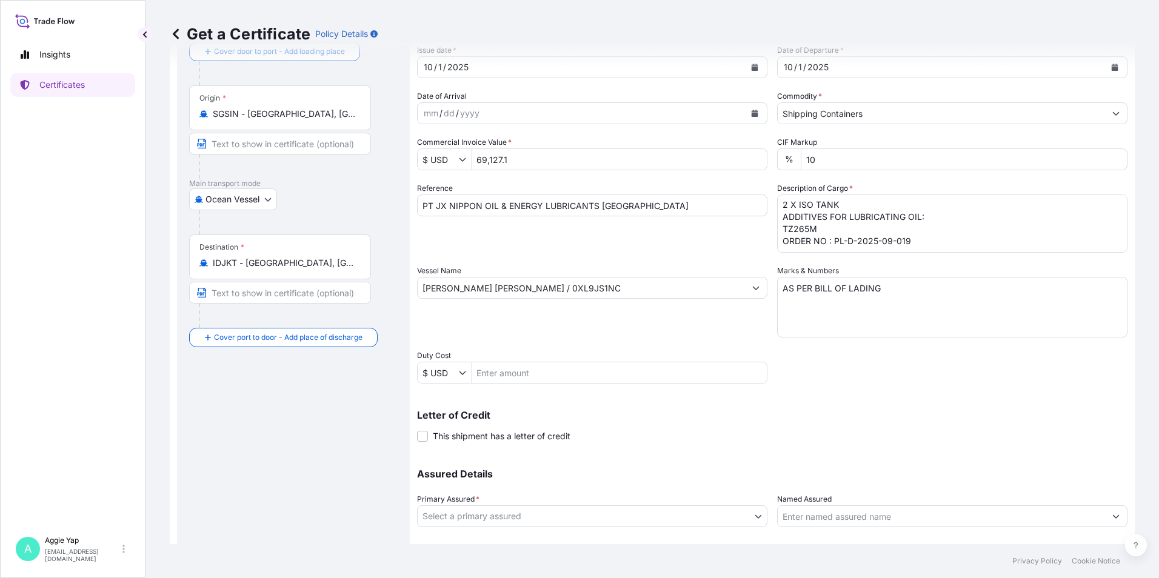
scroll to position [150, 0]
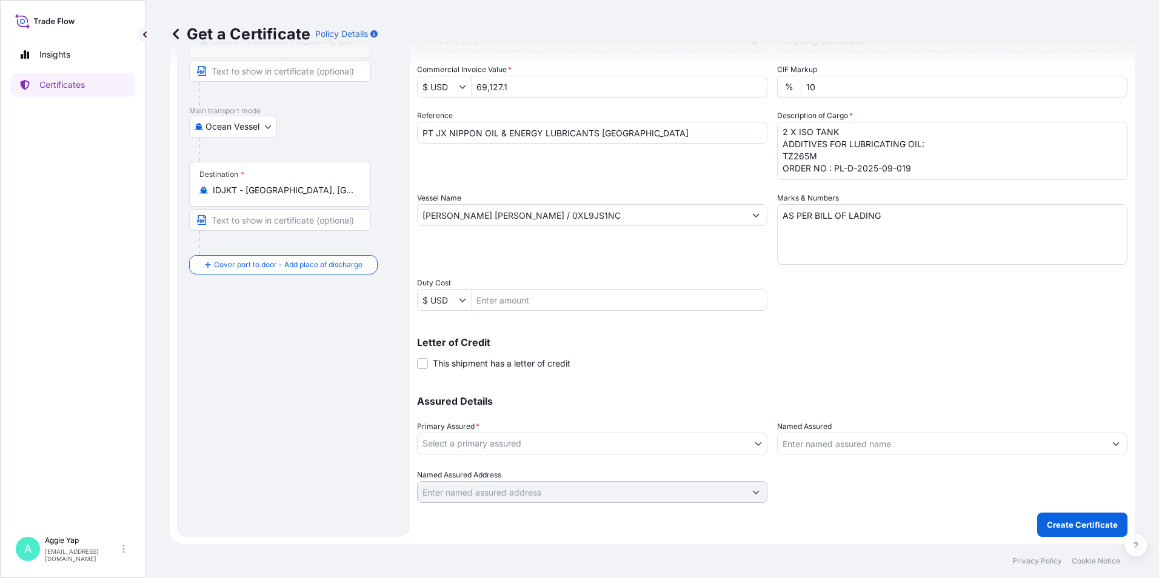
click at [518, 448] on body "Insights Certificates A [PERSON_NAME] [EMAIL_ADDRESS][DOMAIN_NAME] Get a Certif…" at bounding box center [579, 289] width 1159 height 578
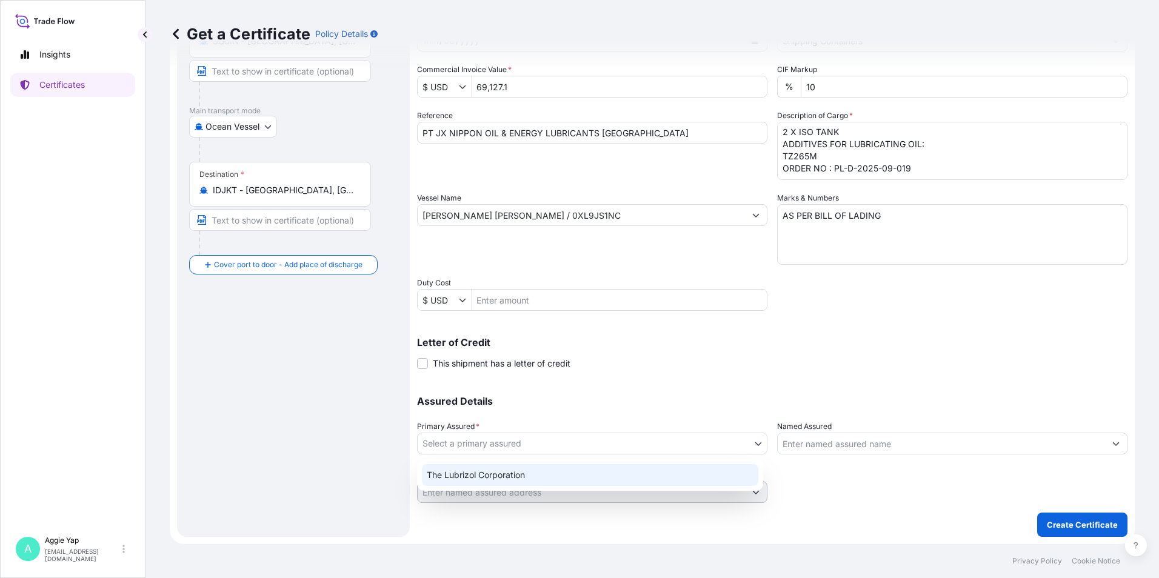
click at [509, 480] on div "The Lubrizol Corporation" at bounding box center [590, 475] width 336 height 22
select select "31566"
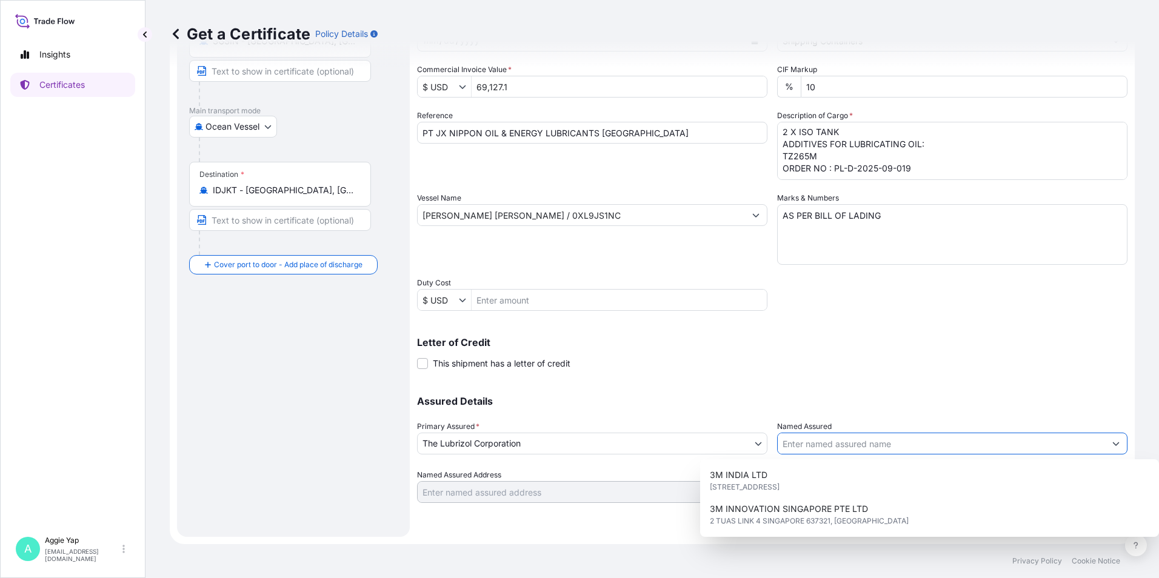
click at [824, 443] on input "Named Assured" at bounding box center [941, 444] width 327 height 22
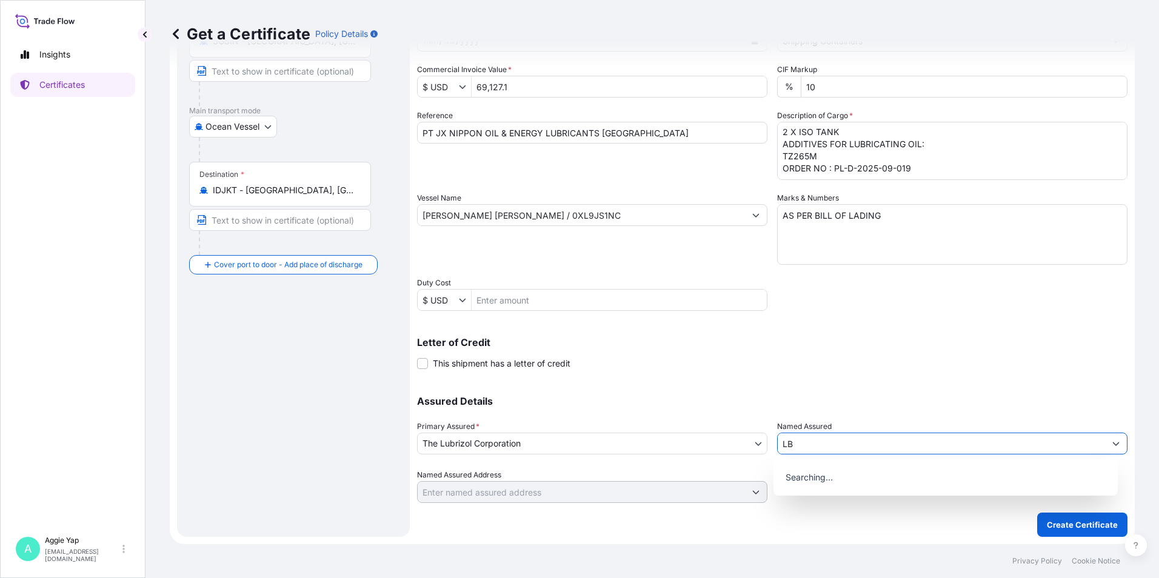
type input "L"
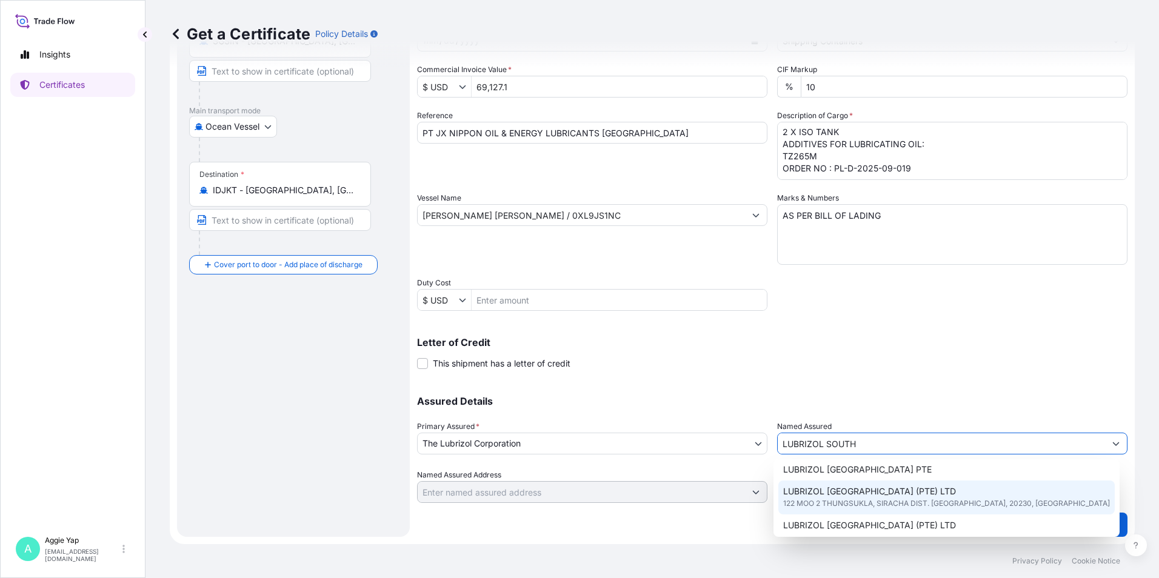
scroll to position [61, 0]
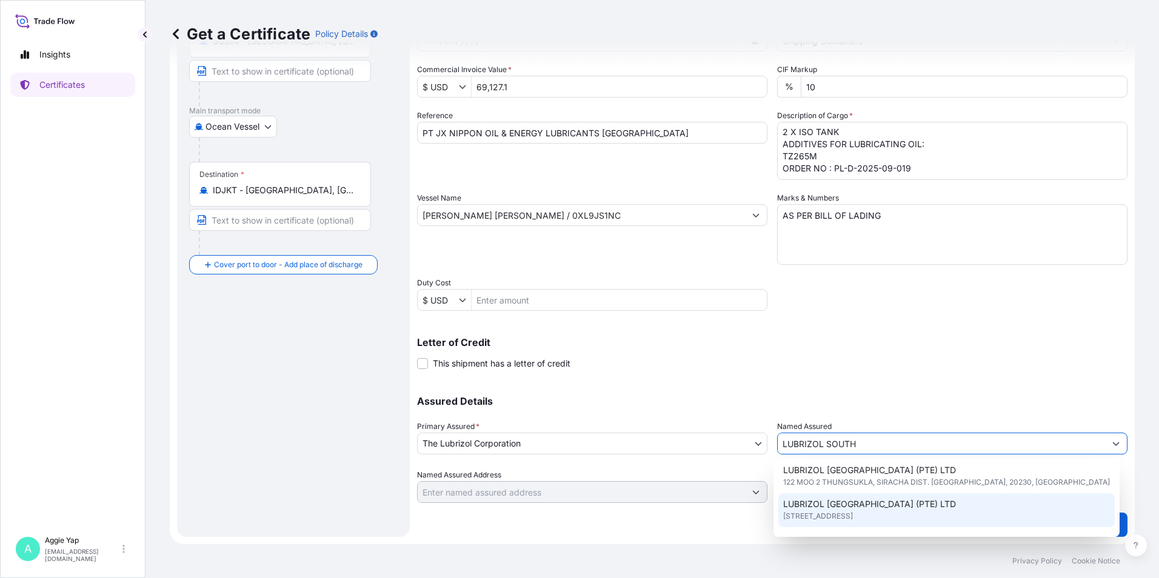
click at [862, 509] on span "LUBRIZOL [GEOGRAPHIC_DATA] (PTE) LTD" at bounding box center [869, 504] width 173 height 12
type input "LUBRIZOL [GEOGRAPHIC_DATA] (PTE) LTD"
type input "[STREET_ADDRESS]"
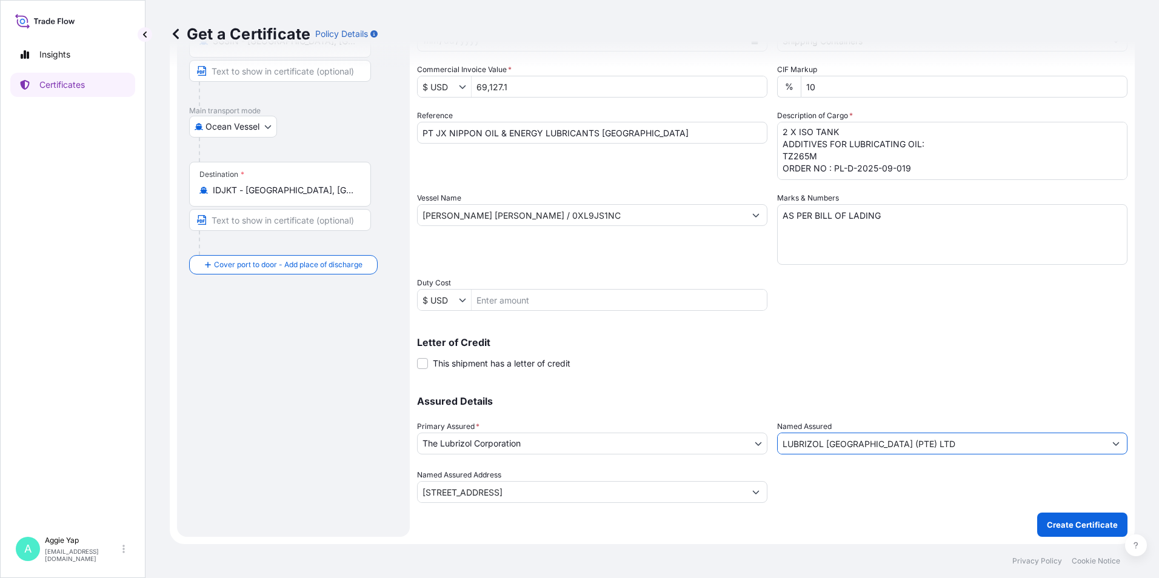
type input "LUBRIZOL [GEOGRAPHIC_DATA] (PTE) LTD"
click at [663, 541] on form "Route Details Reset Route Details Cover door to port - Add loading place Place …" at bounding box center [652, 231] width 965 height 626
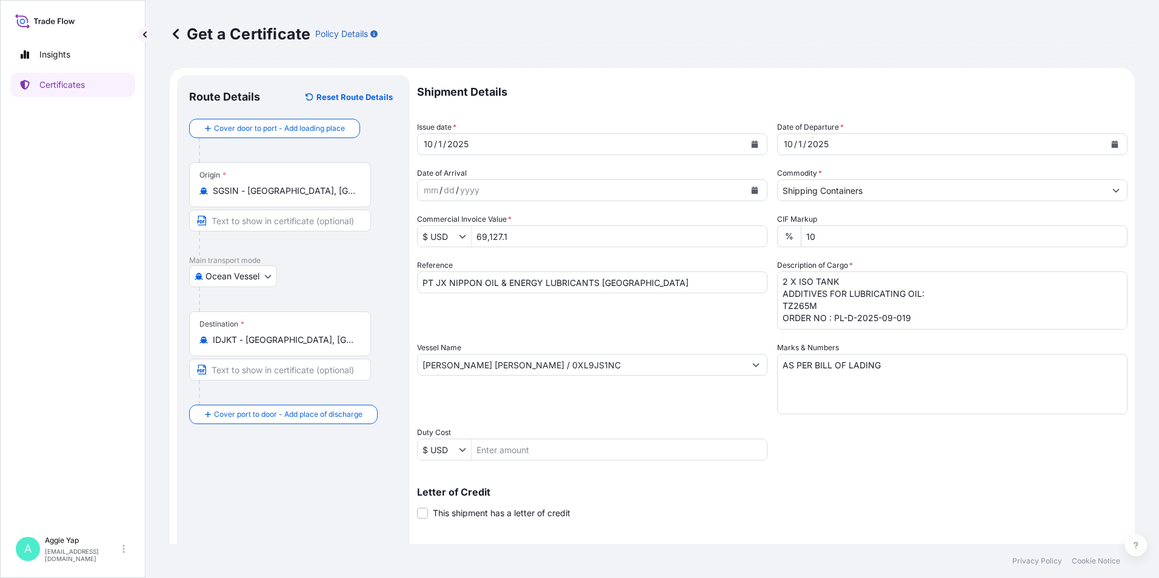
scroll to position [150, 0]
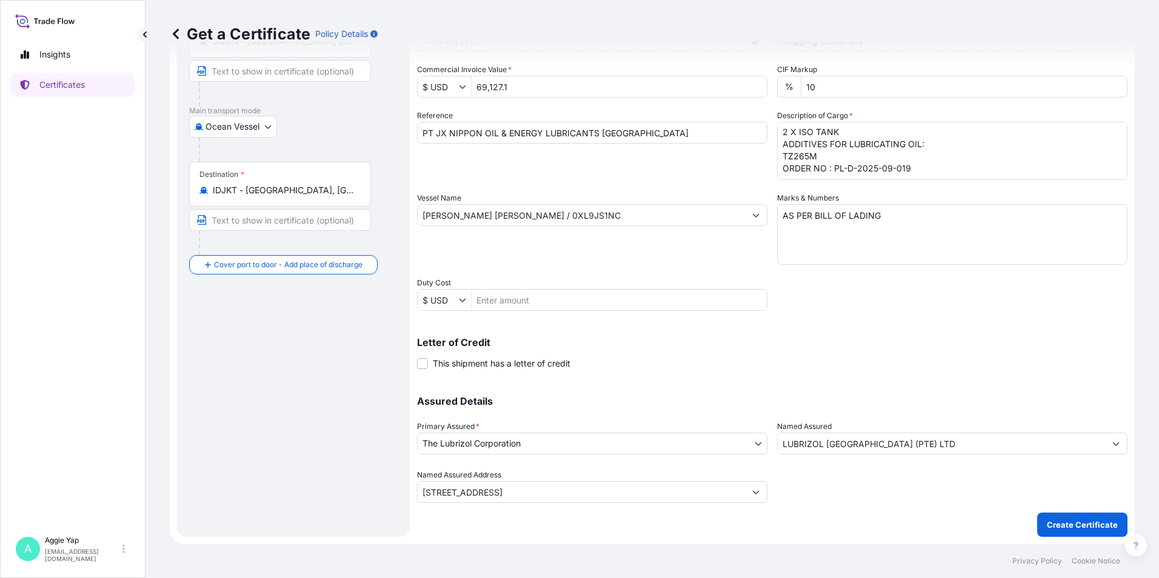
click at [539, 88] on input "69,127.1" at bounding box center [619, 87] width 295 height 22
click at [1037, 513] on button "Create Certificate" at bounding box center [1082, 525] width 90 height 24
type input "69,127.1"
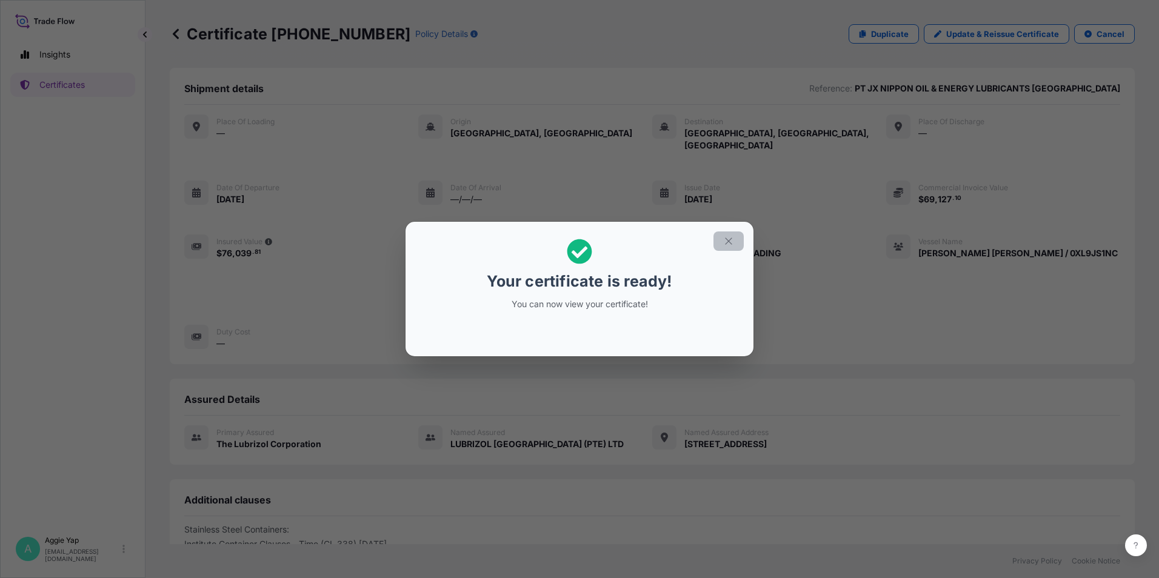
click at [731, 247] on button "button" at bounding box center [729, 241] width 30 height 19
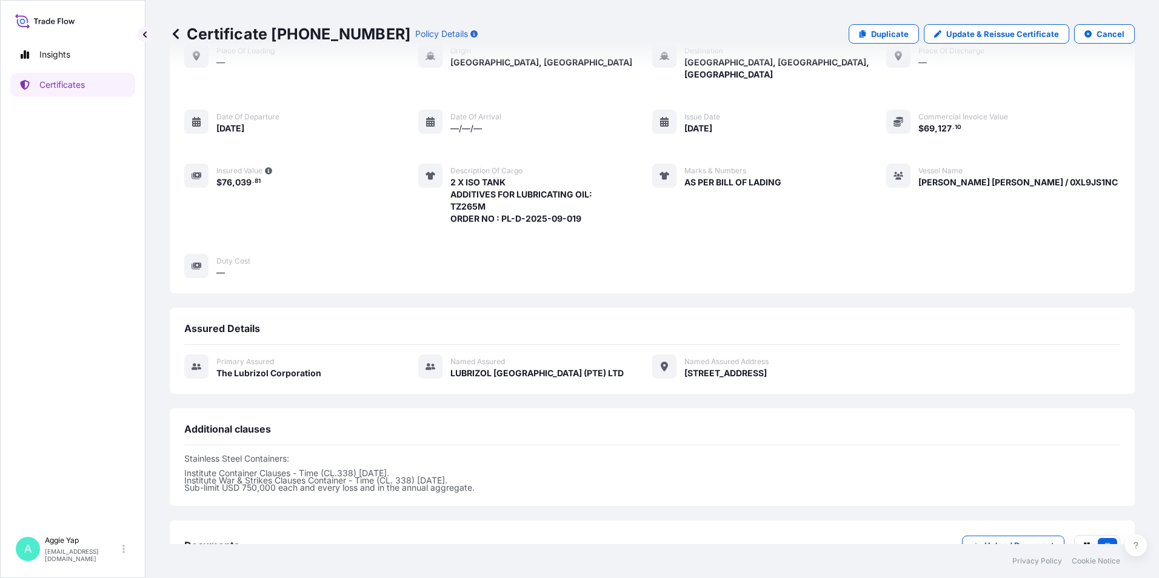
scroll to position [149, 0]
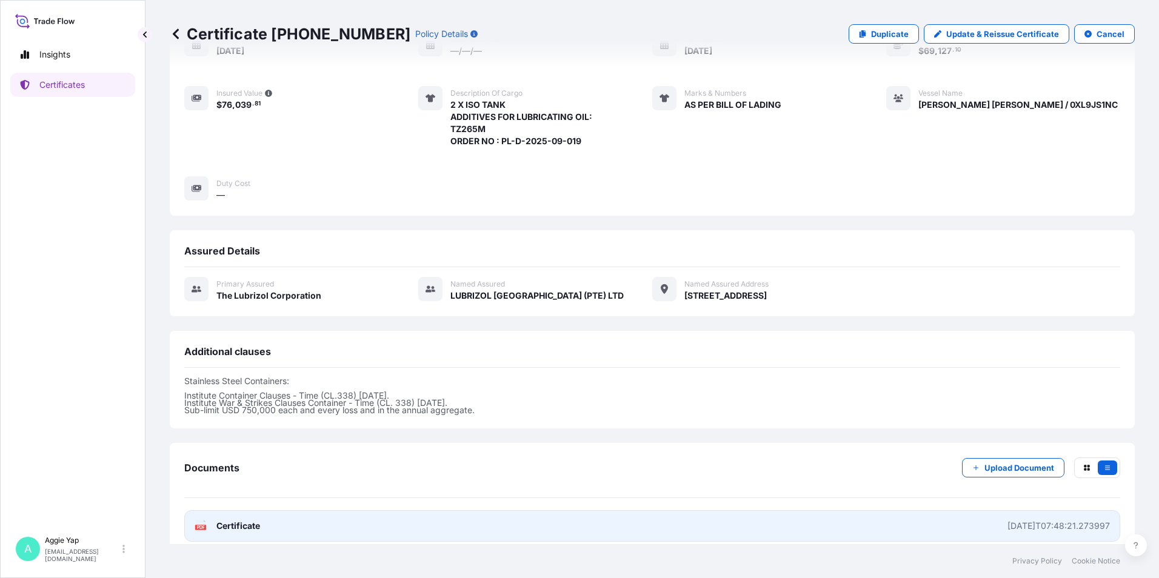
click at [984, 525] on link "PDF Certificate [DATE]T07:48:21.273997" at bounding box center [652, 526] width 936 height 32
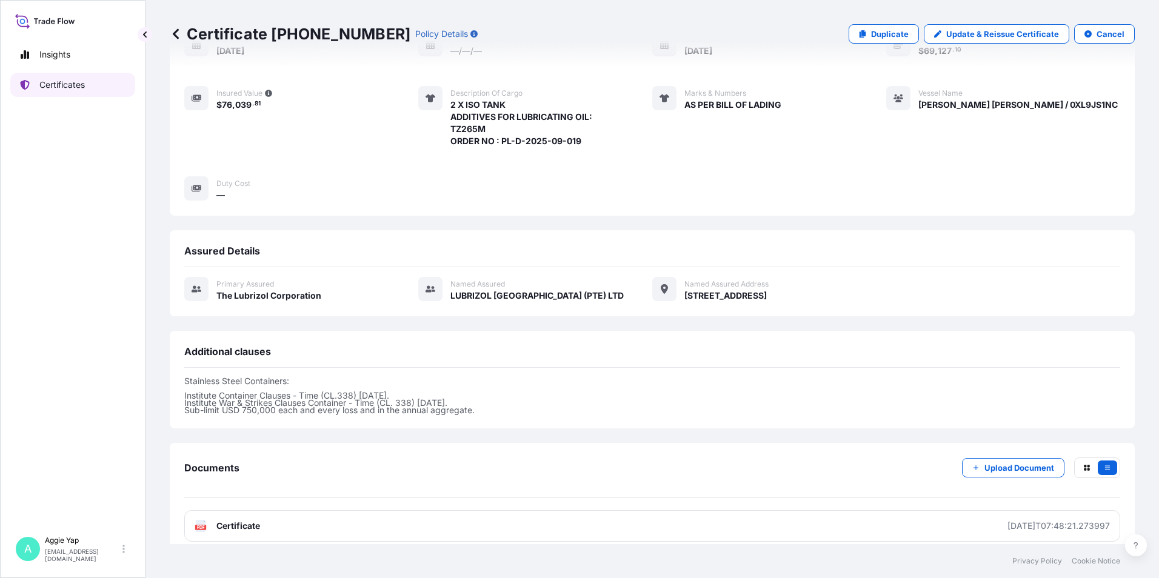
click at [76, 94] on link "Certificates" at bounding box center [72, 85] width 125 height 24
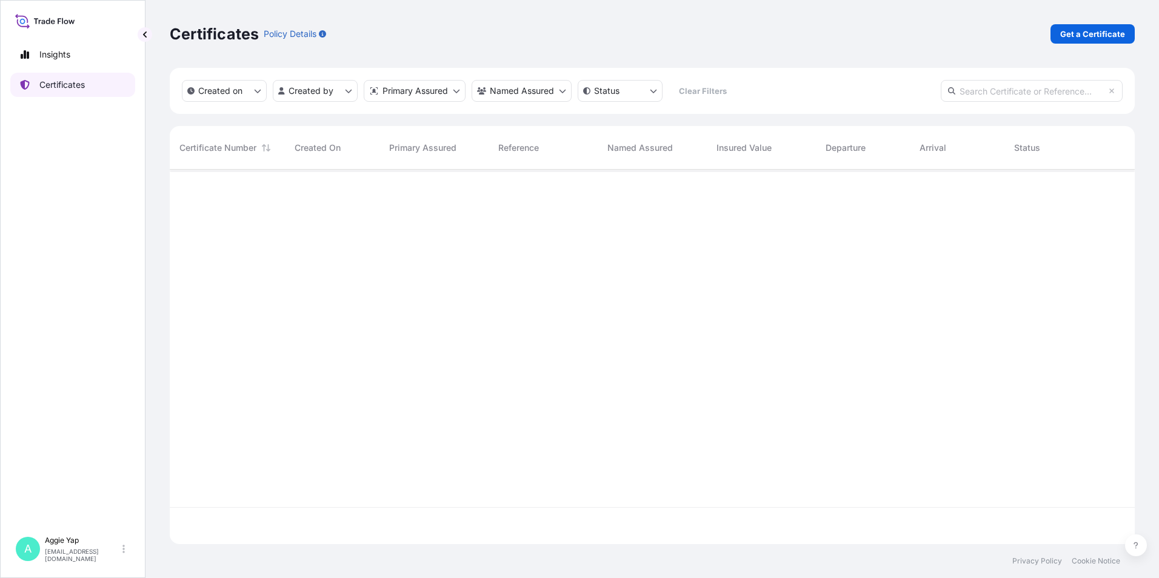
scroll to position [372, 956]
